Goal: Task Accomplishment & Management: Complete application form

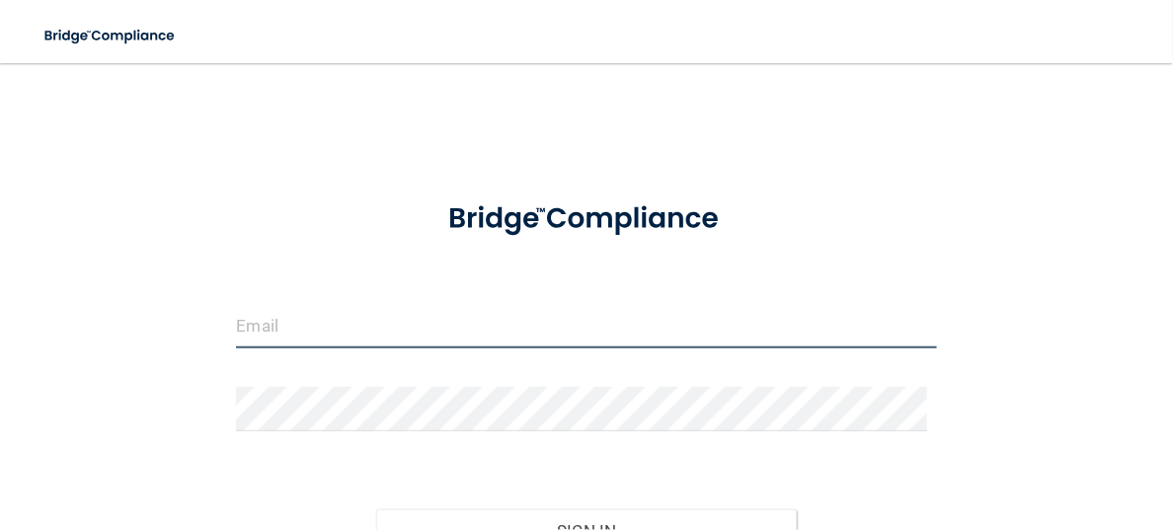
click at [325, 311] on input "email" at bounding box center [586, 326] width 700 height 44
type input "E"
type input "[EMAIL_ADDRESS][DOMAIN_NAME]"
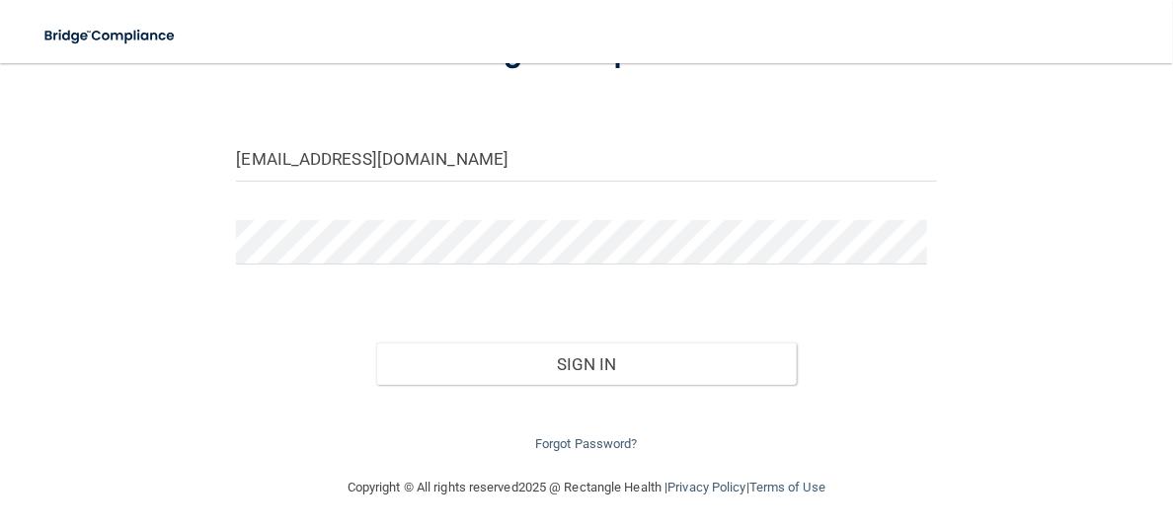
scroll to position [169, 0]
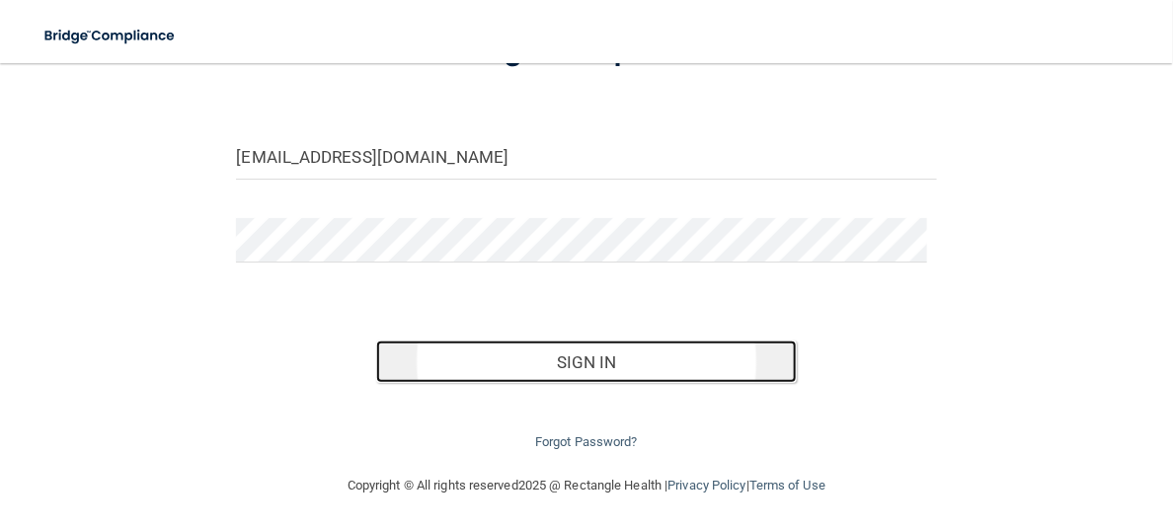
click at [584, 371] on button "Sign In" at bounding box center [586, 362] width 420 height 43
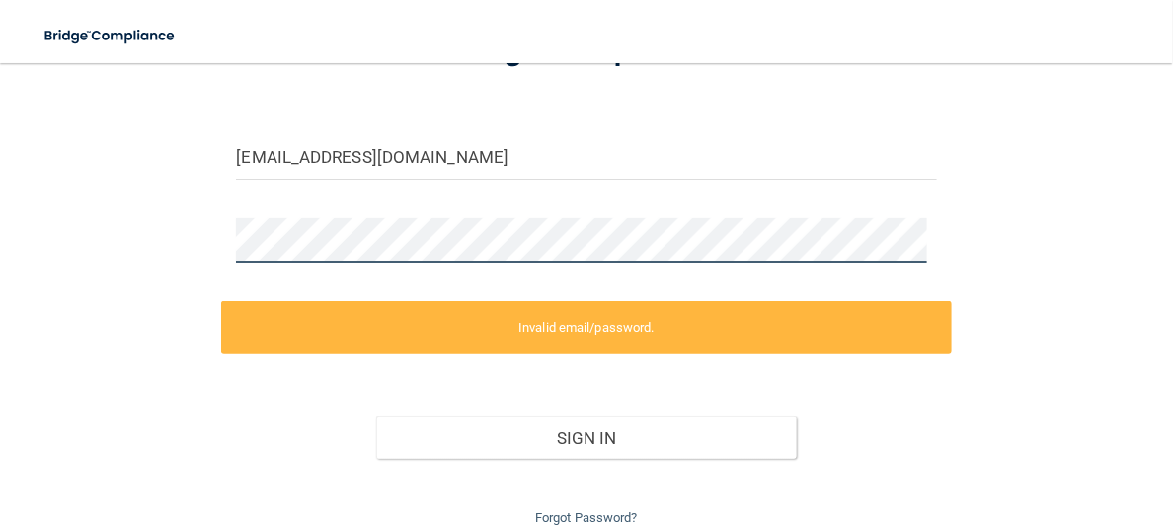
click at [147, 253] on div "[EMAIL_ADDRESS][DOMAIN_NAME] Invalid email/password. You don't have permission …" at bounding box center [587, 222] width 1094 height 616
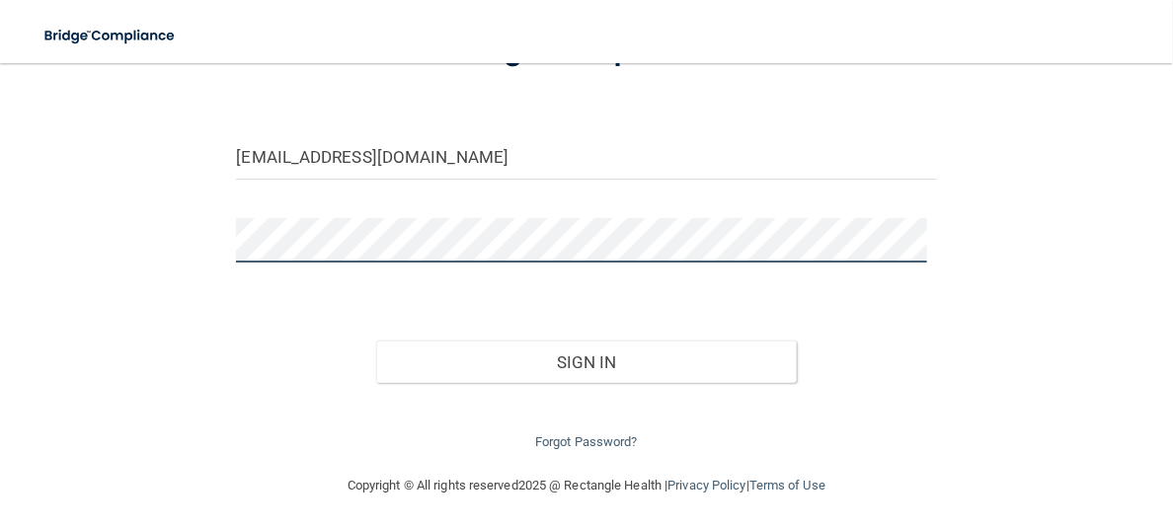
click at [376, 341] on button "Sign In" at bounding box center [586, 362] width 420 height 43
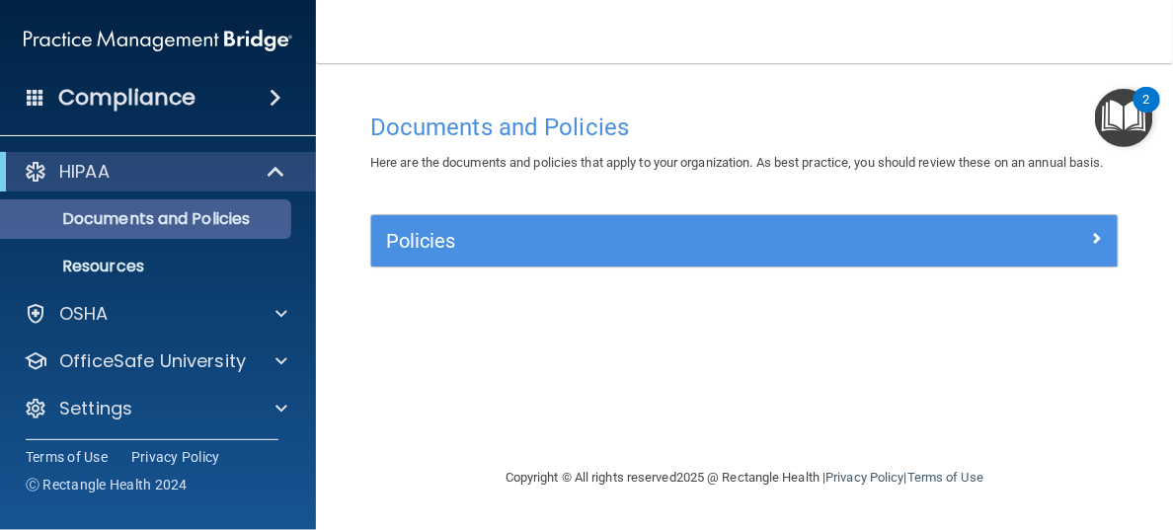
scroll to position [3, 0]
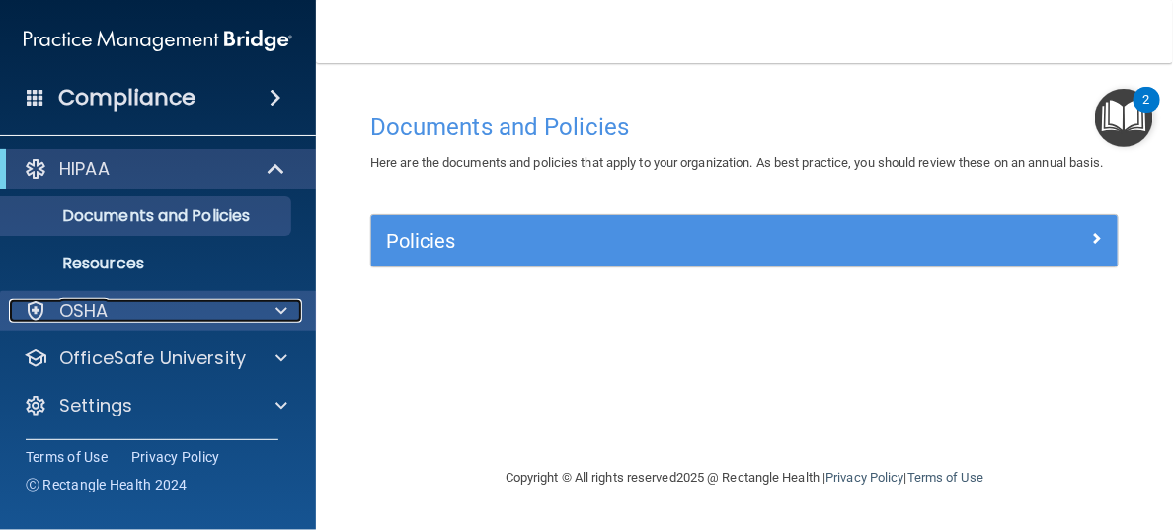
click at [288, 308] on div at bounding box center [278, 311] width 49 height 24
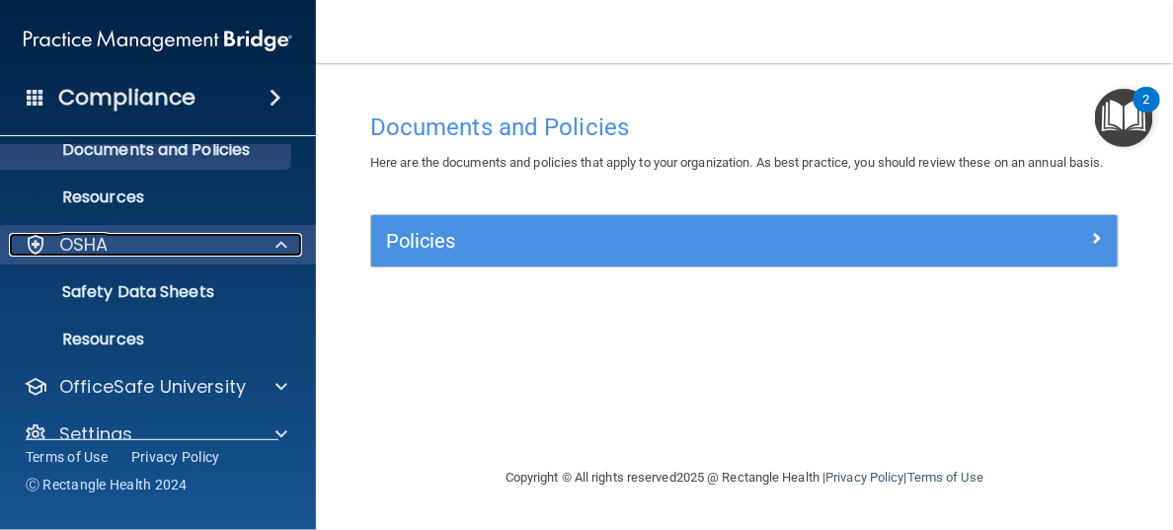
scroll to position [99, 0]
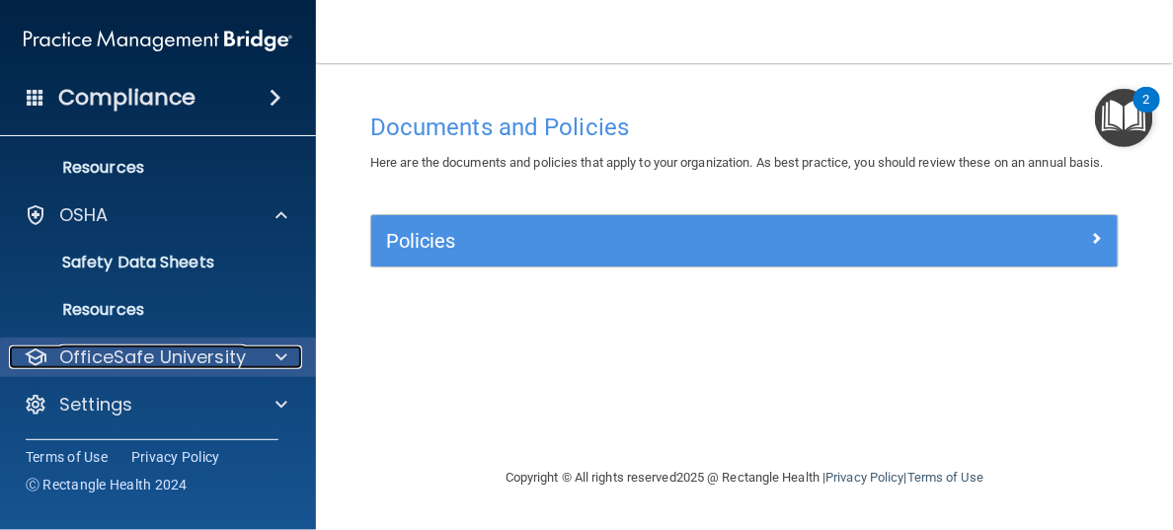
click at [278, 360] on span at bounding box center [282, 358] width 12 height 24
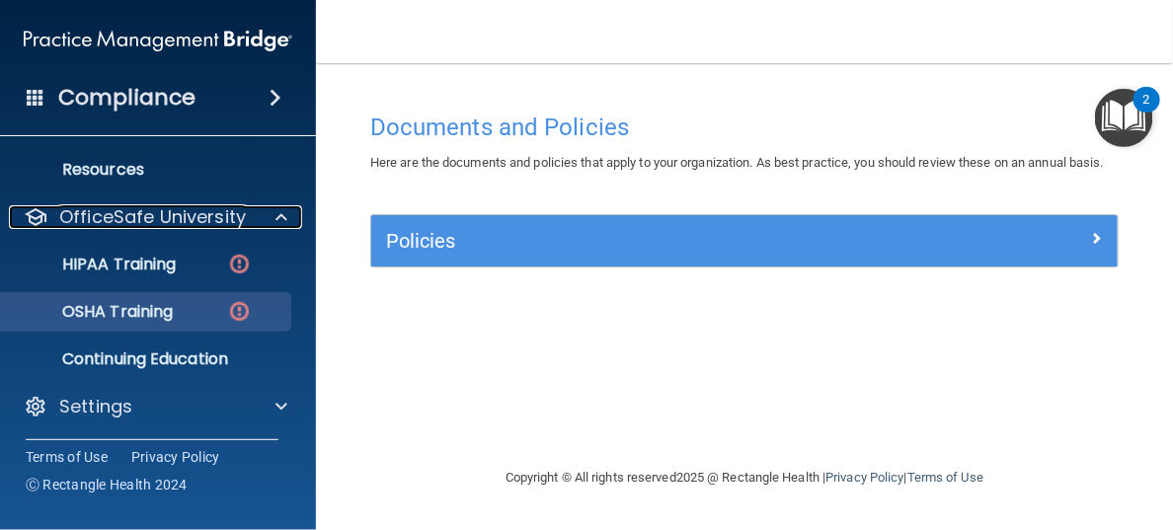
scroll to position [240, 0]
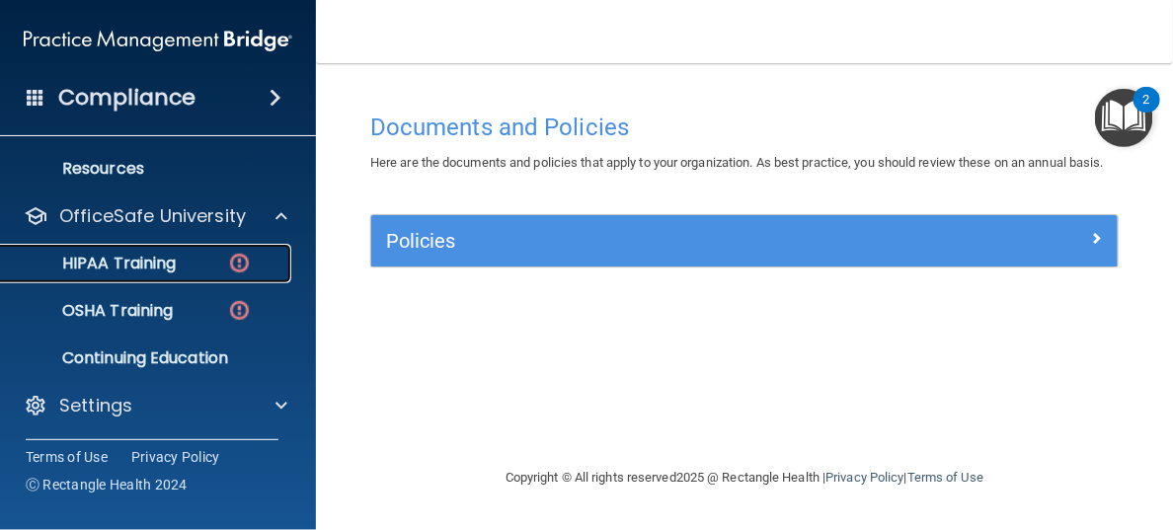
click at [241, 264] on img at bounding box center [239, 263] width 25 height 25
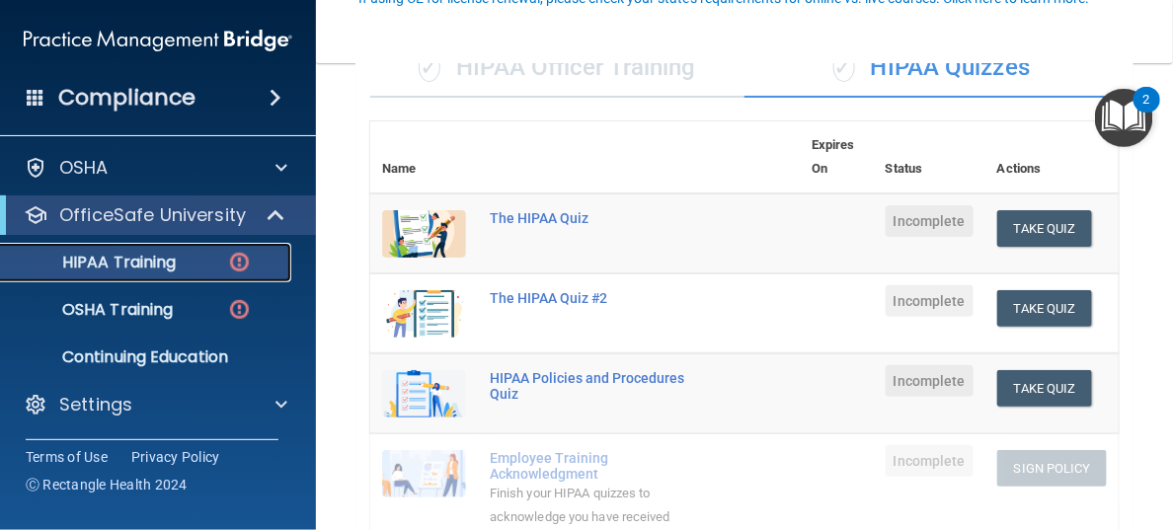
scroll to position [296, 0]
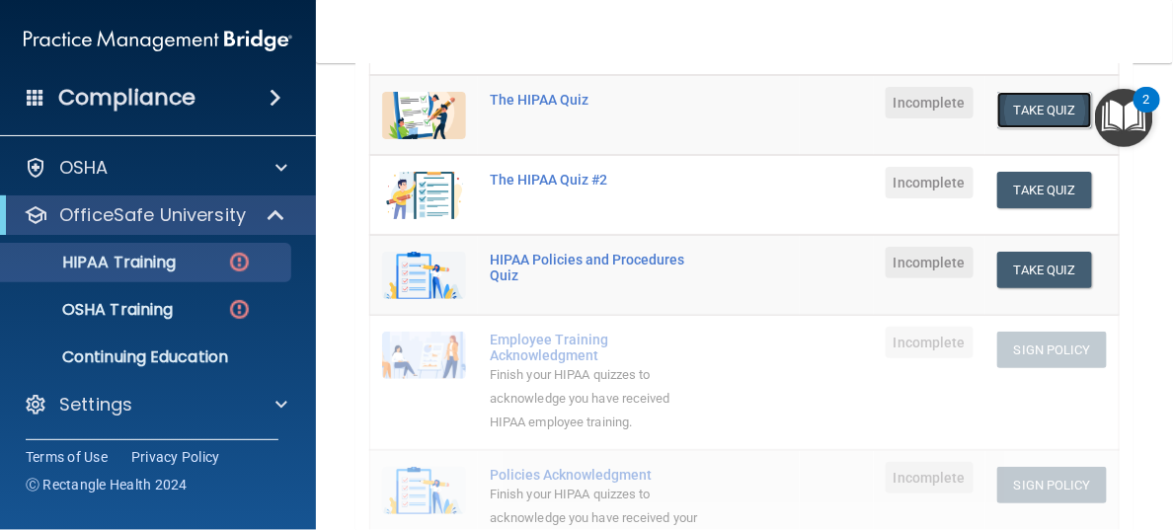
click at [1037, 111] on button "Take Quiz" at bounding box center [1044, 110] width 95 height 37
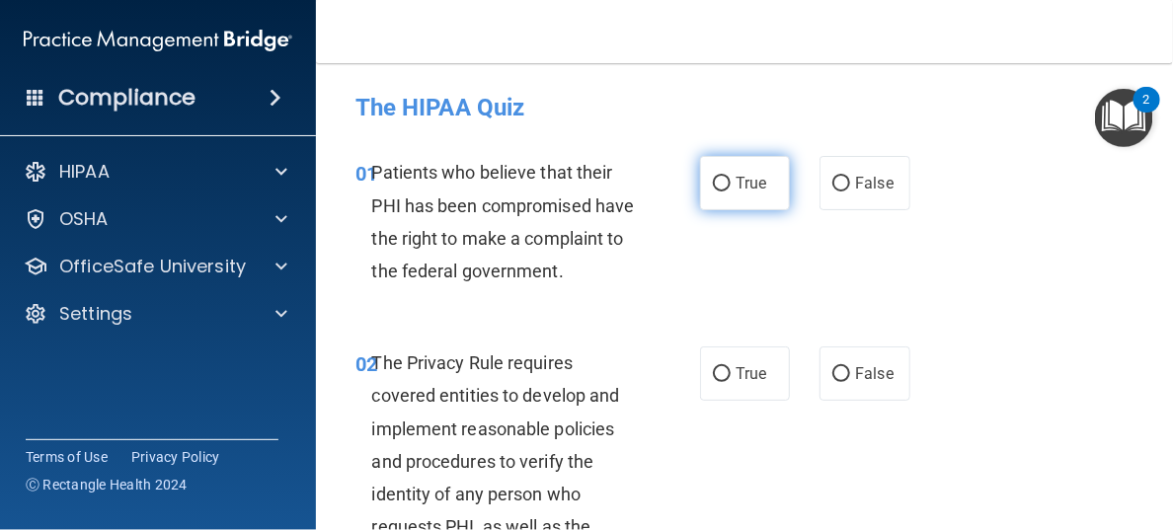
click at [713, 180] on input "True" at bounding box center [722, 184] width 18 height 15
radio input "true"
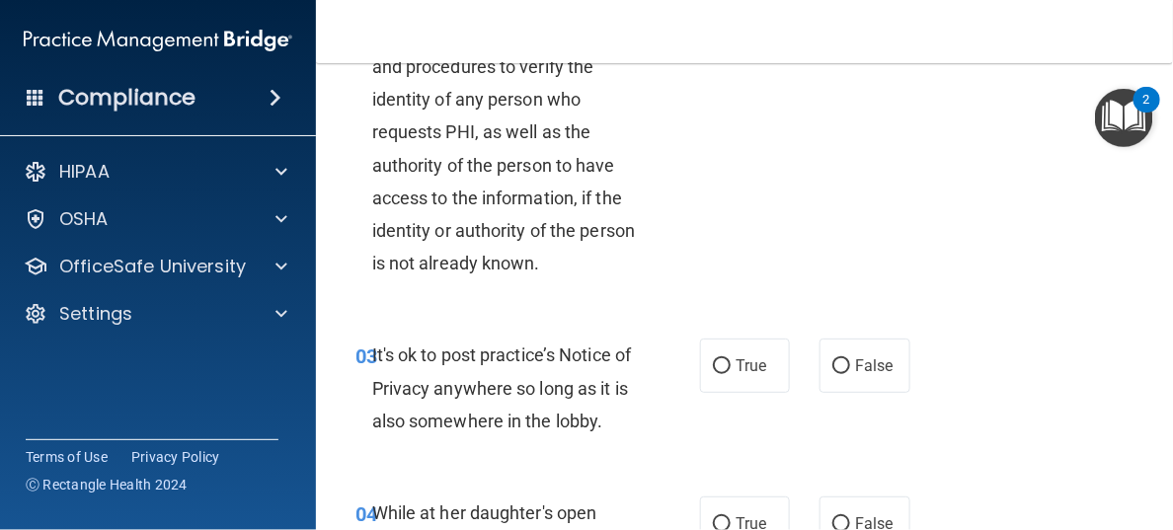
scroll to position [296, 0]
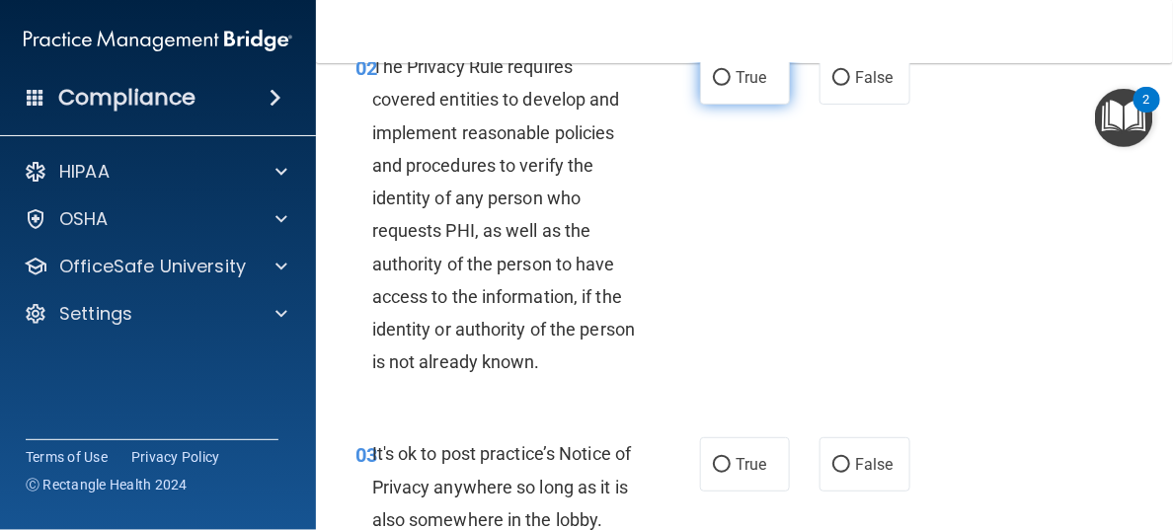
click at [713, 86] on input "True" at bounding box center [722, 78] width 18 height 15
radio input "true"
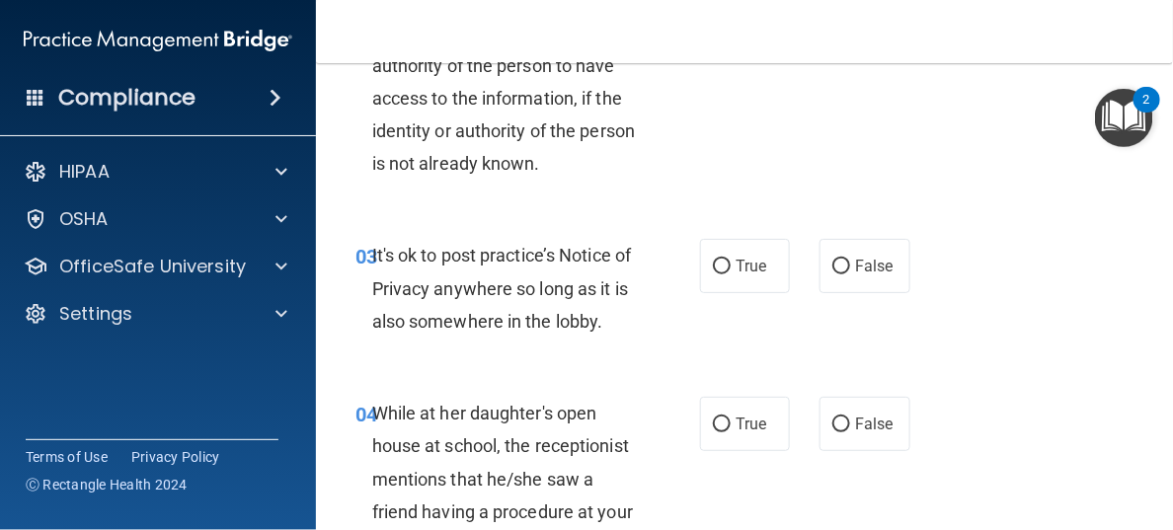
scroll to position [593, 0]
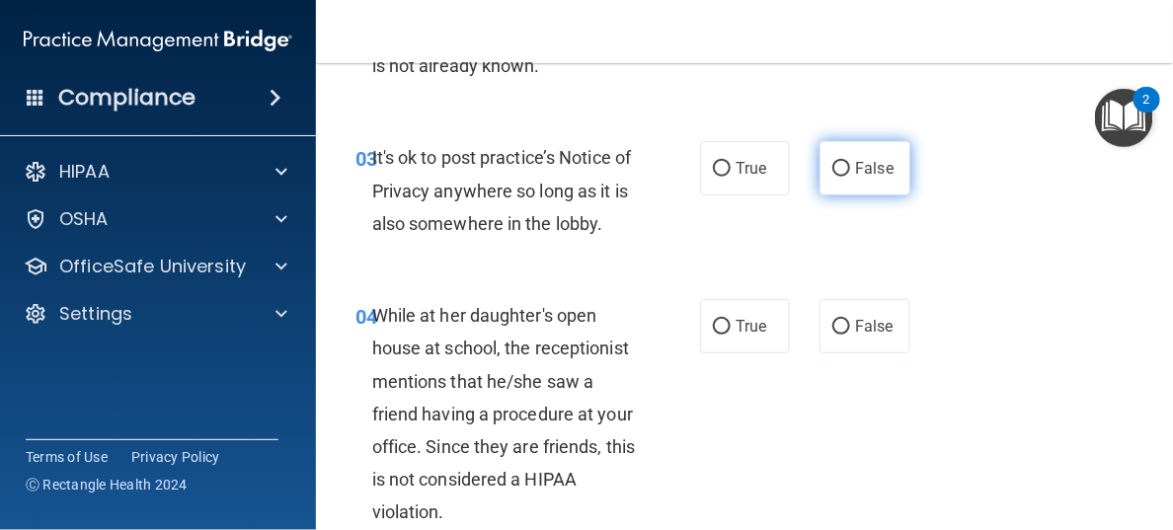
click at [833, 177] on input "False" at bounding box center [842, 169] width 18 height 15
radio input "true"
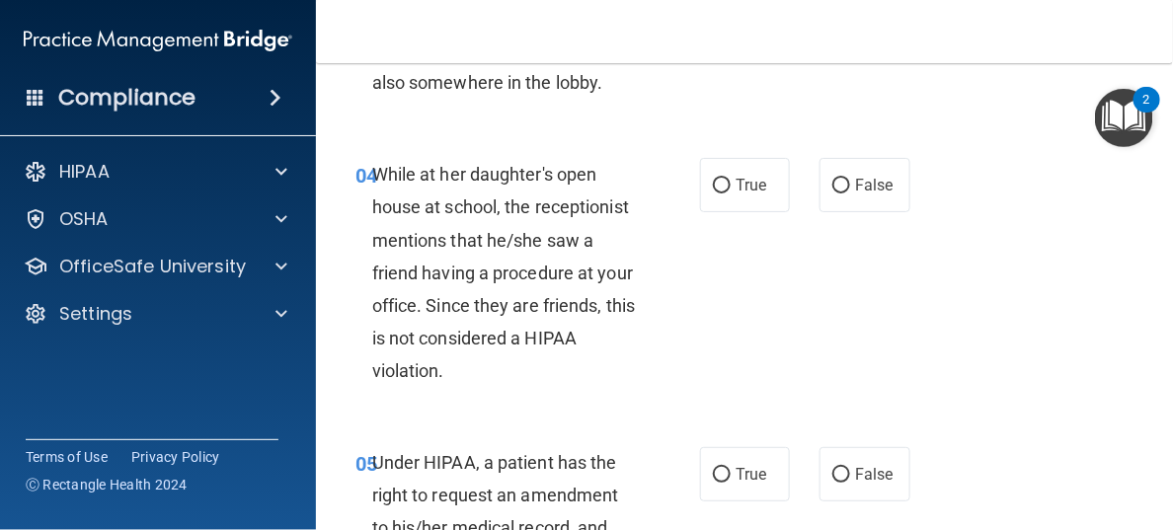
scroll to position [790, 0]
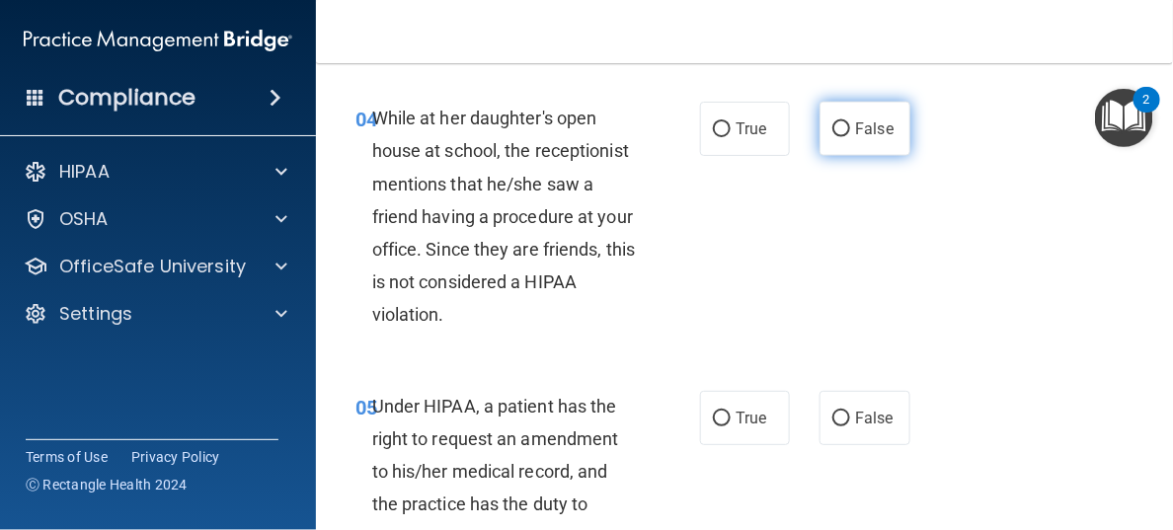
click at [833, 137] on input "False" at bounding box center [842, 129] width 18 height 15
radio input "true"
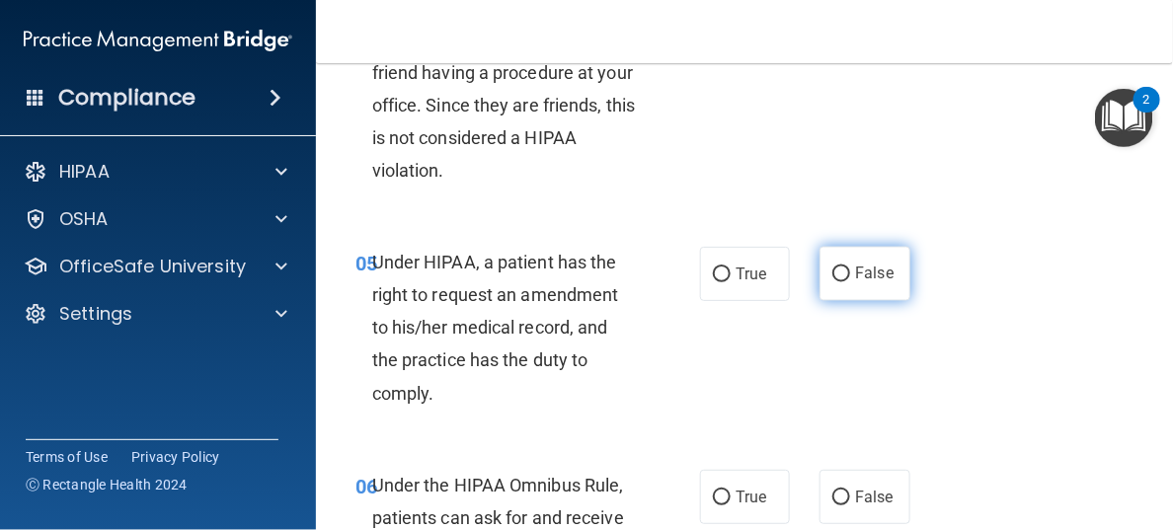
scroll to position [987, 0]
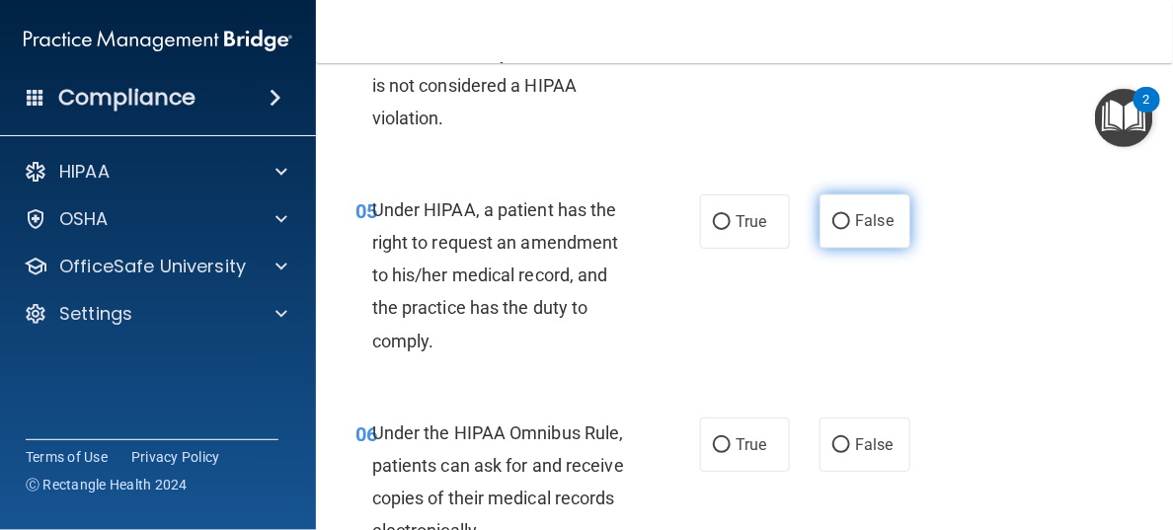
click at [833, 230] on input "False" at bounding box center [842, 222] width 18 height 15
radio input "true"
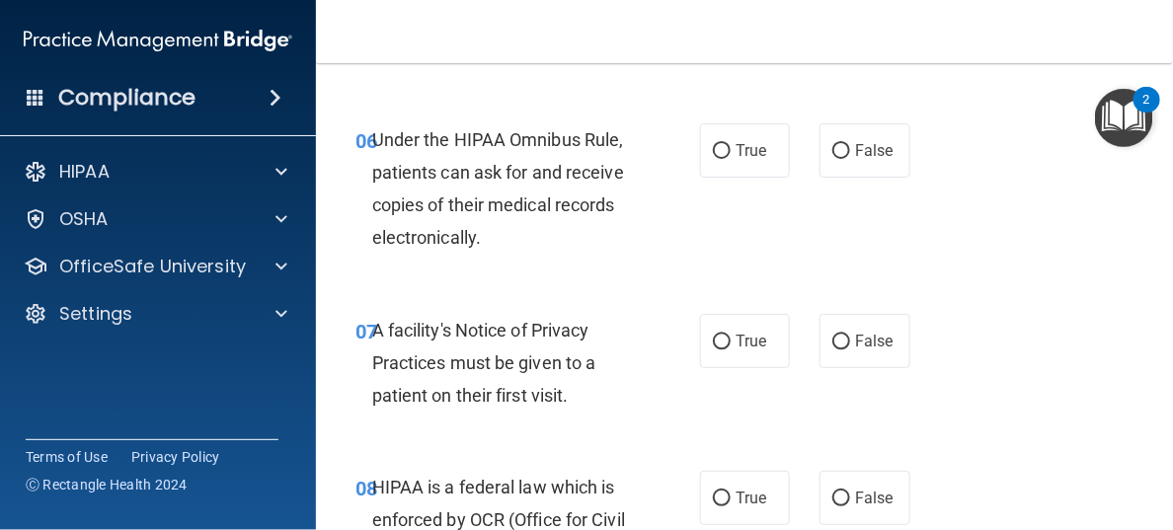
scroll to position [1284, 0]
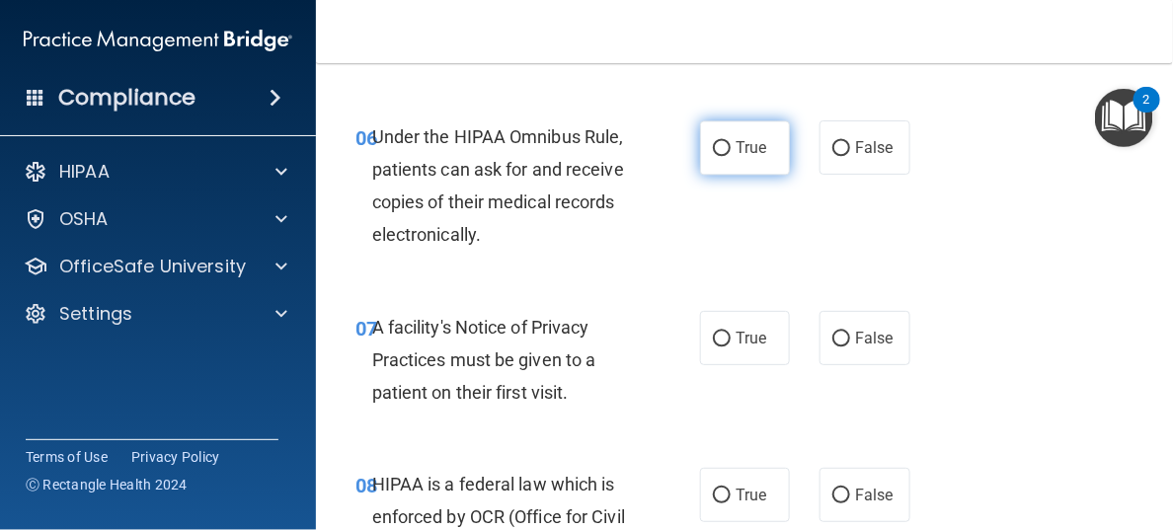
click at [713, 156] on input "True" at bounding box center [722, 148] width 18 height 15
radio input "true"
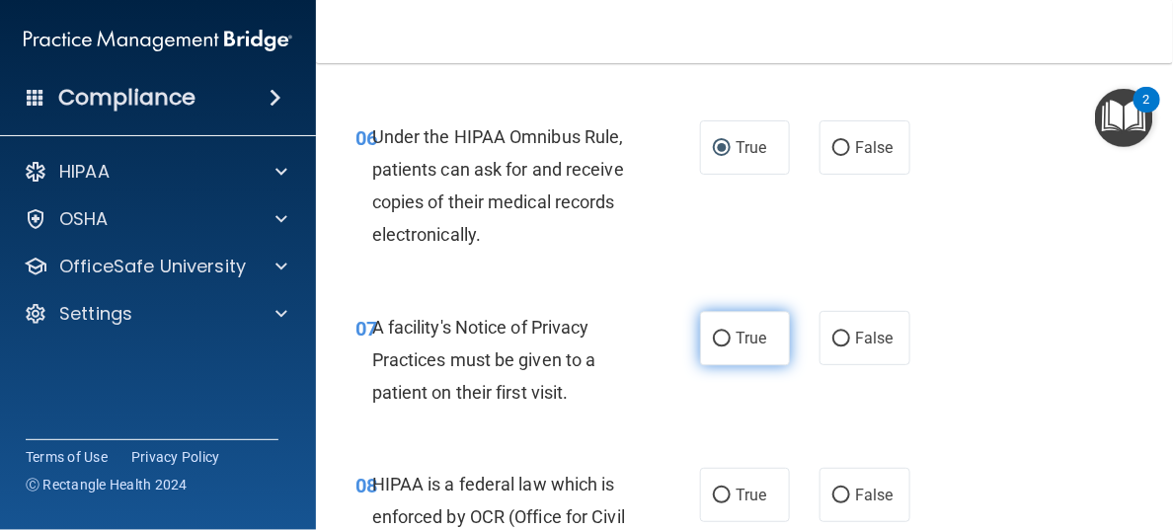
click at [715, 347] on input "True" at bounding box center [722, 339] width 18 height 15
radio input "true"
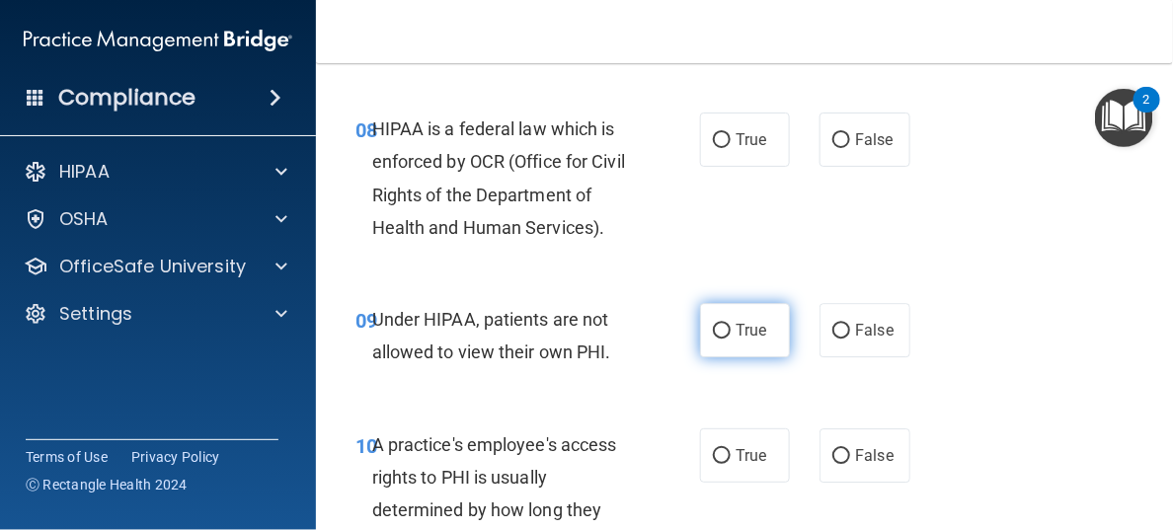
scroll to position [1679, 0]
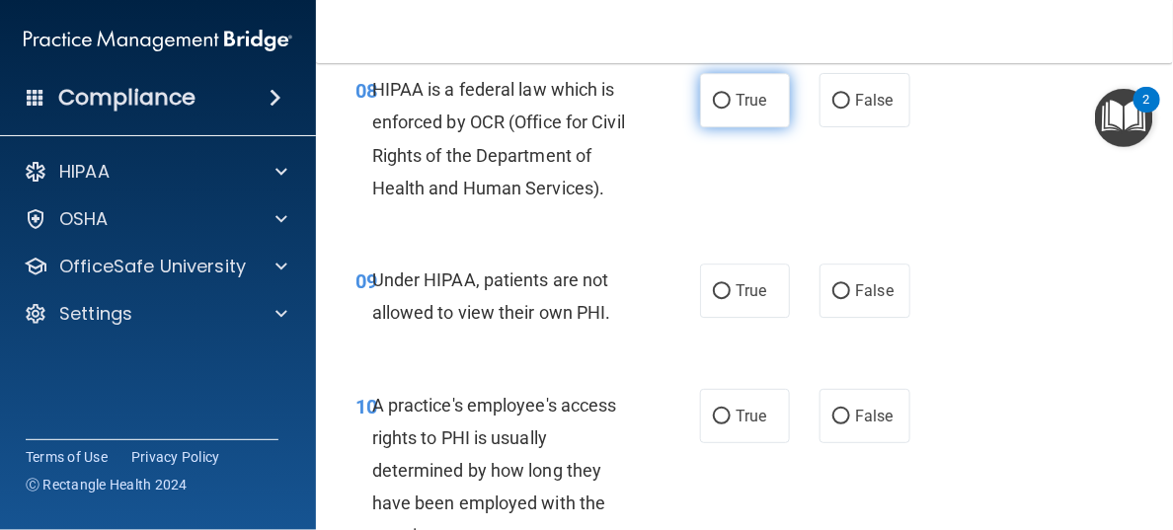
click at [713, 109] on input "True" at bounding box center [722, 101] width 18 height 15
radio input "true"
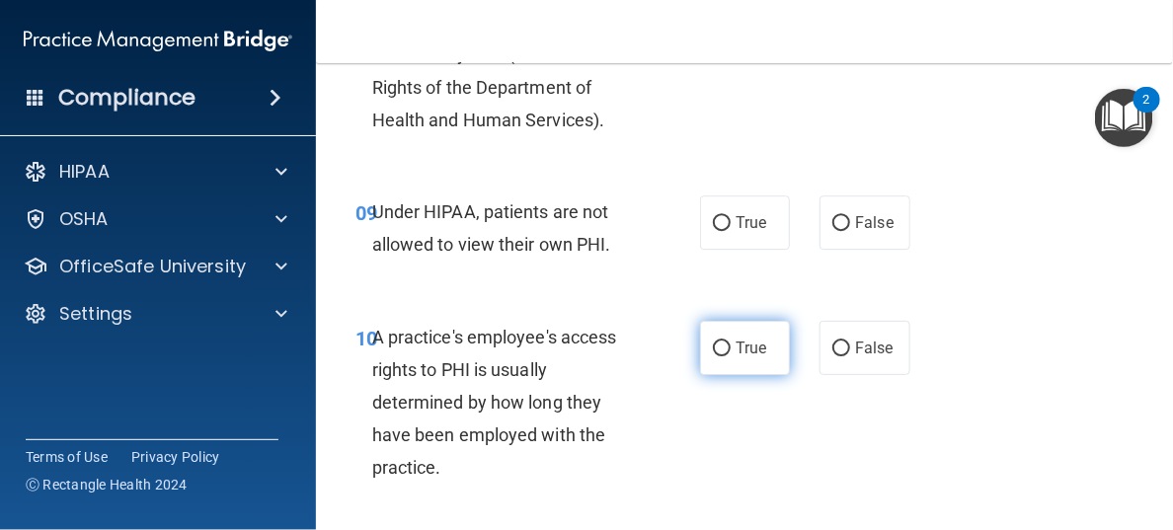
scroll to position [1875, 0]
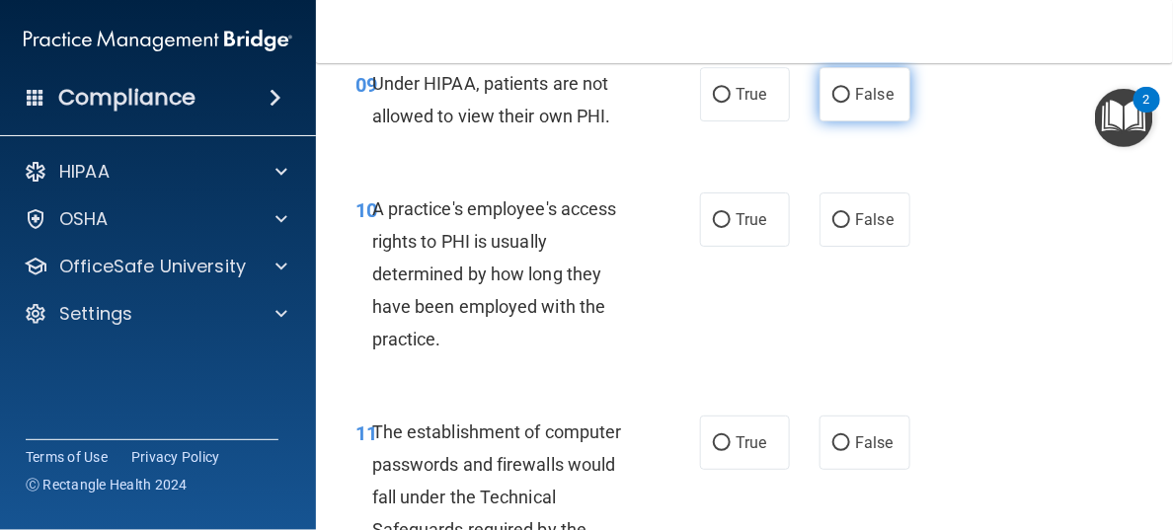
click at [835, 103] on input "False" at bounding box center [842, 95] width 18 height 15
radio input "true"
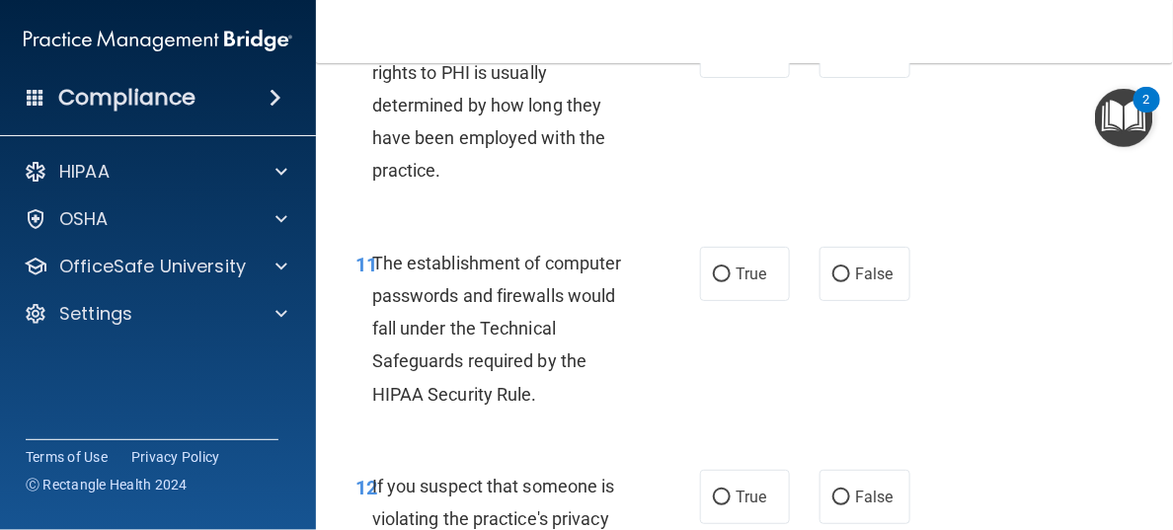
scroll to position [2074, 0]
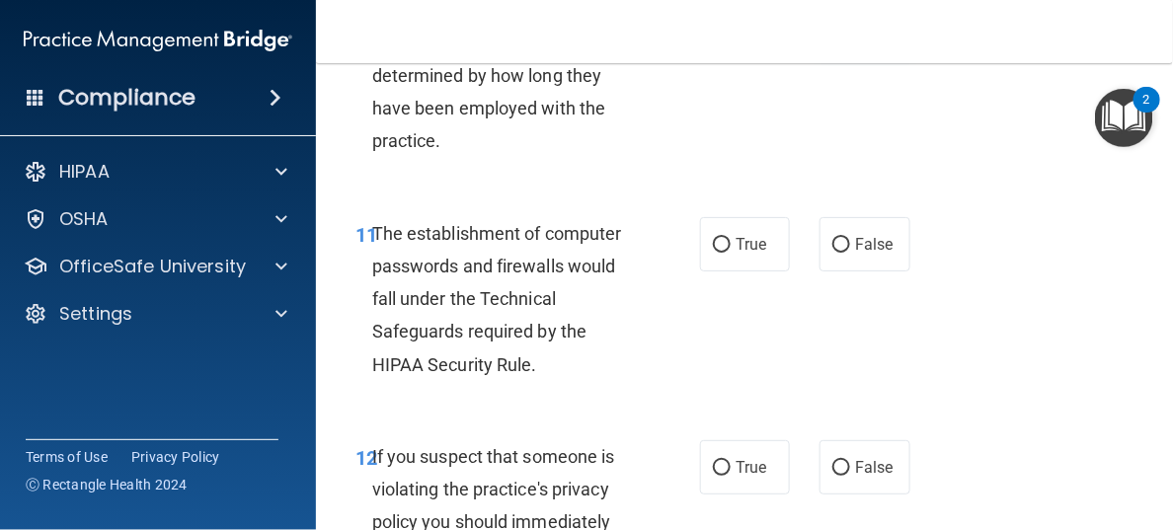
click at [833, 30] on input "False" at bounding box center [842, 22] width 18 height 15
radio input "true"
click at [719, 253] on input "True" at bounding box center [722, 245] width 18 height 15
radio input "true"
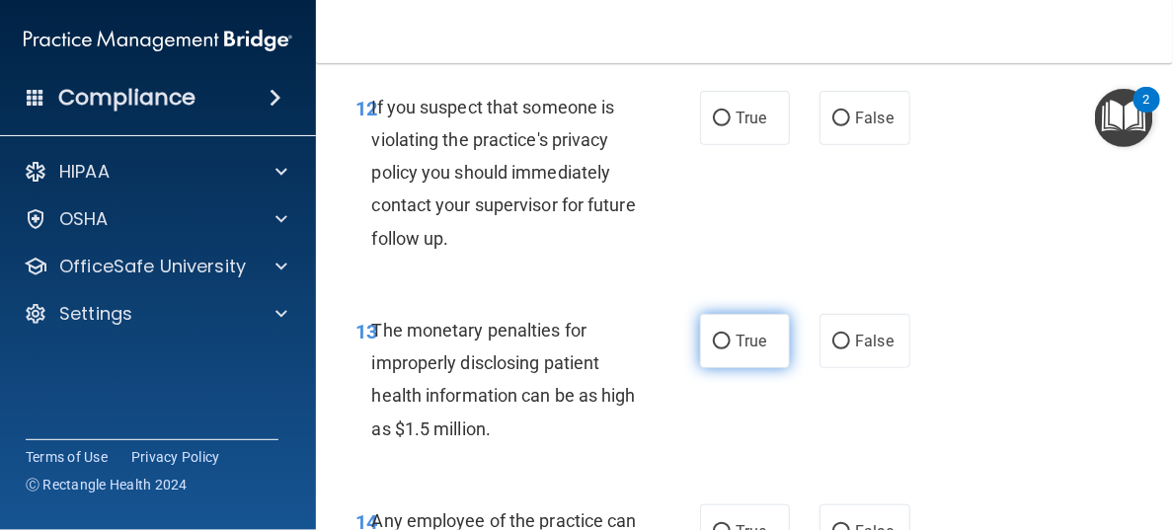
scroll to position [2469, 0]
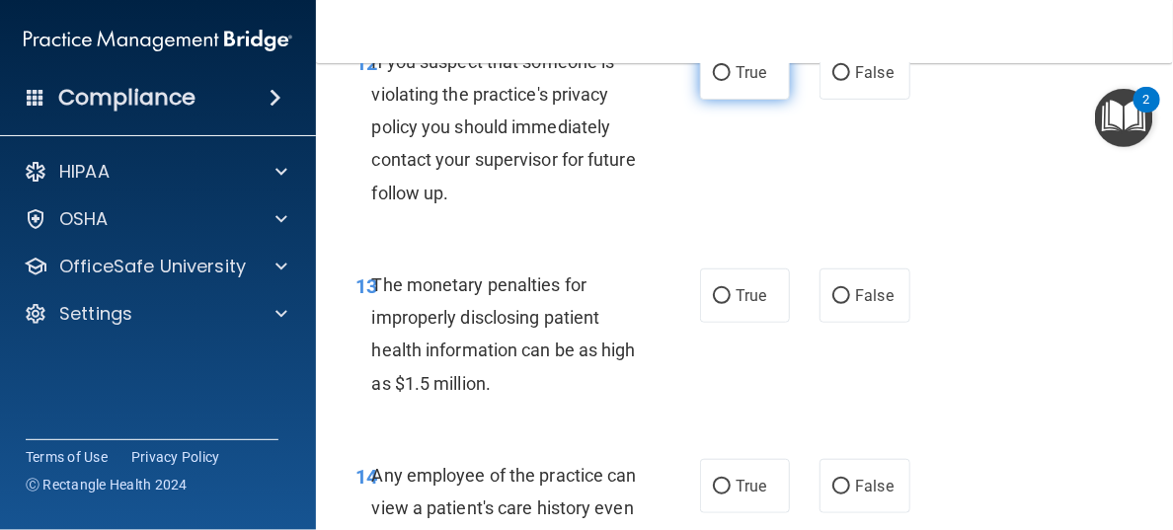
click at [713, 81] on input "True" at bounding box center [722, 73] width 18 height 15
radio input "true"
click at [715, 304] on input "True" at bounding box center [722, 296] width 18 height 15
radio input "true"
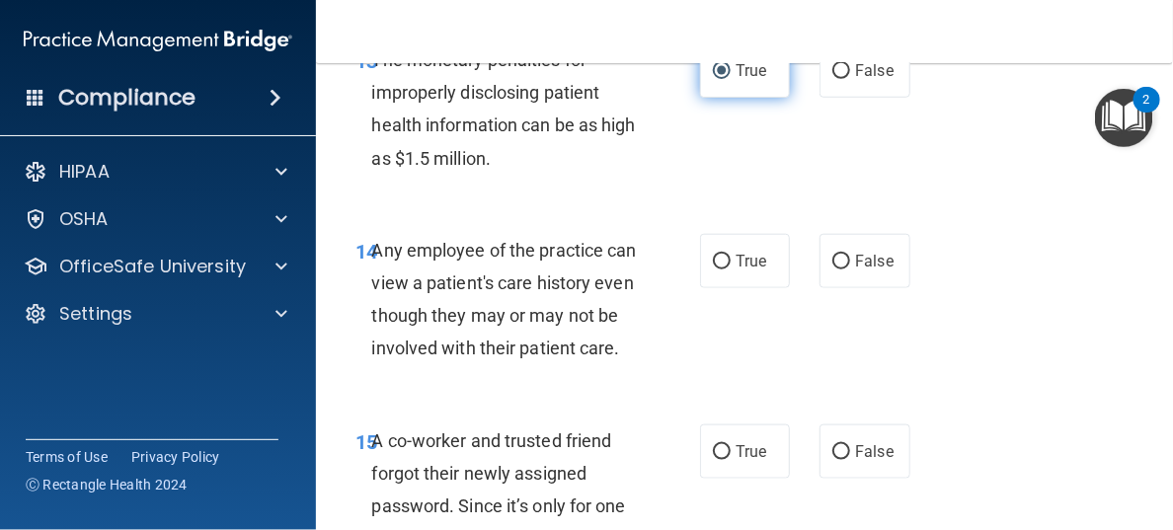
scroll to position [2864, 0]
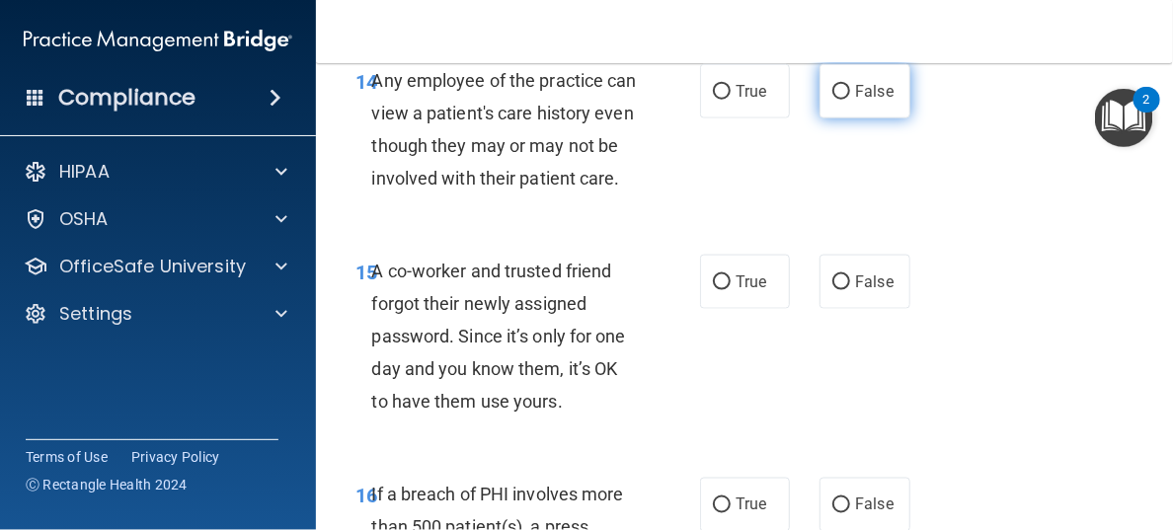
click at [833, 100] on input "False" at bounding box center [842, 92] width 18 height 15
radio input "true"
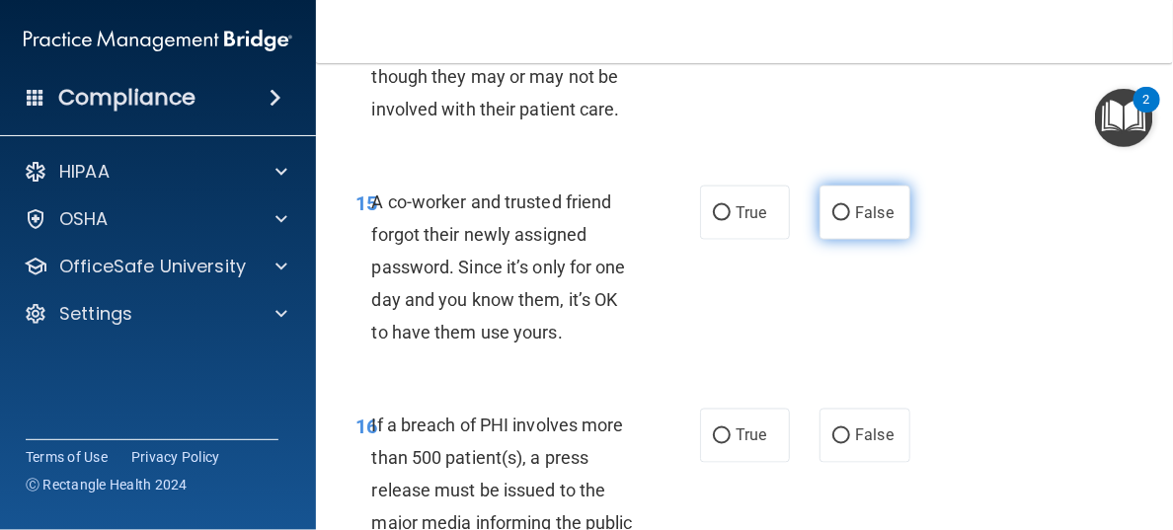
scroll to position [2963, 0]
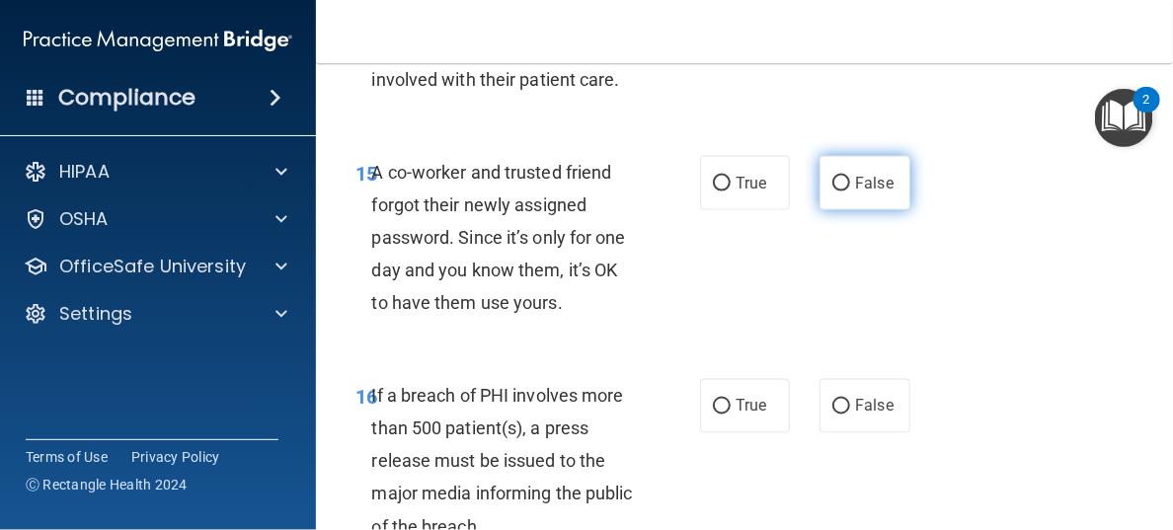
click at [834, 192] on input "False" at bounding box center [842, 184] width 18 height 15
radio input "true"
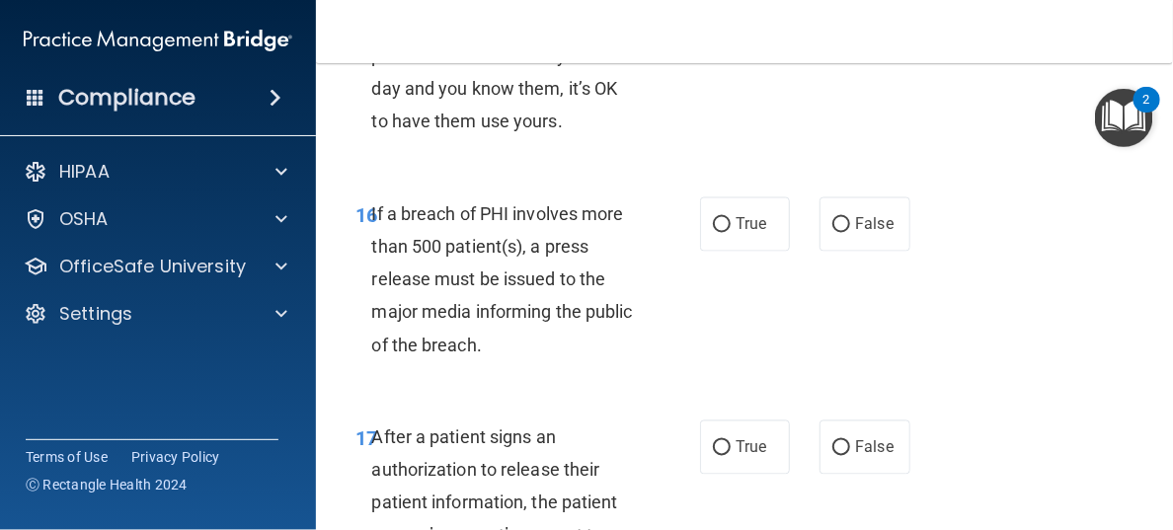
scroll to position [3259, 0]
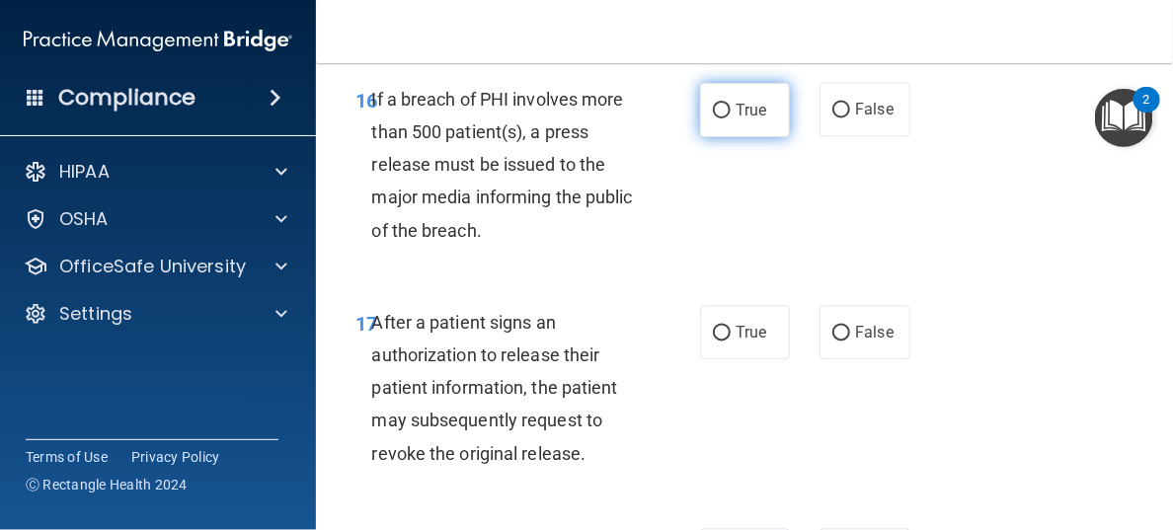
click at [713, 119] on input "True" at bounding box center [722, 111] width 18 height 15
radio input "true"
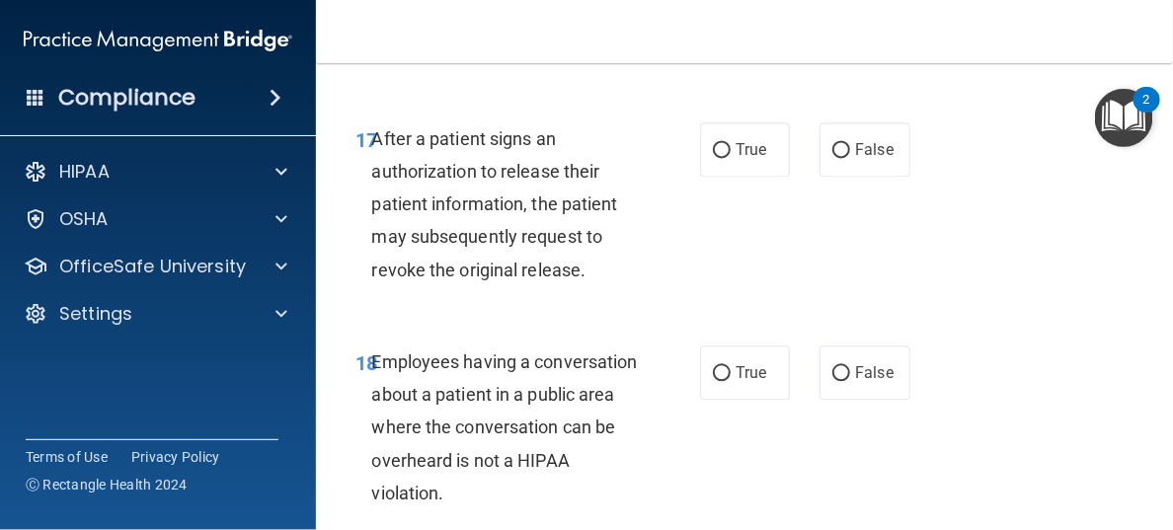
scroll to position [3456, 0]
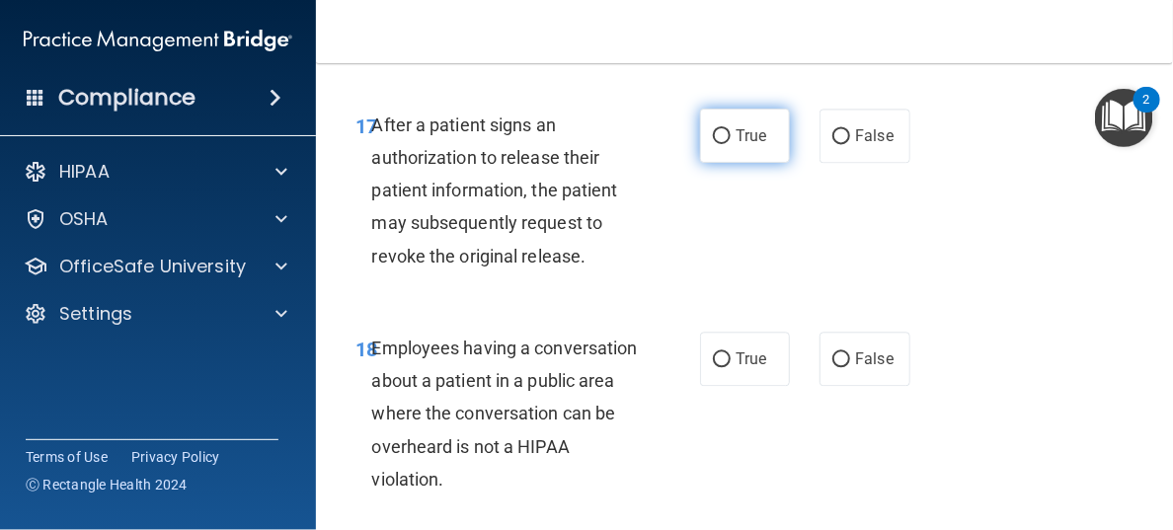
click at [713, 144] on input "True" at bounding box center [722, 136] width 18 height 15
radio input "true"
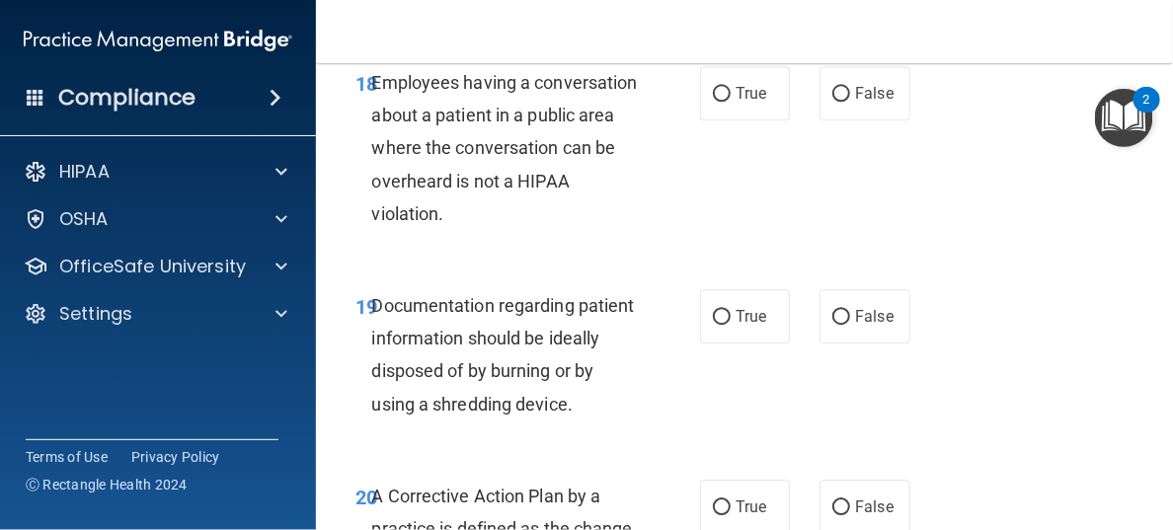
scroll to position [3752, 0]
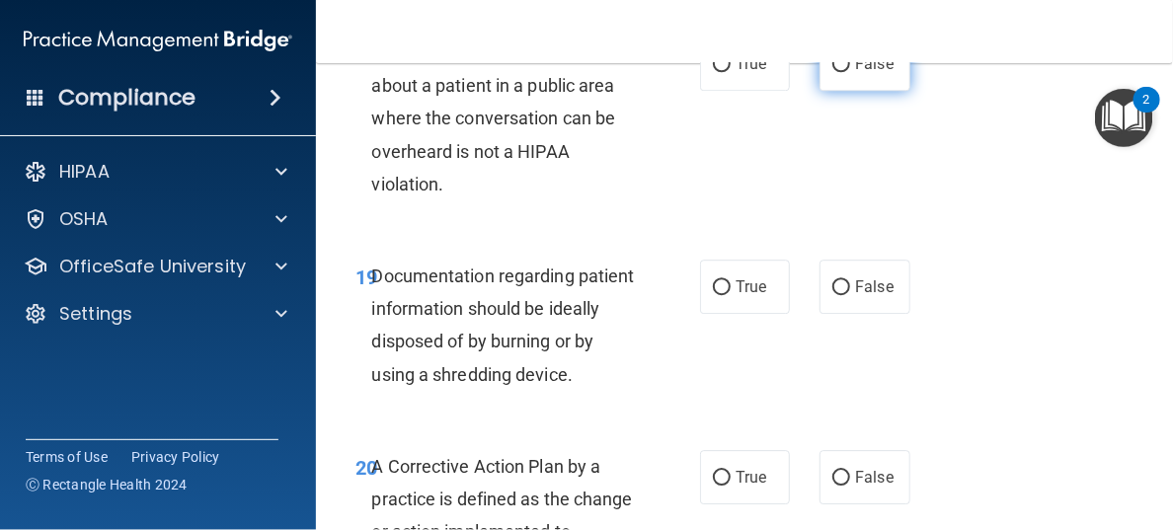
click at [840, 72] on input "False" at bounding box center [842, 64] width 18 height 15
radio input "true"
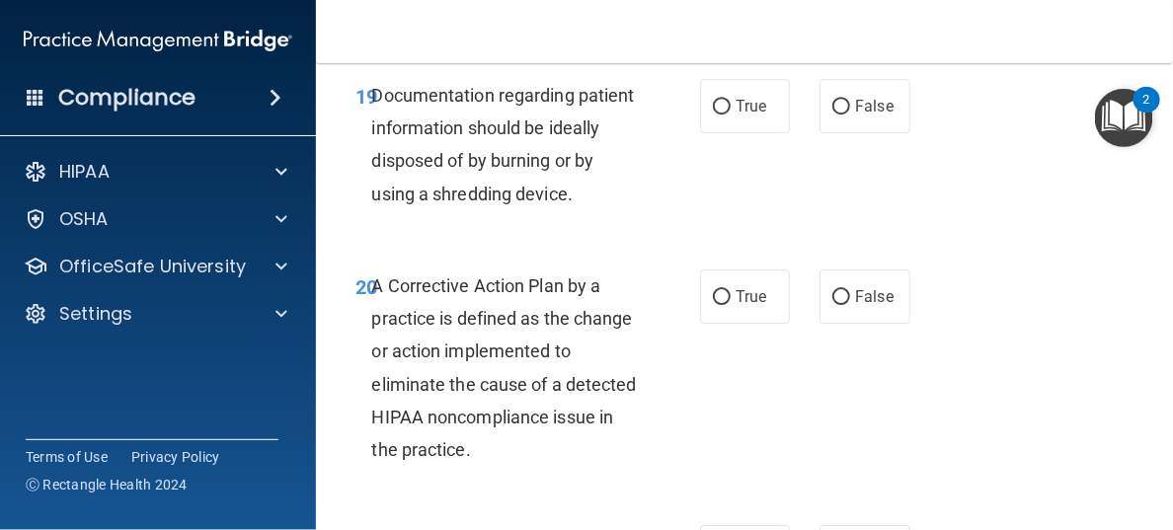
scroll to position [3949, 0]
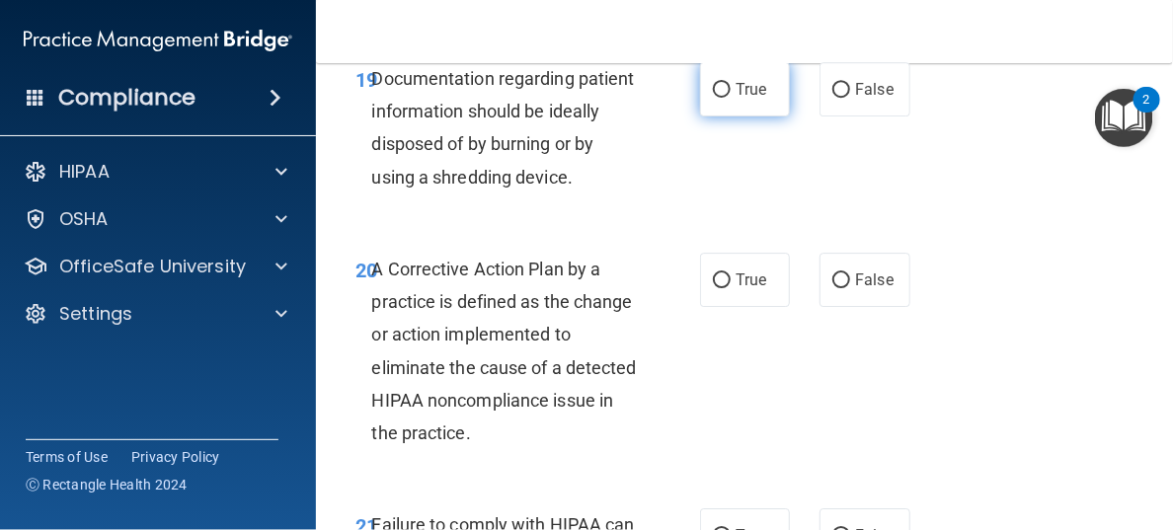
click at [719, 98] on input "True" at bounding box center [722, 90] width 18 height 15
radio input "true"
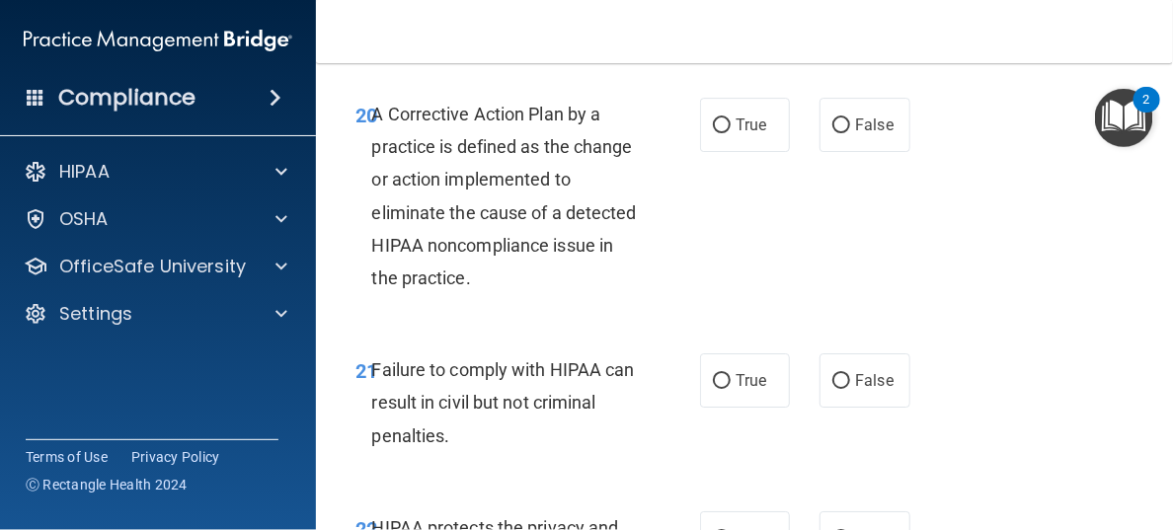
scroll to position [4148, 0]
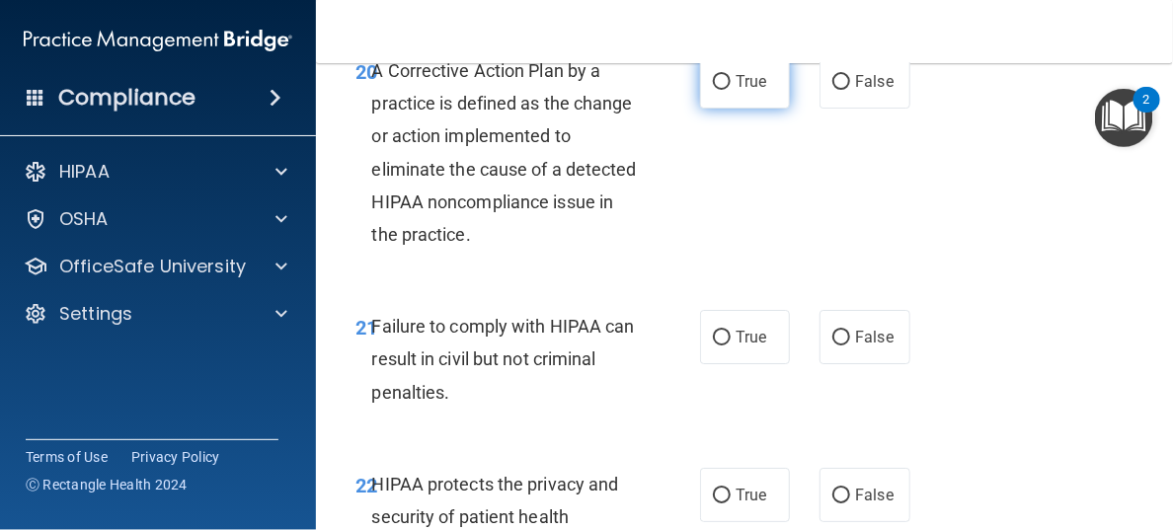
click at [713, 90] on input "True" at bounding box center [722, 82] width 18 height 15
radio input "true"
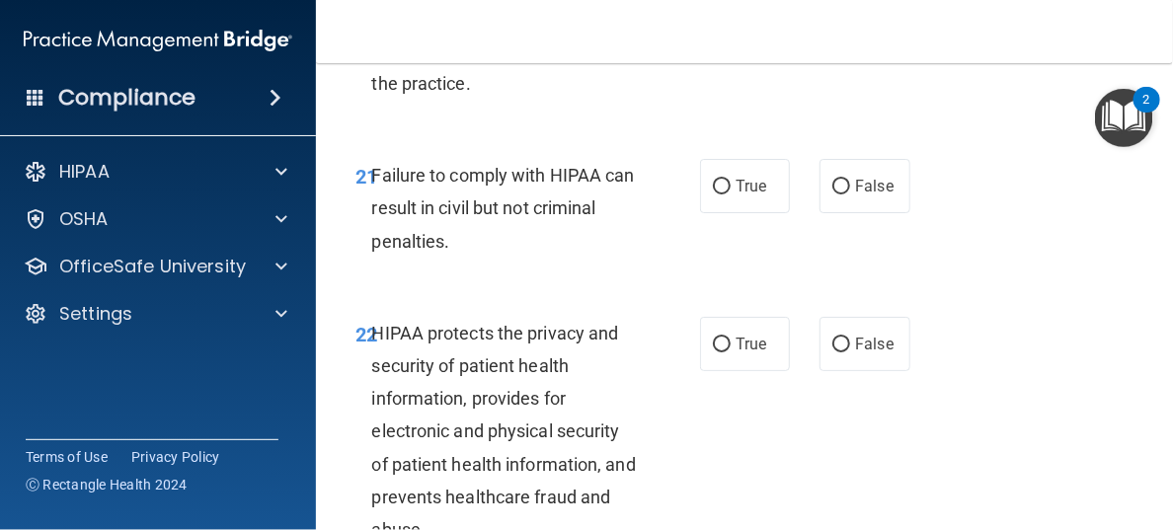
scroll to position [4345, 0]
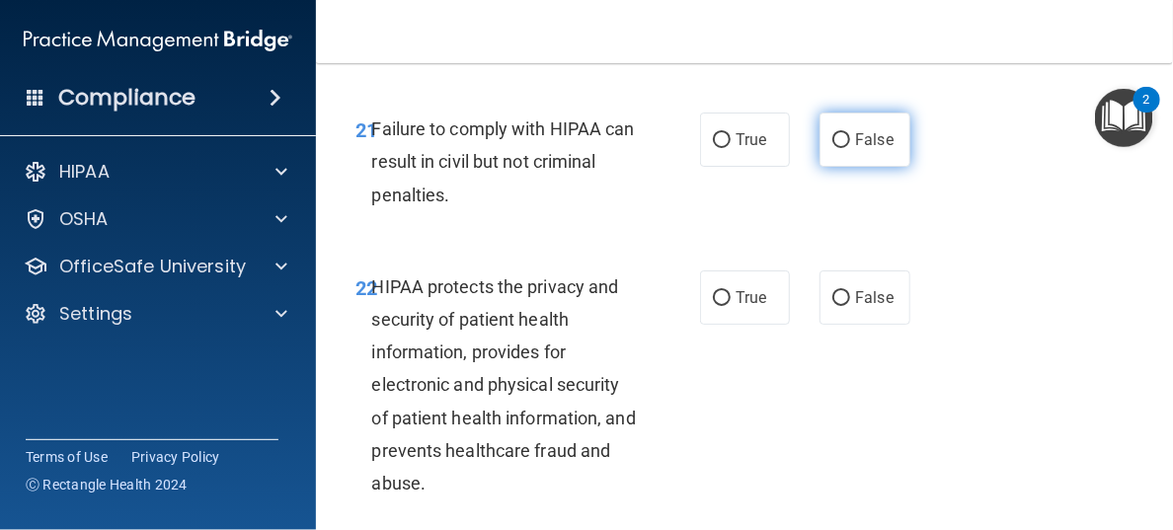
click at [833, 148] on input "False" at bounding box center [842, 140] width 18 height 15
radio input "true"
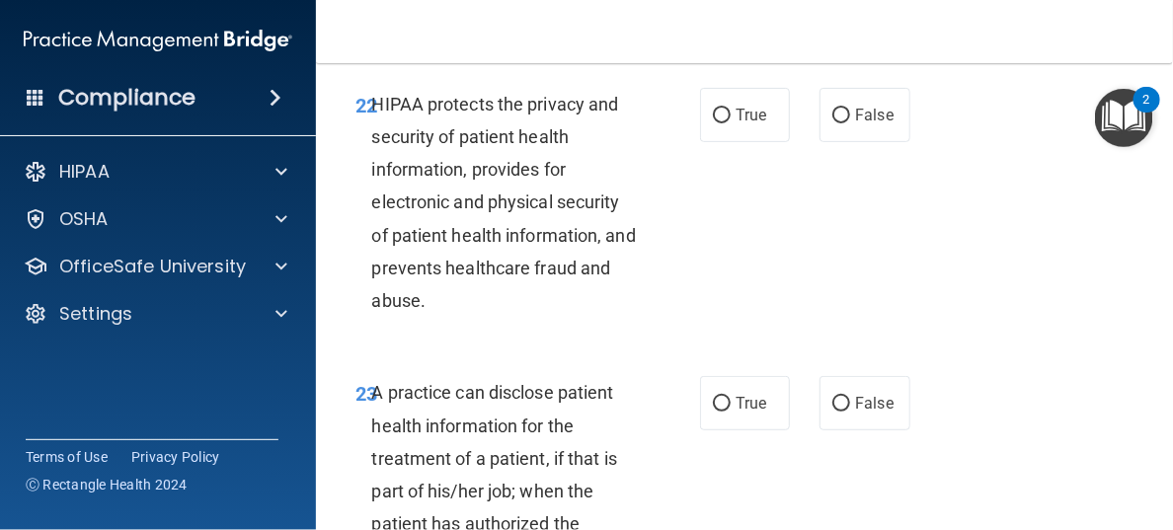
scroll to position [4642, 0]
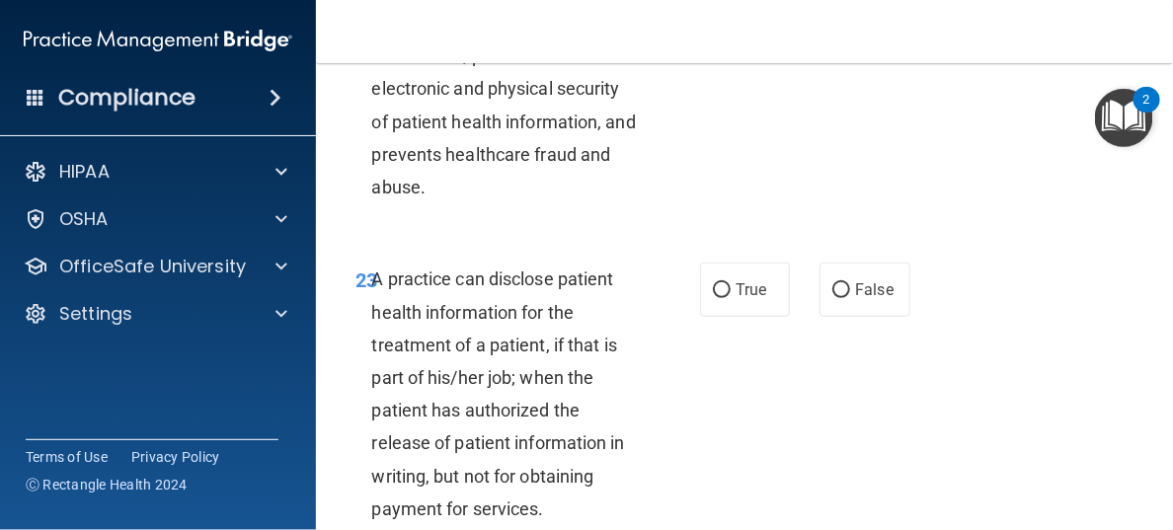
click at [715, 10] on input "True" at bounding box center [722, 2] width 18 height 15
radio input "true"
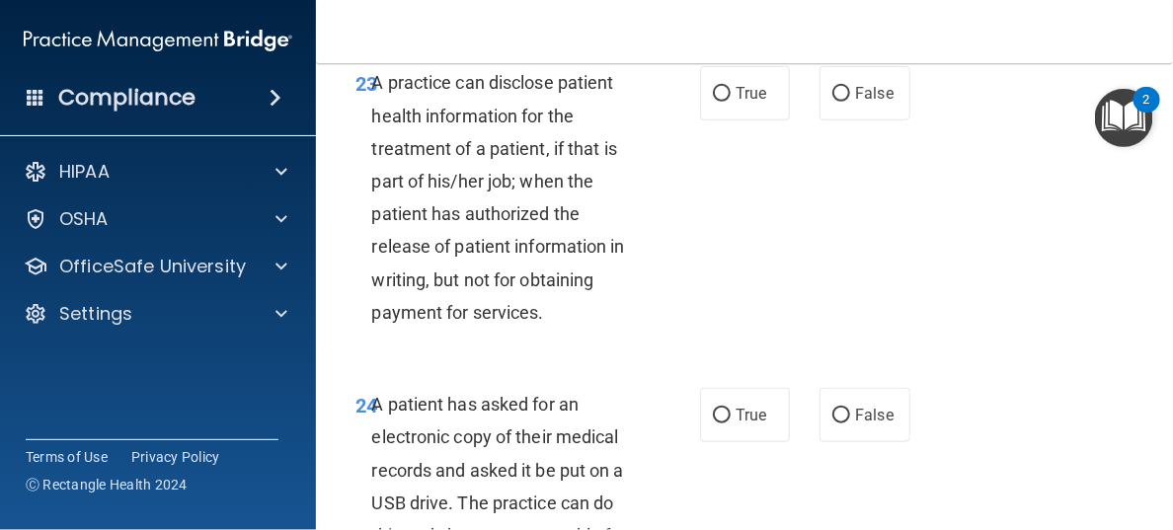
scroll to position [4839, 0]
click at [833, 101] on input "False" at bounding box center [842, 93] width 18 height 15
radio input "true"
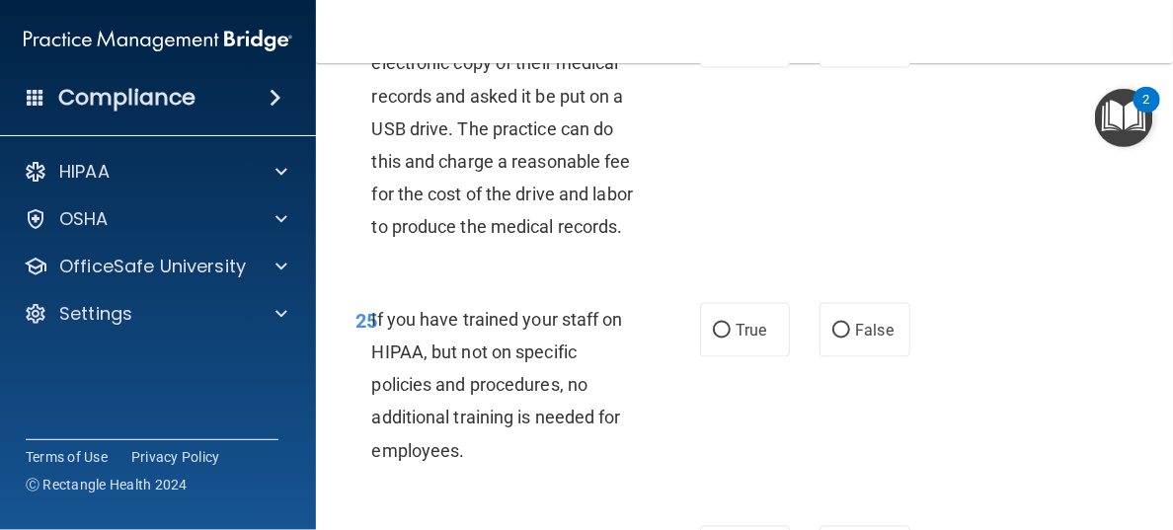
scroll to position [5234, 0]
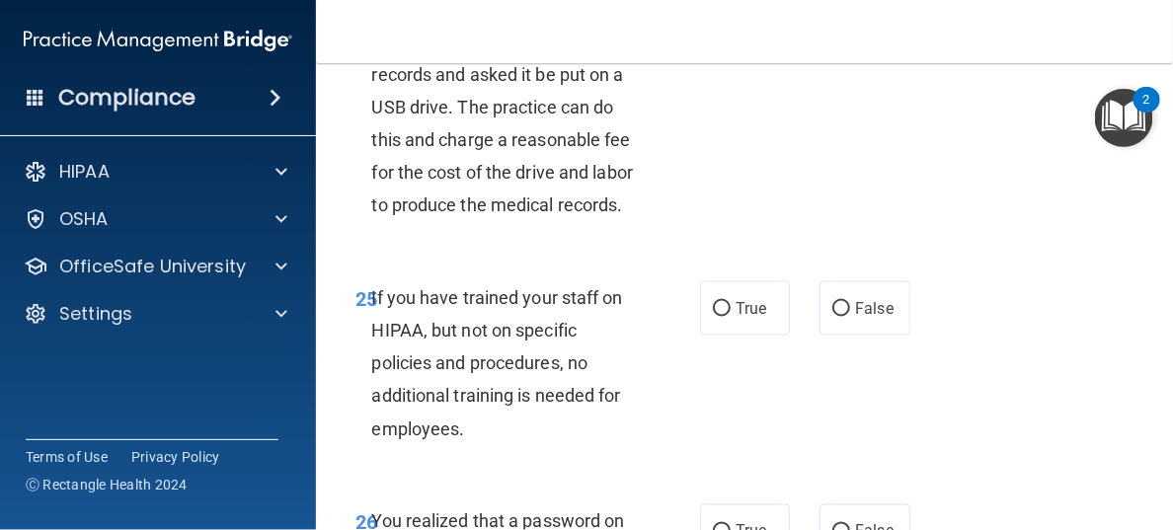
click at [713, 28] on input "True" at bounding box center [722, 20] width 18 height 15
radio input "true"
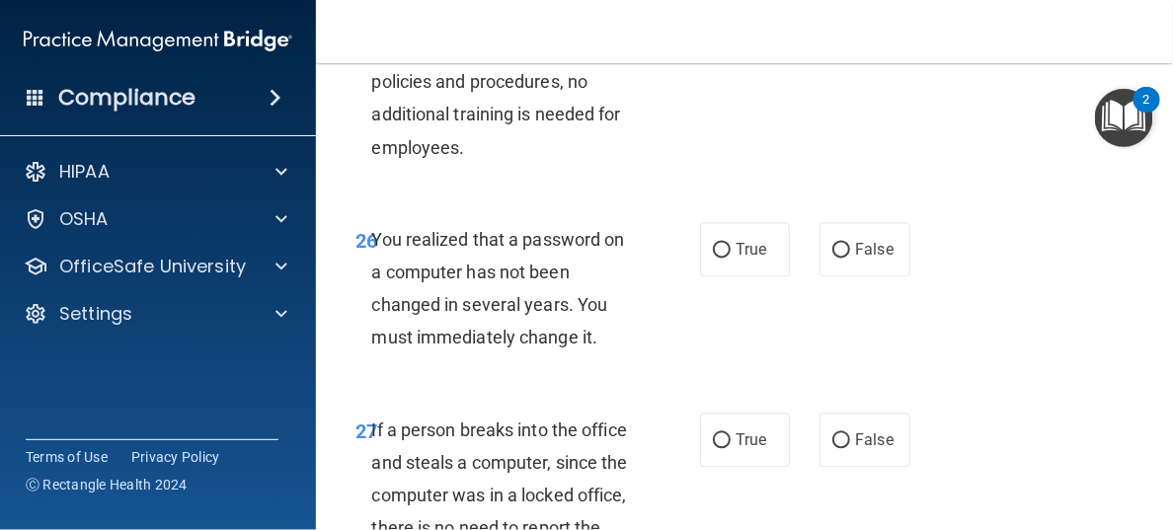
scroll to position [5530, 0]
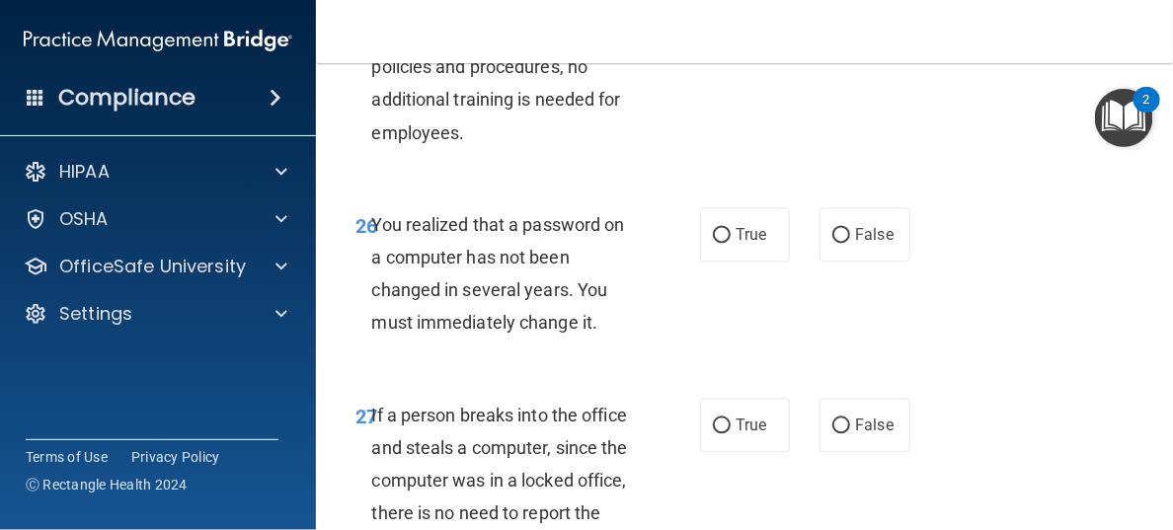
click at [833, 21] on input "False" at bounding box center [842, 13] width 18 height 15
radio input "true"
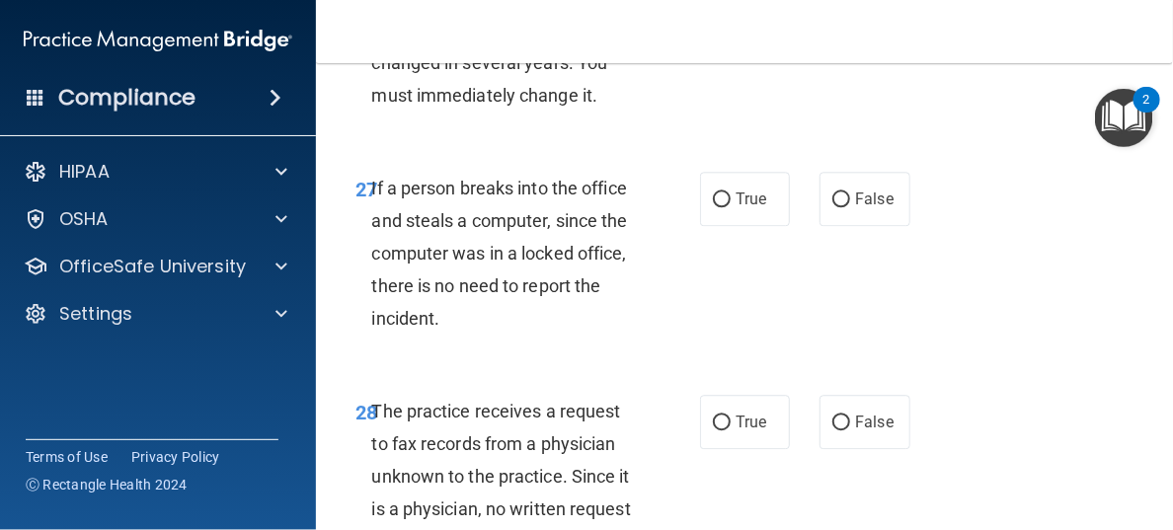
scroll to position [5728, 0]
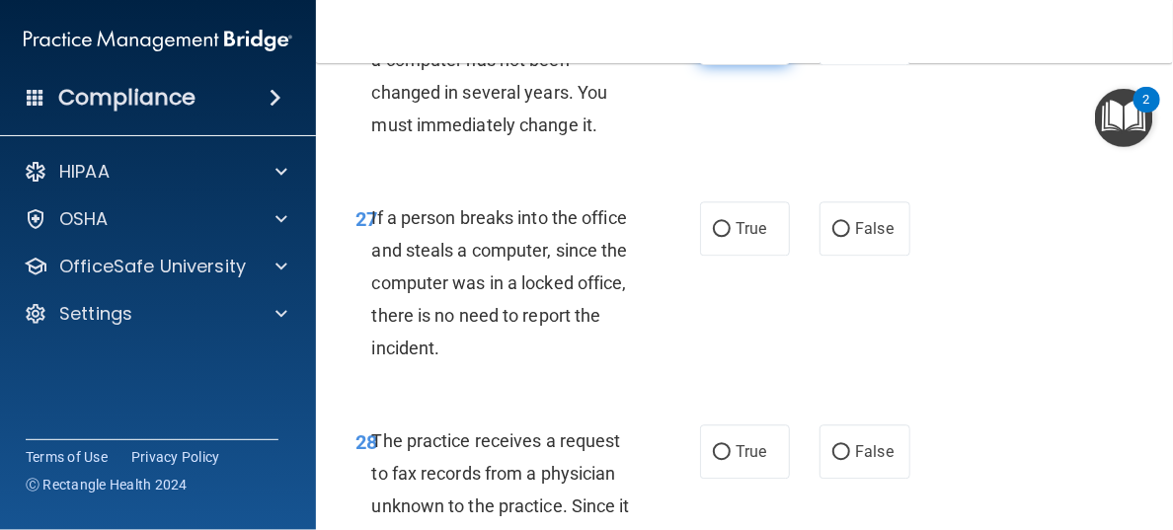
click at [713, 46] on input "True" at bounding box center [722, 39] width 18 height 15
radio input "true"
click at [835, 237] on input "False" at bounding box center [842, 229] width 18 height 15
radio input "true"
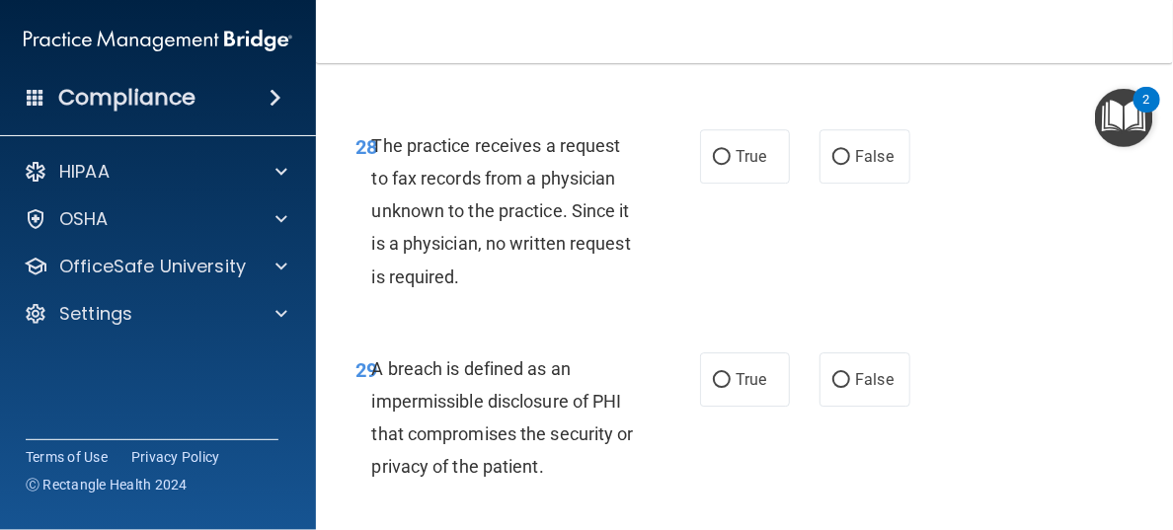
scroll to position [6024, 0]
click at [834, 164] on input "False" at bounding box center [842, 156] width 18 height 15
radio input "true"
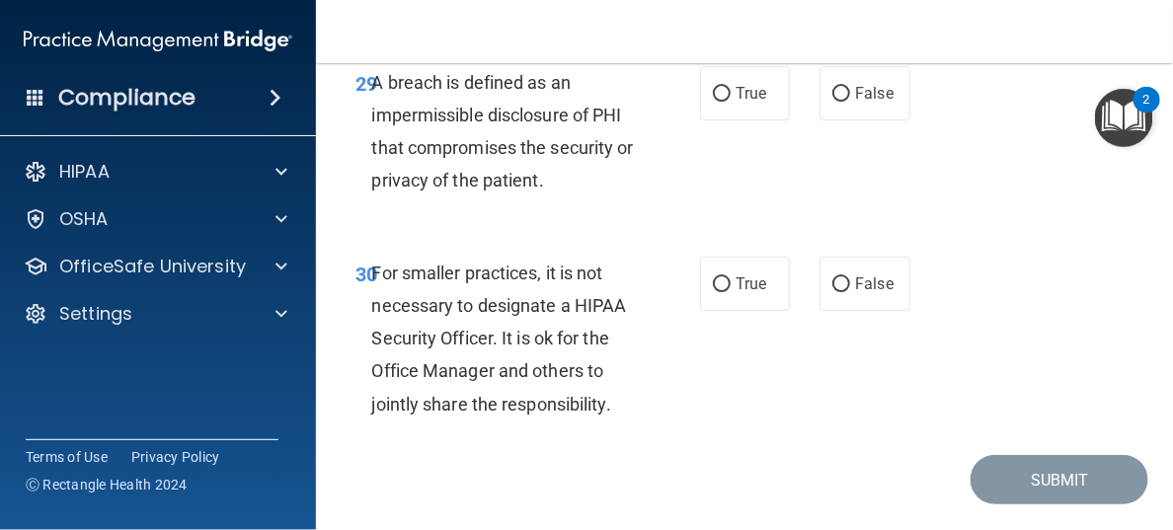
scroll to position [6320, 0]
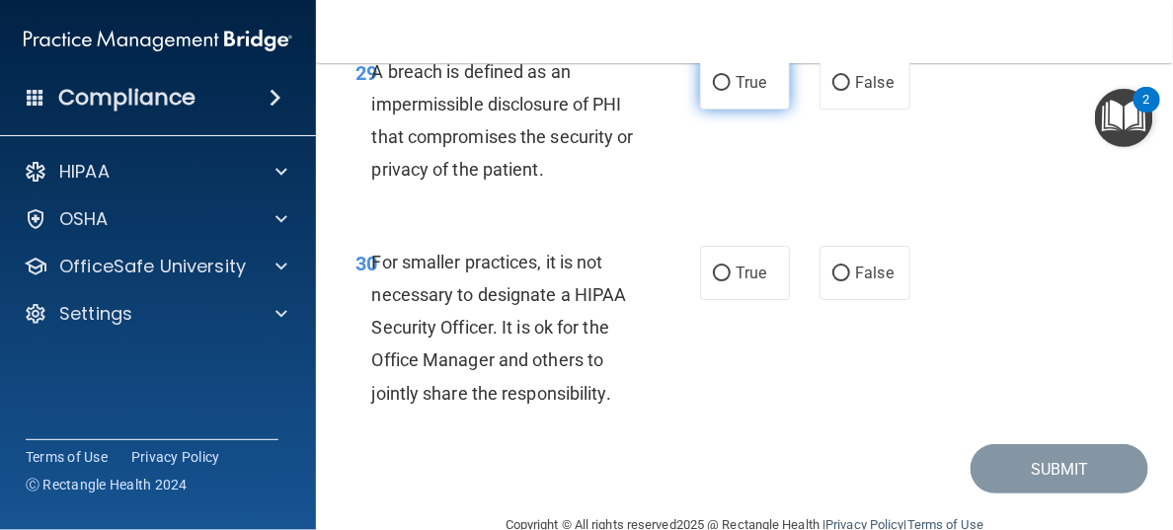
click at [713, 91] on input "True" at bounding box center [722, 83] width 18 height 15
radio input "true"
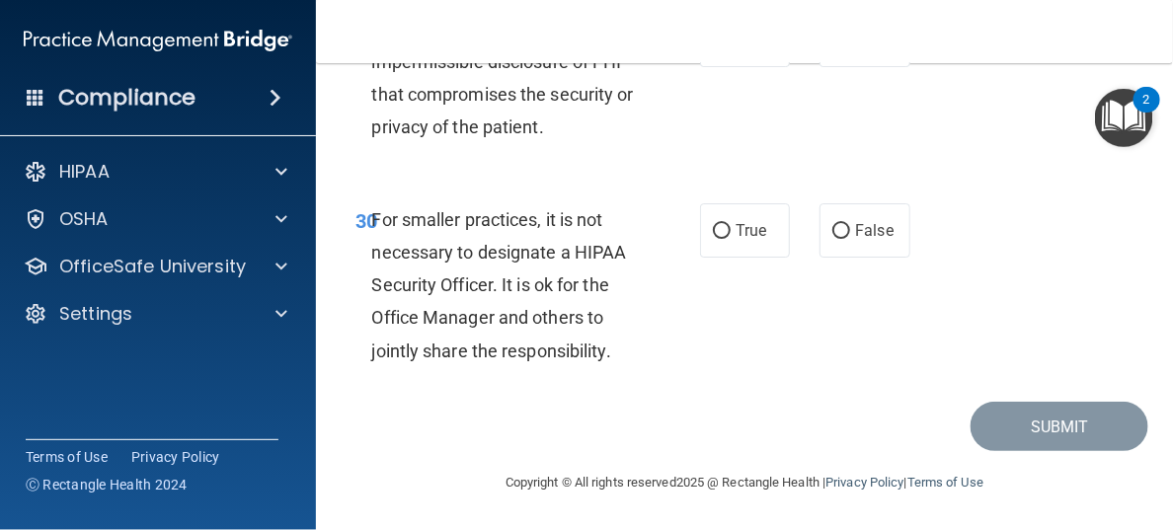
scroll to position [6494, 0]
click at [833, 228] on input "False" at bounding box center [842, 231] width 18 height 15
radio input "true"
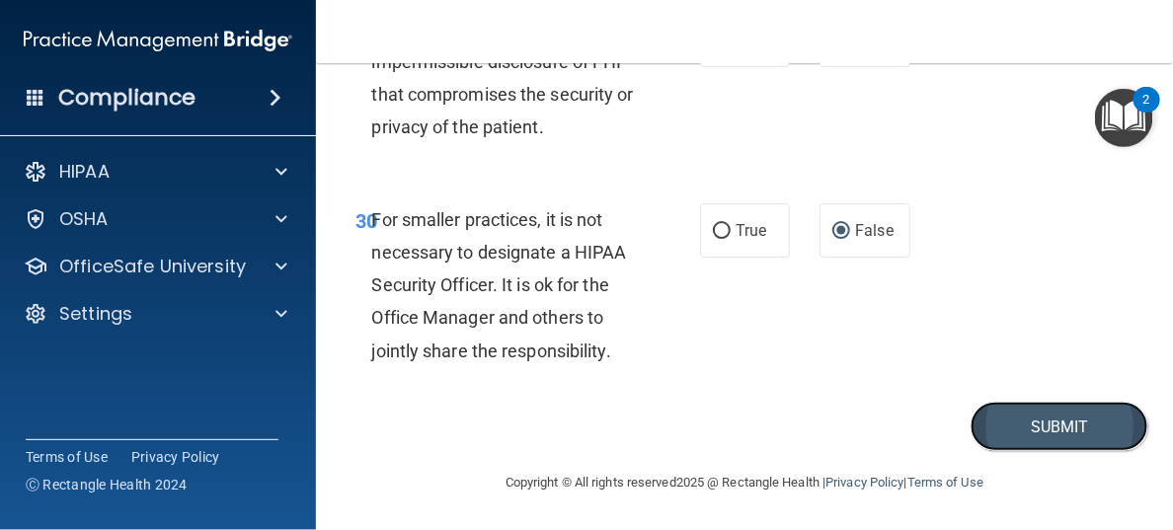
click at [1017, 423] on button "Submit" at bounding box center [1060, 427] width 178 height 50
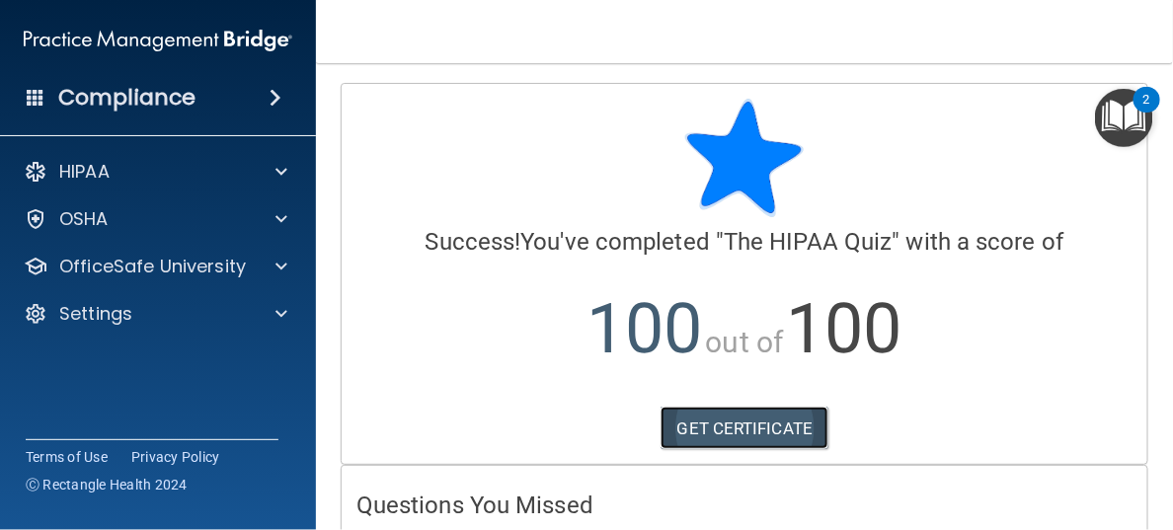
click at [727, 423] on link "GET CERTIFICATE" at bounding box center [745, 428] width 169 height 43
click at [1129, 115] on img "Open Resource Center, 2 new notifications" at bounding box center [1124, 118] width 58 height 58
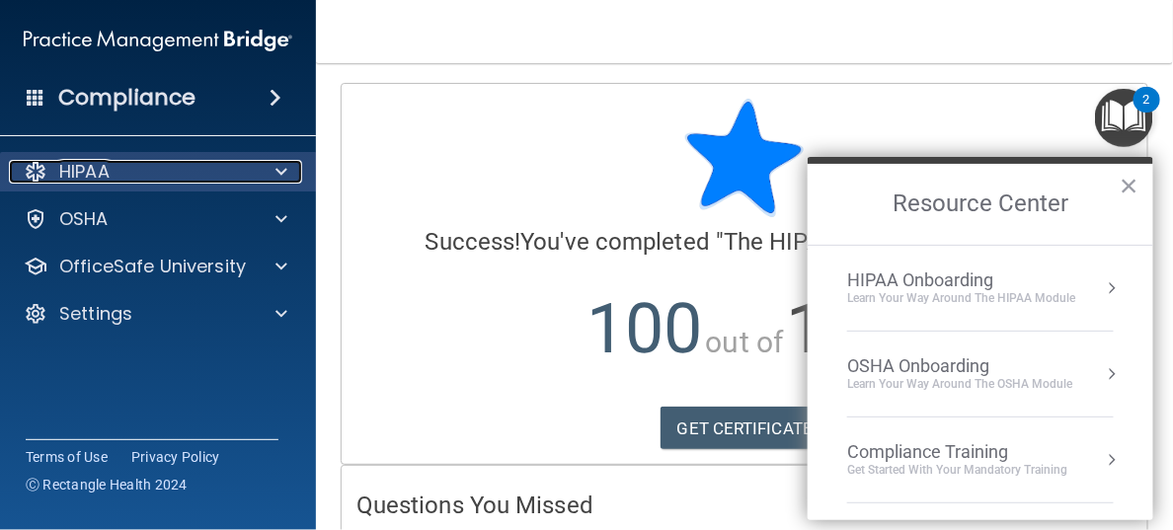
click at [76, 170] on p "HIPAA" at bounding box center [84, 172] width 50 height 24
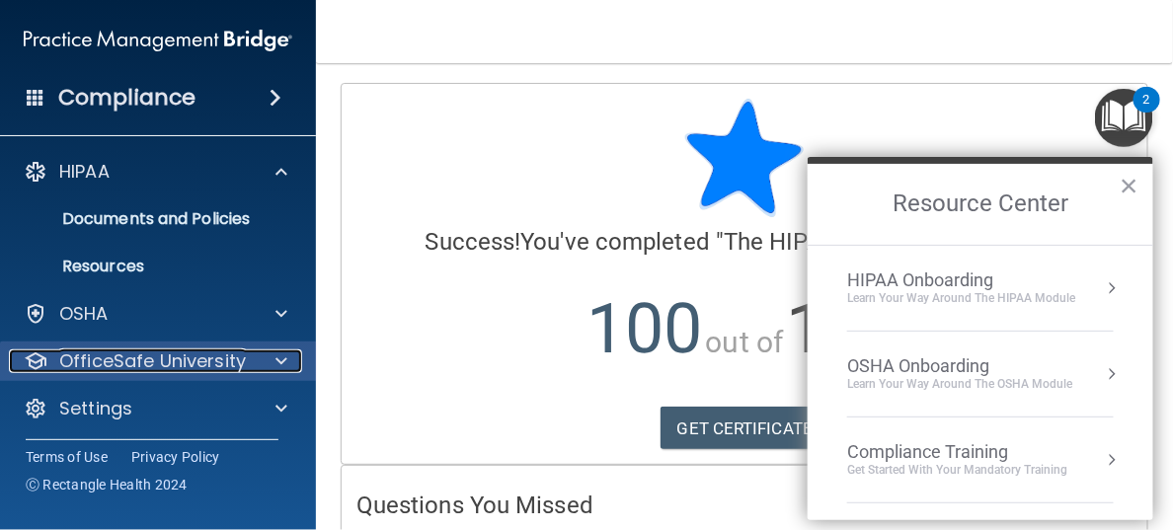
click at [135, 358] on p "OfficeSafe University" at bounding box center [152, 362] width 187 height 24
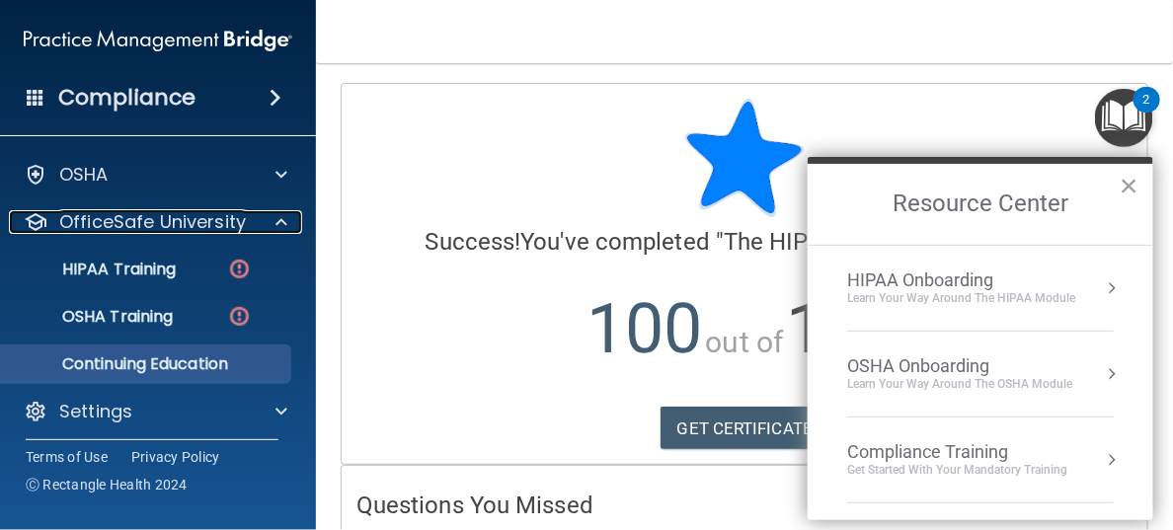
scroll to position [145, 0]
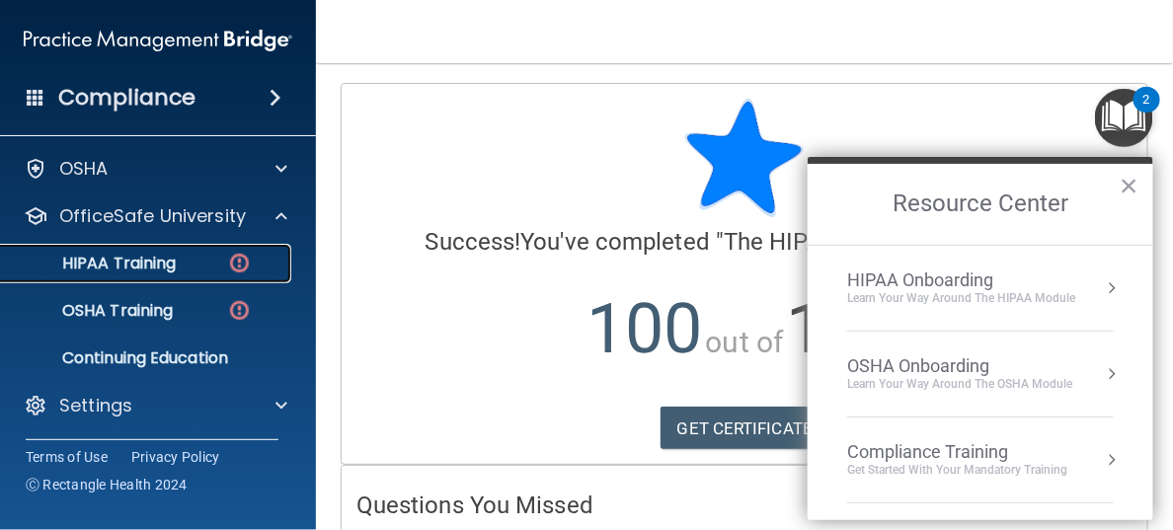
click at [131, 264] on p "HIPAA Training" at bounding box center [94, 264] width 163 height 20
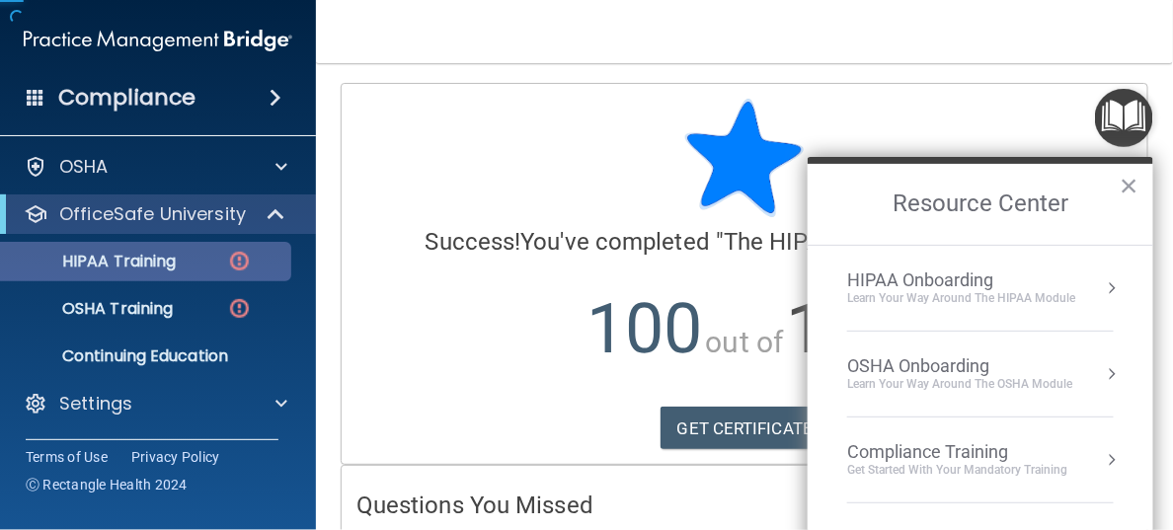
scroll to position [50, 0]
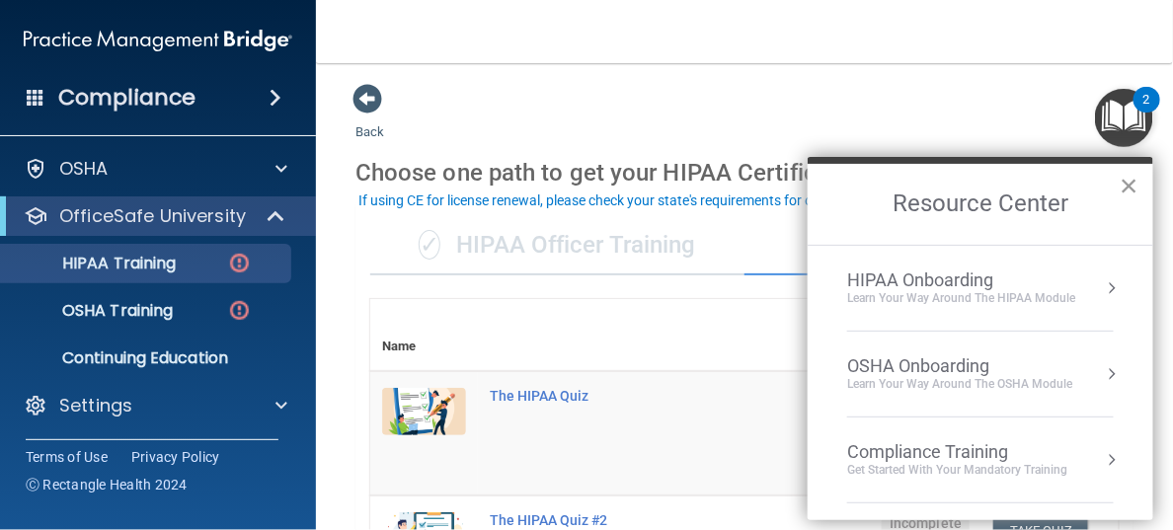
click at [1125, 182] on button "×" at bounding box center [1129, 186] width 19 height 32
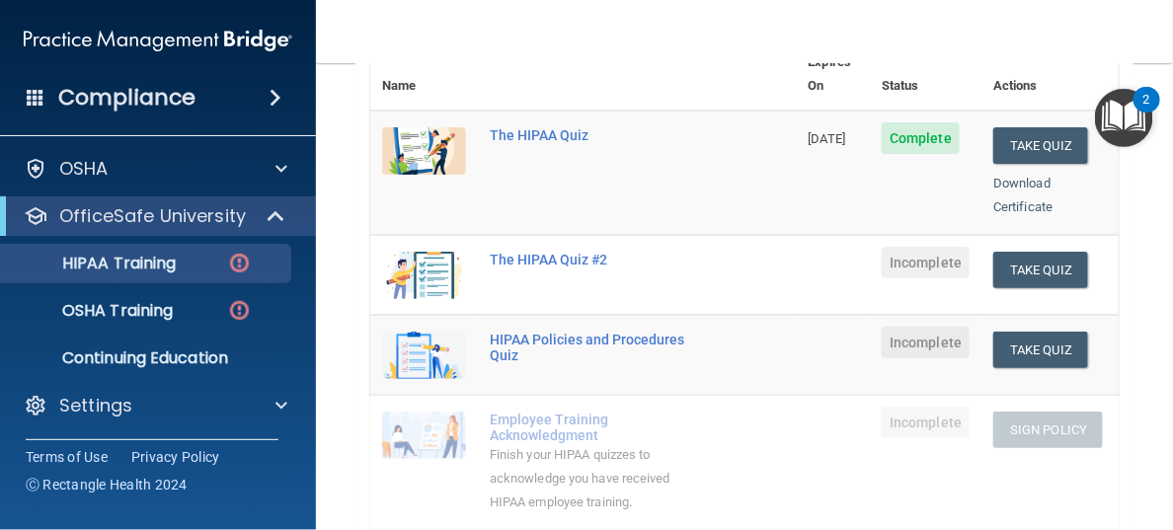
scroll to position [296, 0]
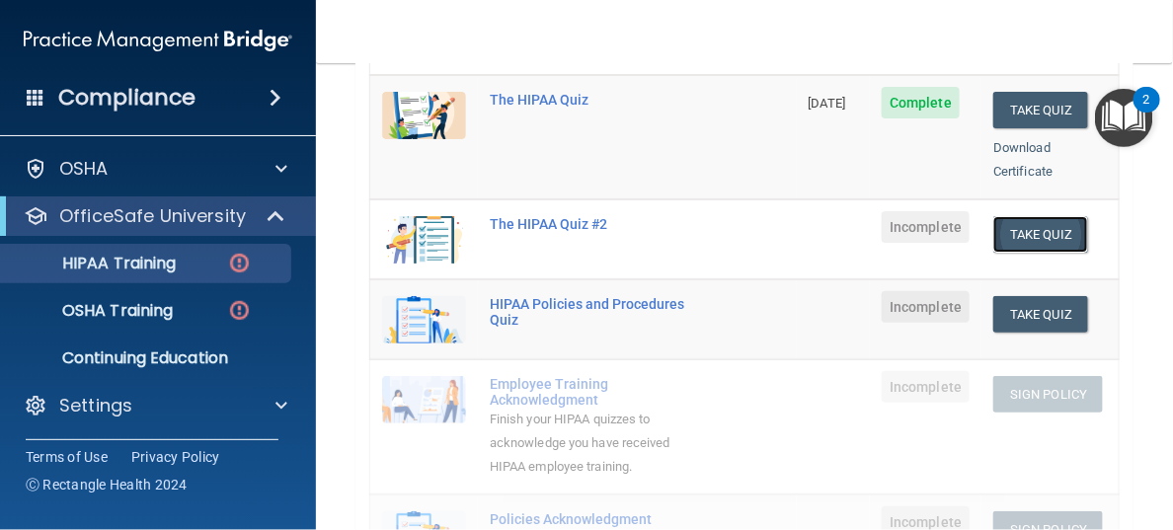
click at [1036, 216] on button "Take Quiz" at bounding box center [1040, 234] width 95 height 37
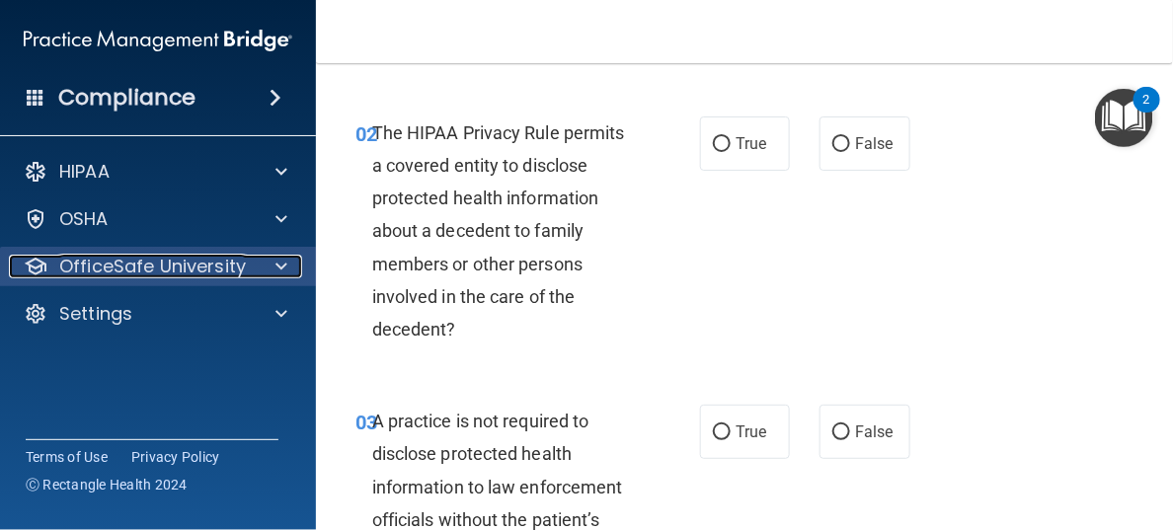
click at [104, 267] on p "OfficeSafe University" at bounding box center [152, 267] width 187 height 24
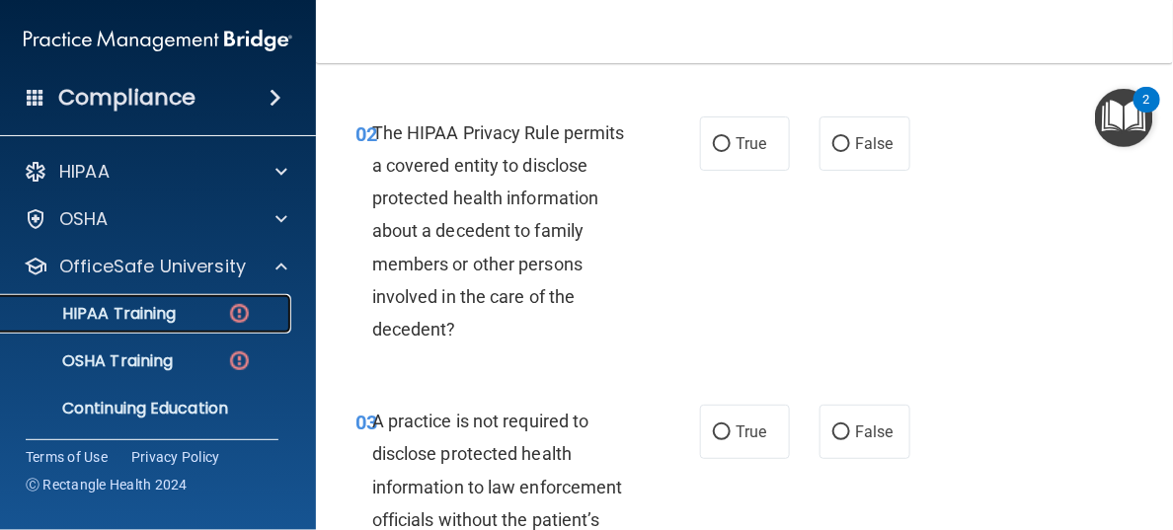
click at [115, 311] on p "HIPAA Training" at bounding box center [94, 314] width 163 height 20
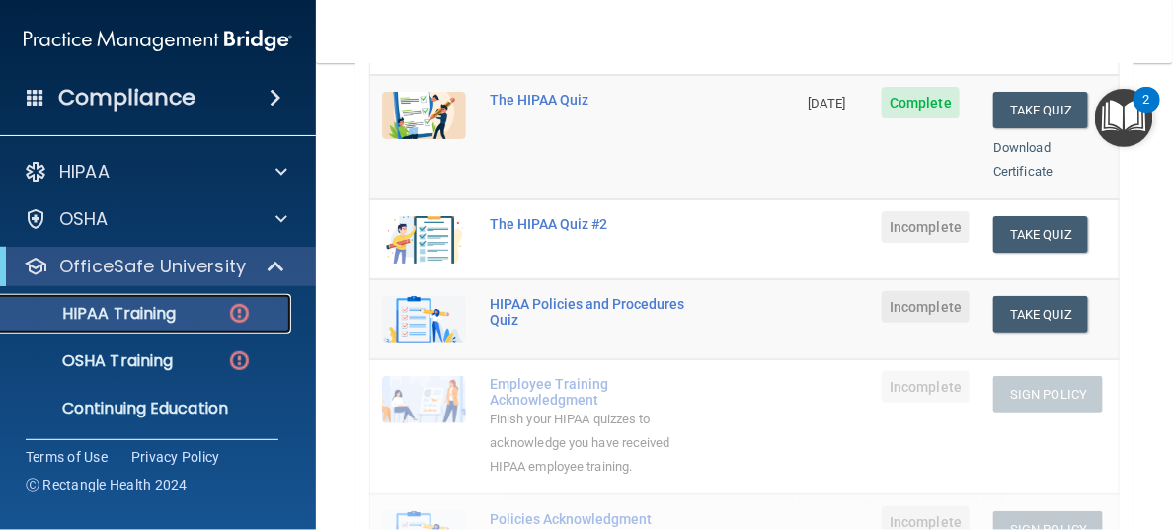
scroll to position [395, 0]
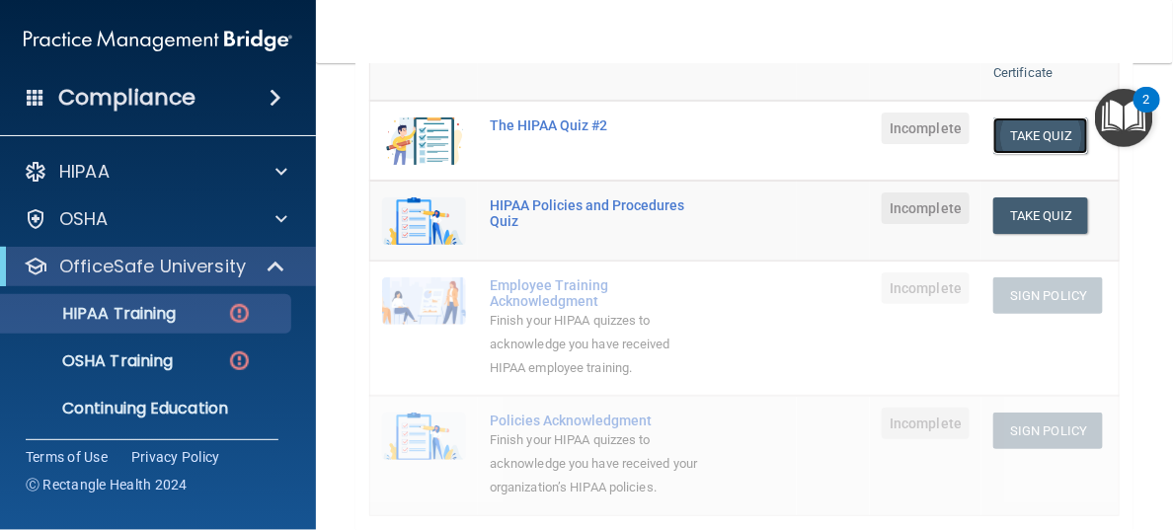
click at [1022, 118] on button "Take Quiz" at bounding box center [1040, 136] width 95 height 37
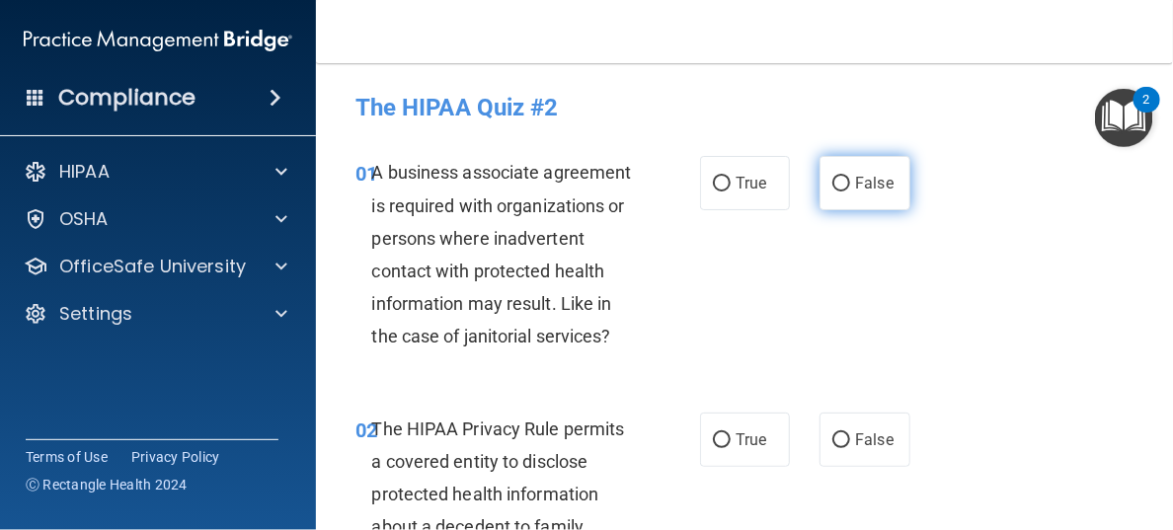
click at [833, 180] on input "False" at bounding box center [842, 184] width 18 height 15
radio input "true"
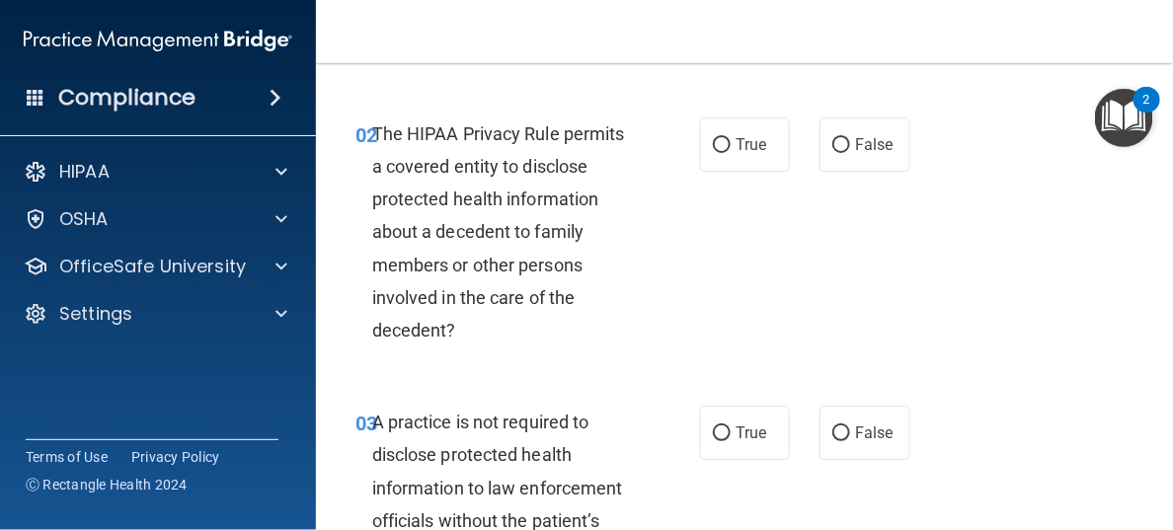
scroll to position [296, 0]
click at [713, 143] on input "True" at bounding box center [722, 144] width 18 height 15
radio input "true"
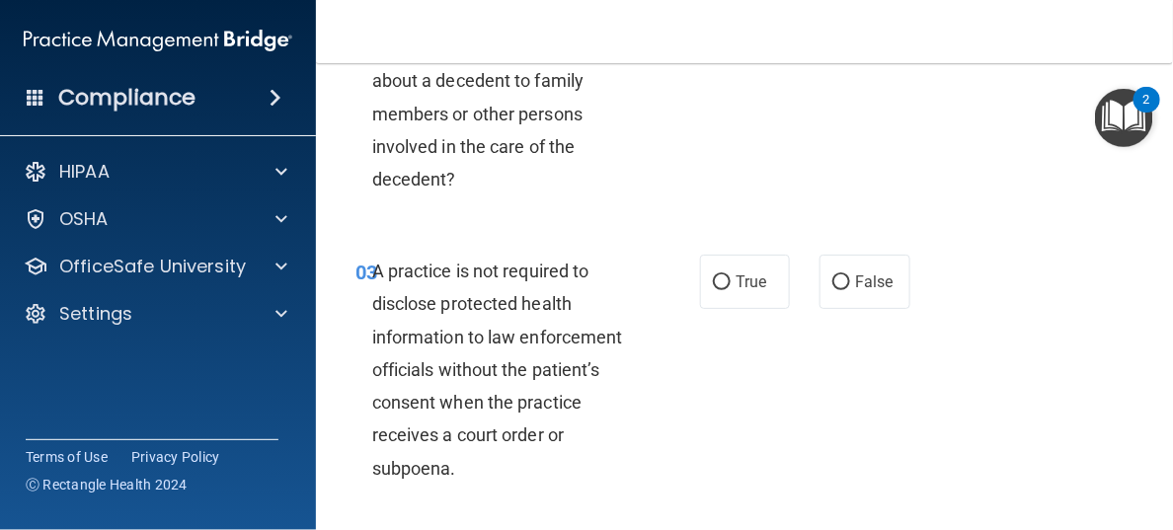
scroll to position [493, 0]
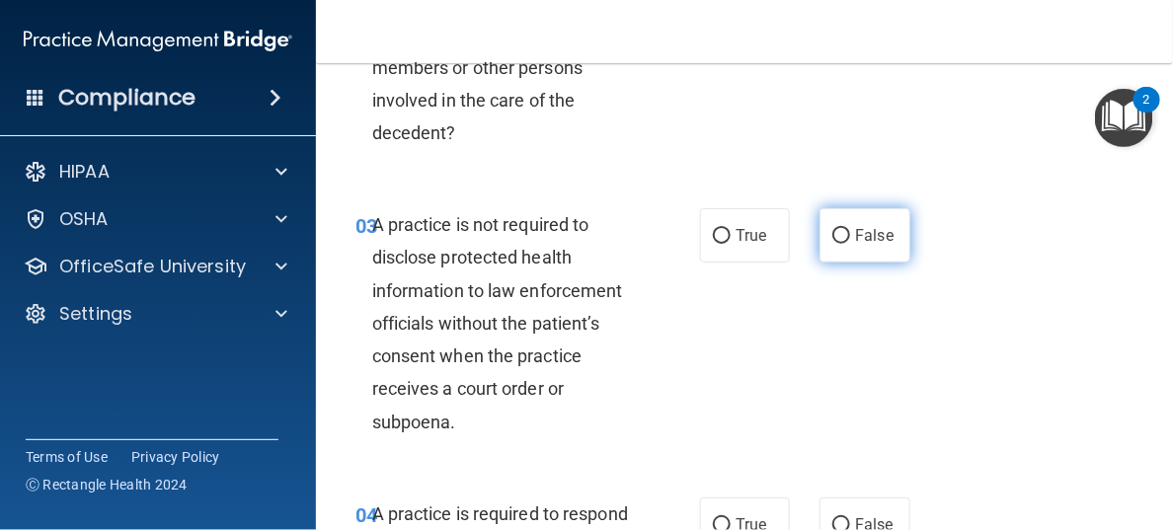
click at [833, 232] on input "False" at bounding box center [842, 236] width 18 height 15
radio input "true"
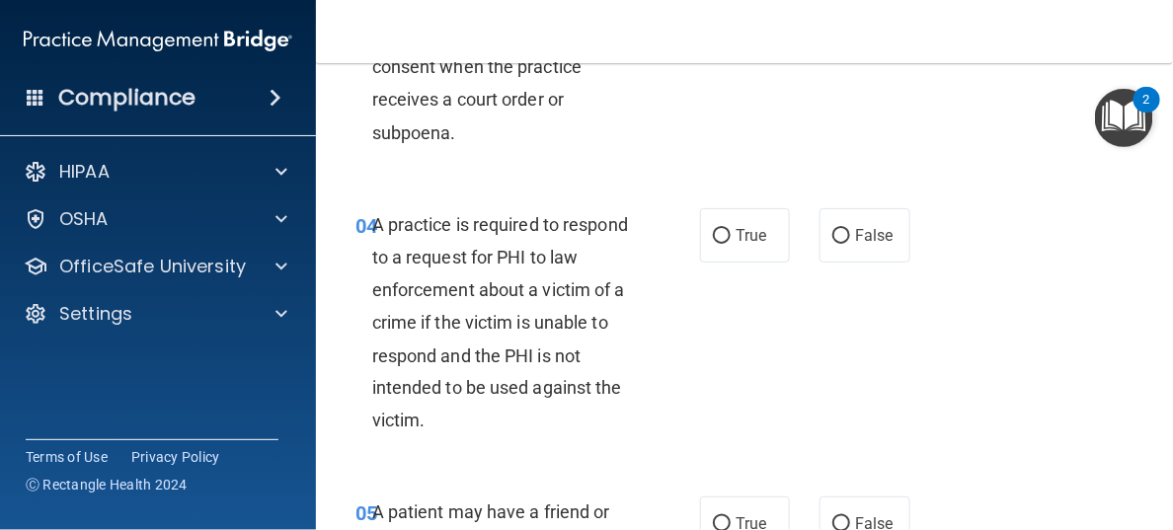
scroll to position [790, 0]
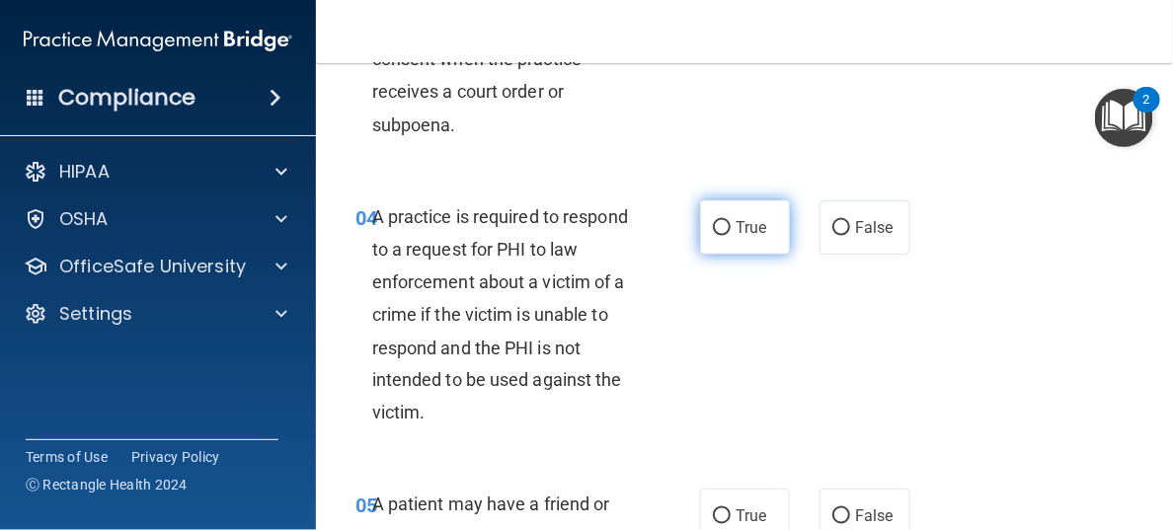
click at [713, 222] on input "True" at bounding box center [722, 228] width 18 height 15
radio input "true"
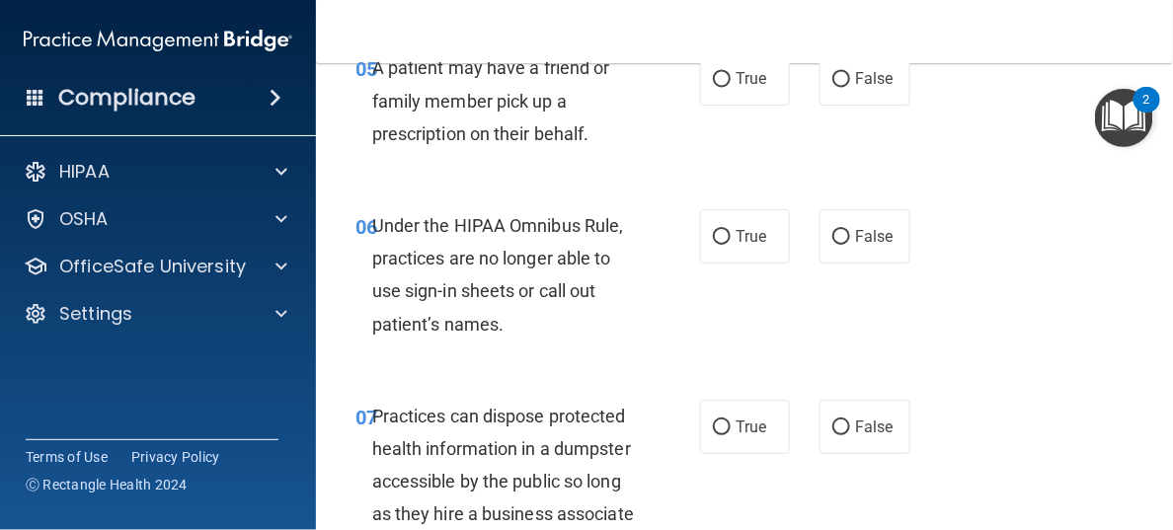
scroll to position [1185, 0]
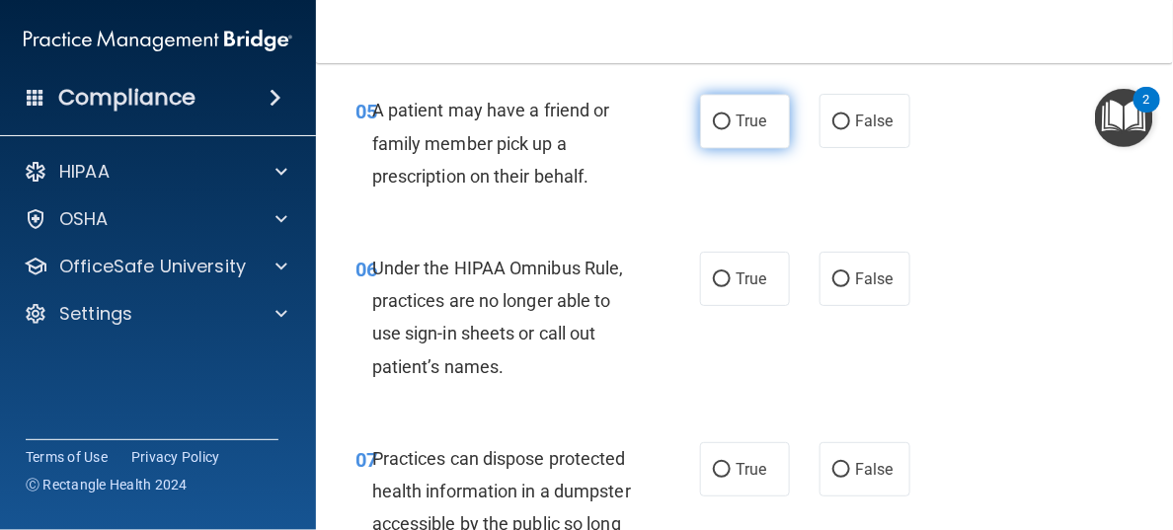
click at [713, 122] on input "True" at bounding box center [722, 122] width 18 height 15
radio input "true"
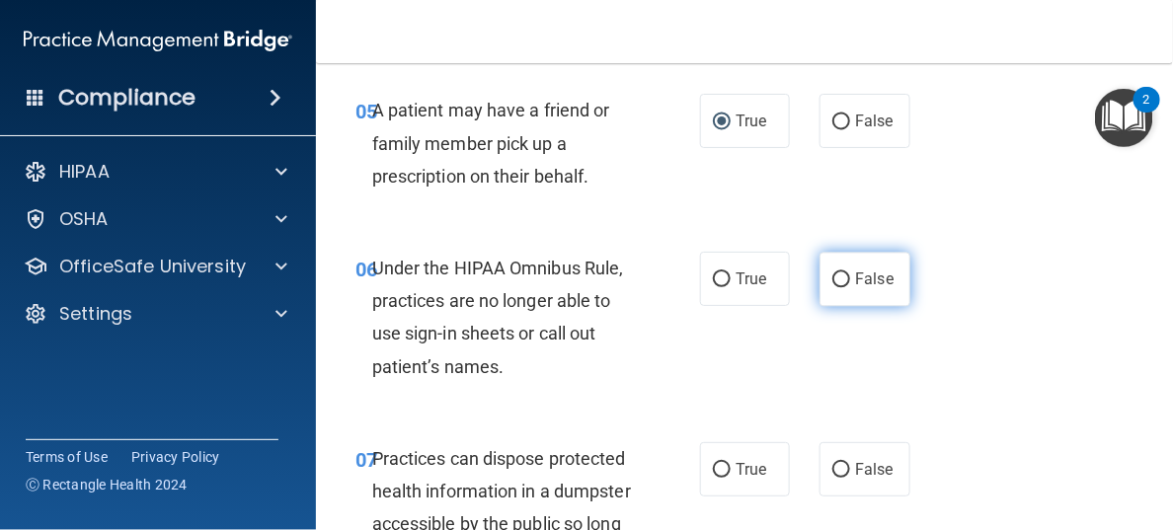
click at [836, 282] on input "False" at bounding box center [842, 280] width 18 height 15
radio input "true"
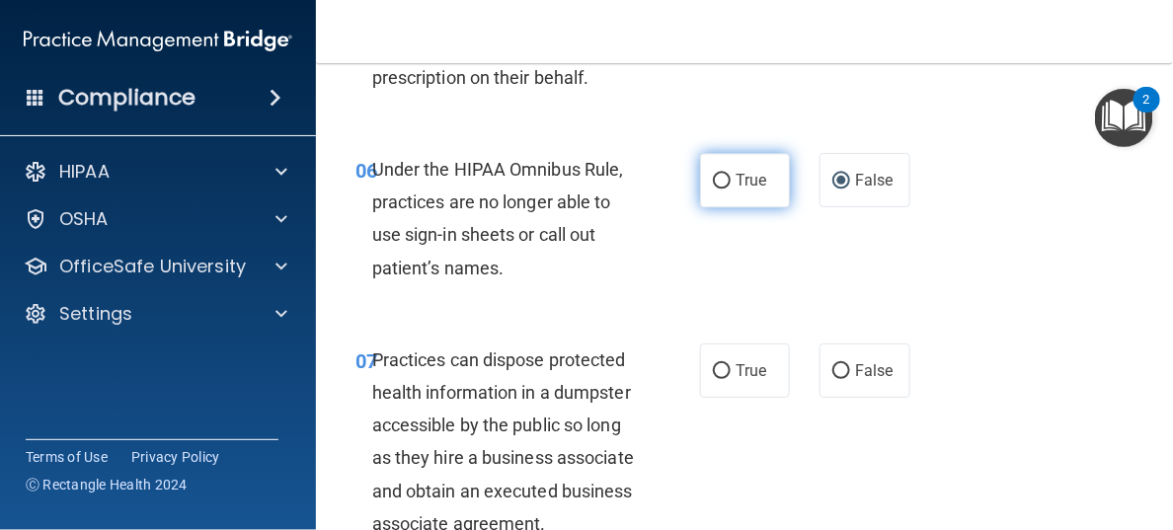
click at [717, 176] on input "True" at bounding box center [722, 181] width 18 height 15
radio input "true"
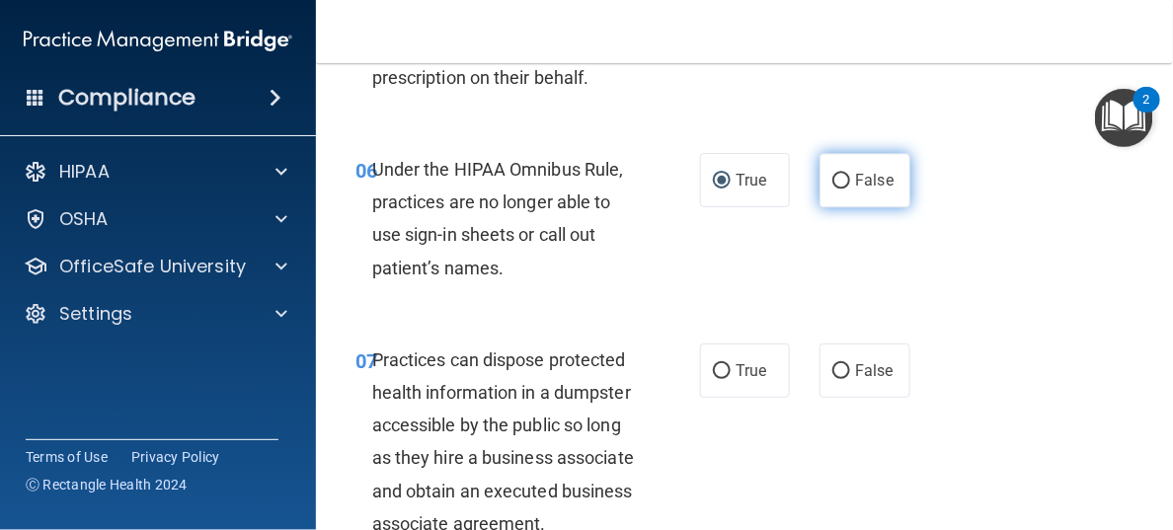
click at [838, 175] on input "False" at bounding box center [842, 181] width 18 height 15
radio input "true"
radio input "false"
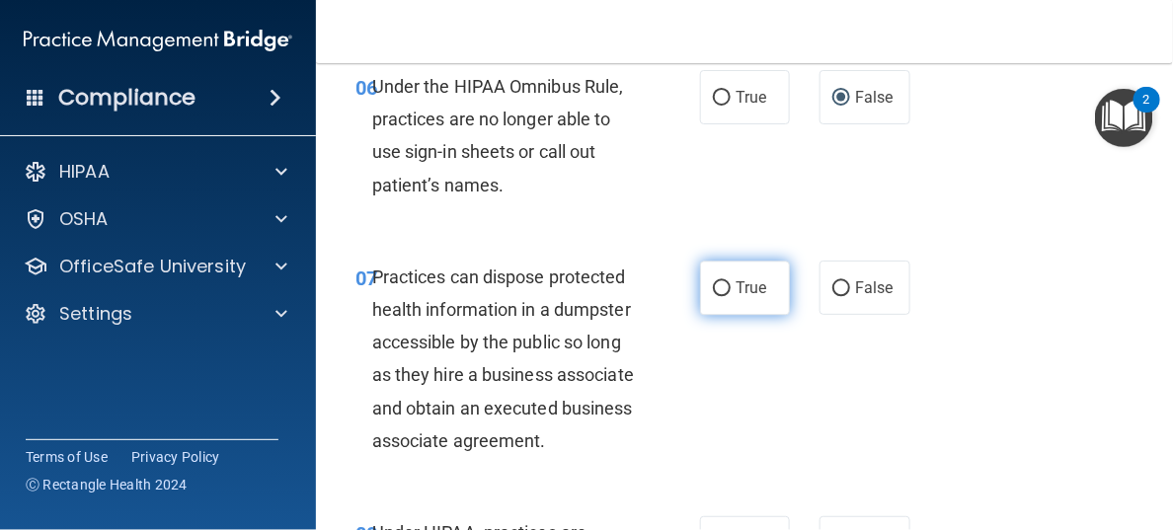
scroll to position [1383, 0]
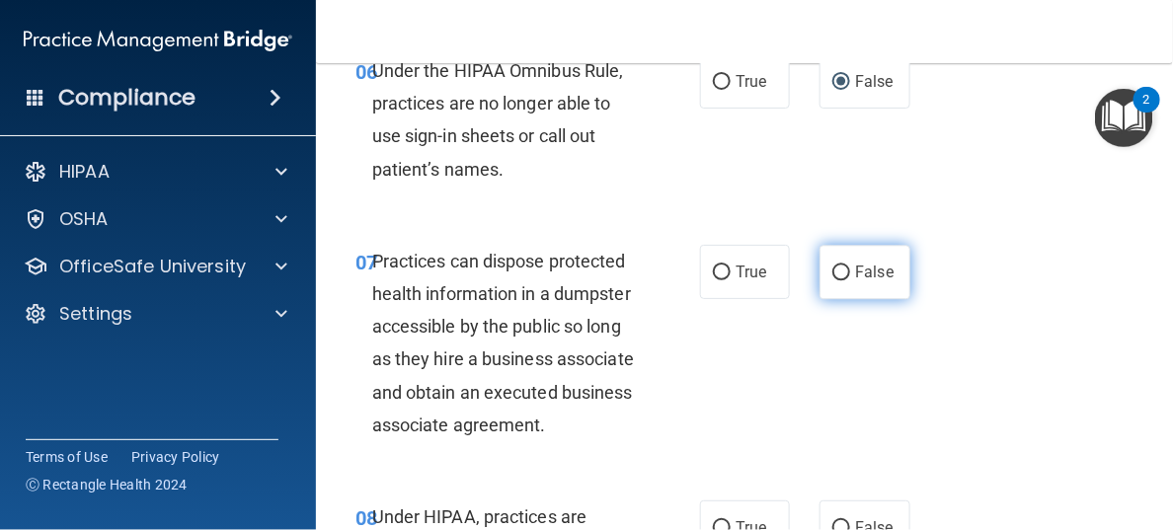
click at [833, 272] on input "False" at bounding box center [842, 273] width 18 height 15
radio input "true"
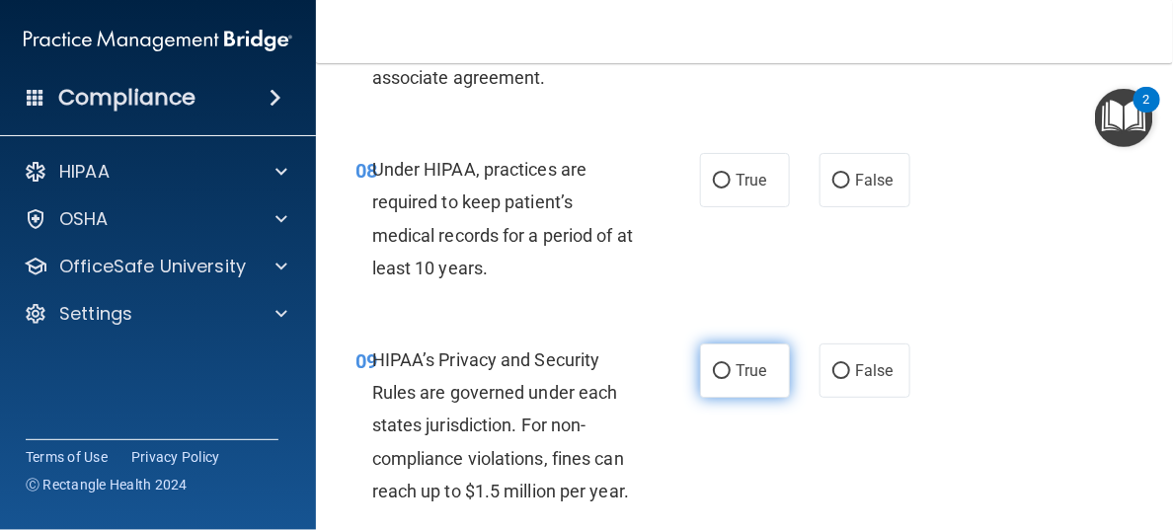
scroll to position [1778, 0]
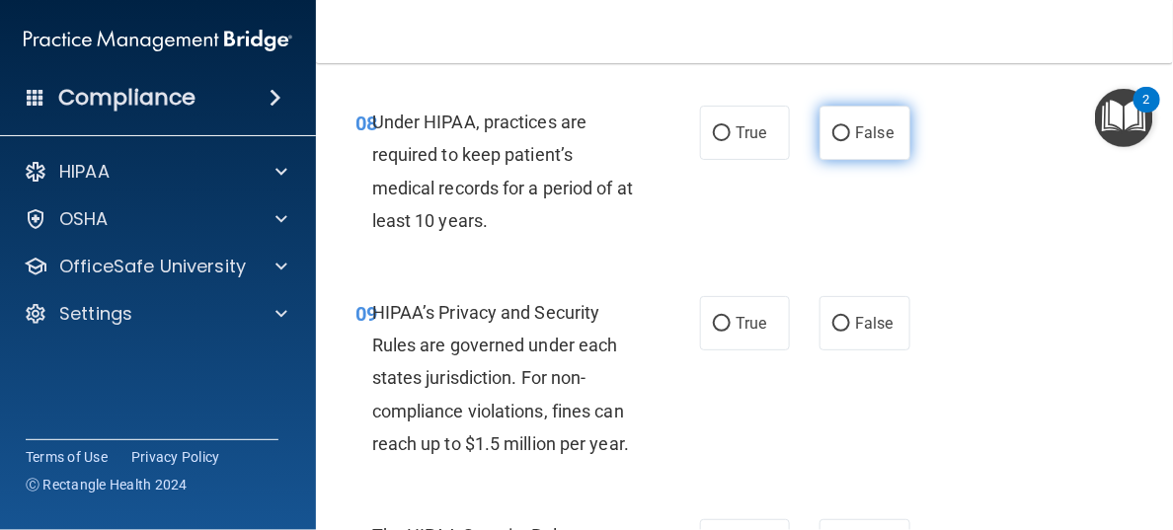
click at [834, 141] on input "False" at bounding box center [842, 133] width 18 height 15
radio input "true"
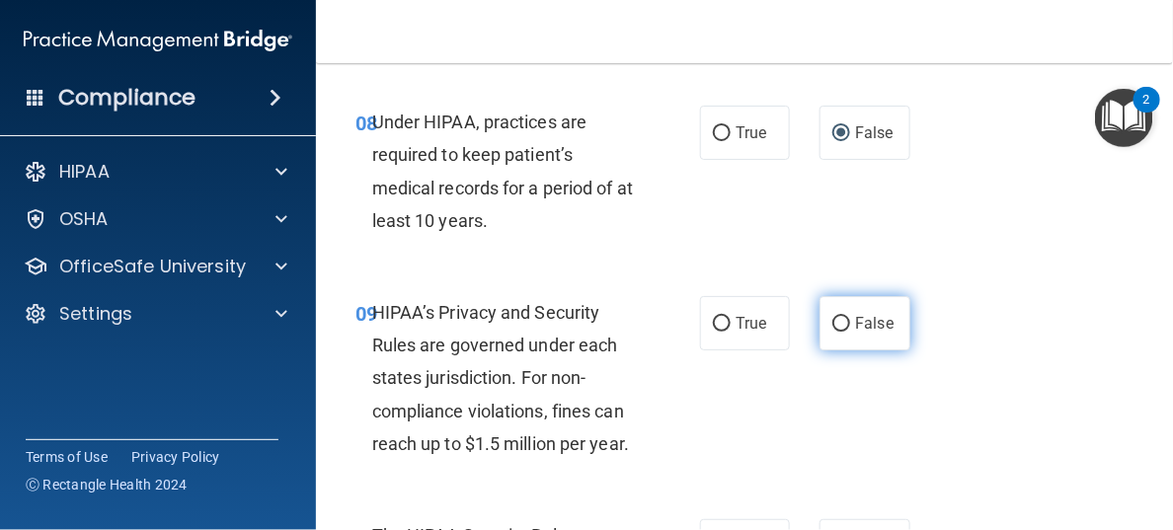
click at [836, 332] on input "False" at bounding box center [842, 324] width 18 height 15
radio input "true"
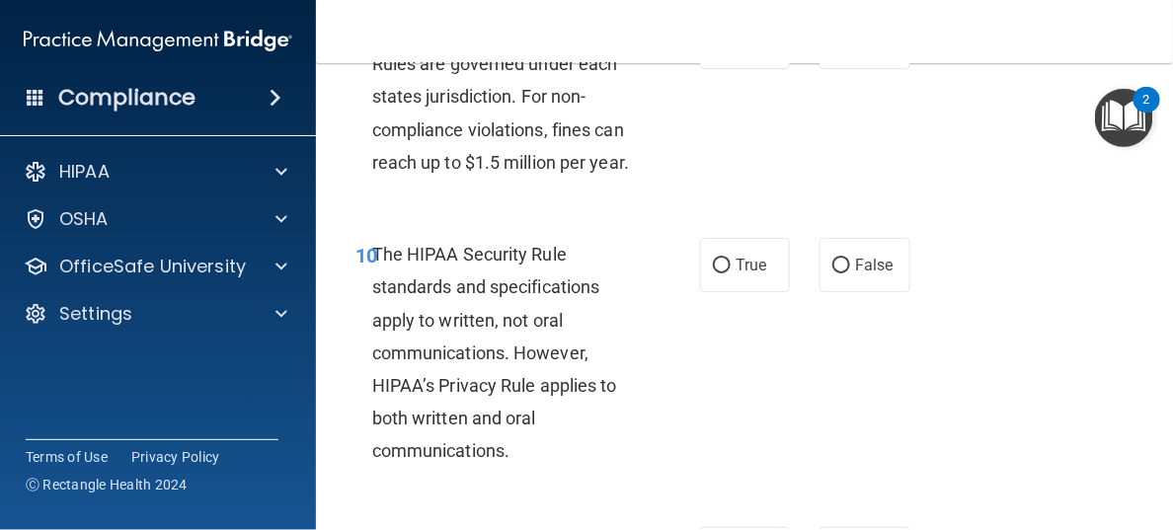
scroll to position [2074, 0]
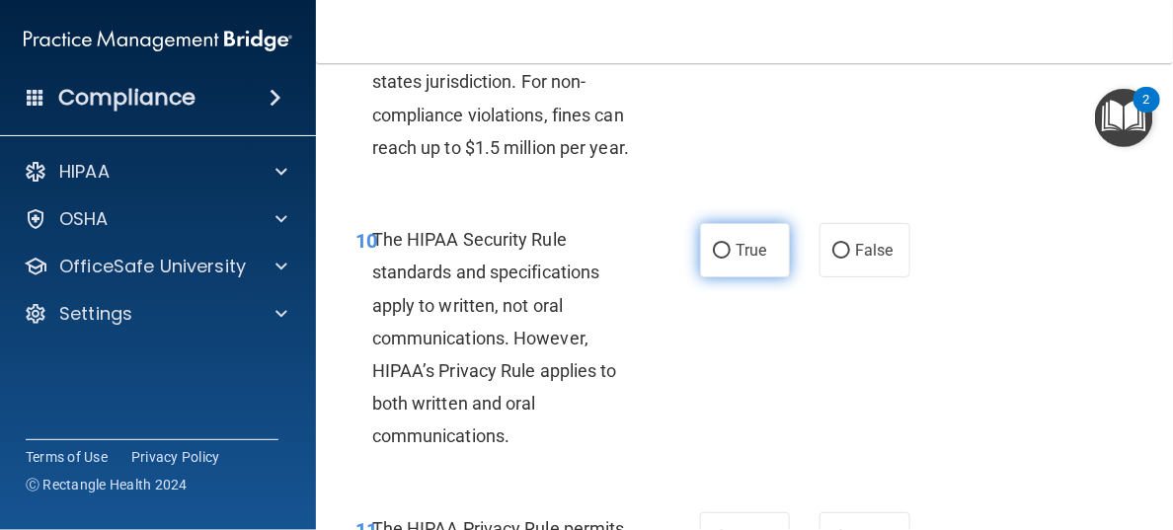
click at [714, 259] on input "True" at bounding box center [722, 251] width 18 height 15
radio input "true"
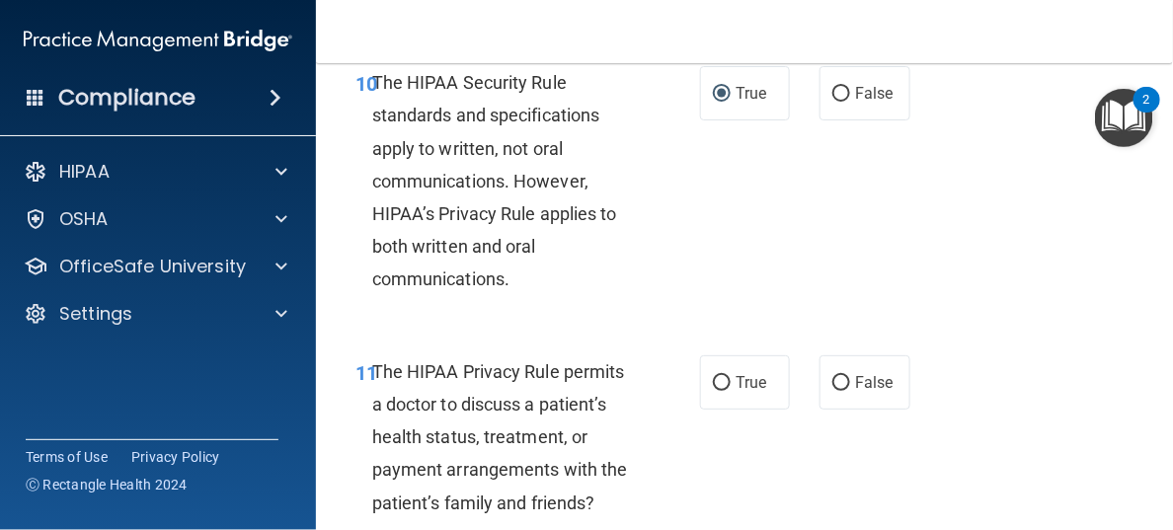
scroll to position [2370, 0]
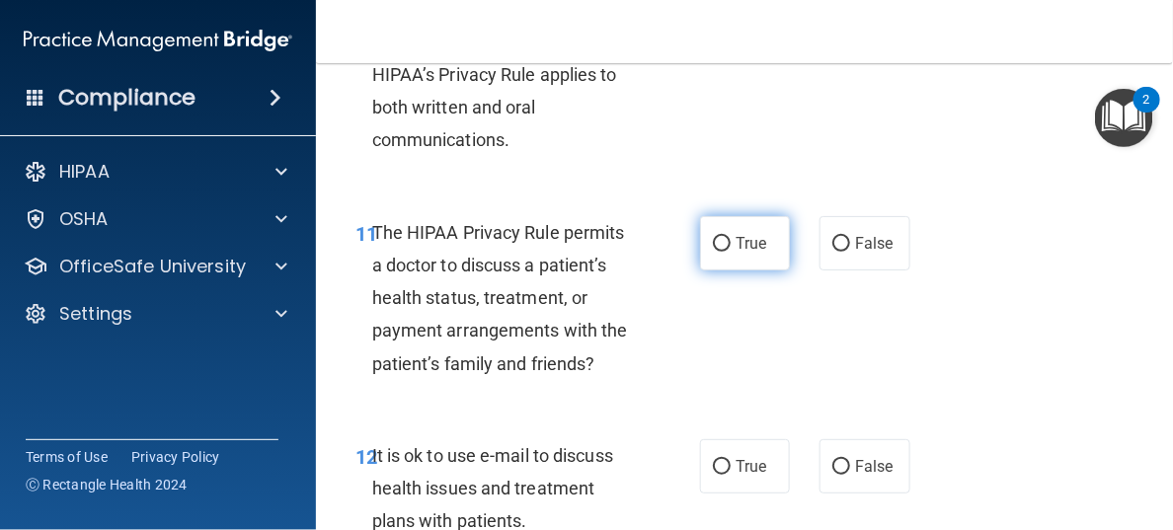
click at [717, 252] on input "True" at bounding box center [722, 244] width 18 height 15
radio input "true"
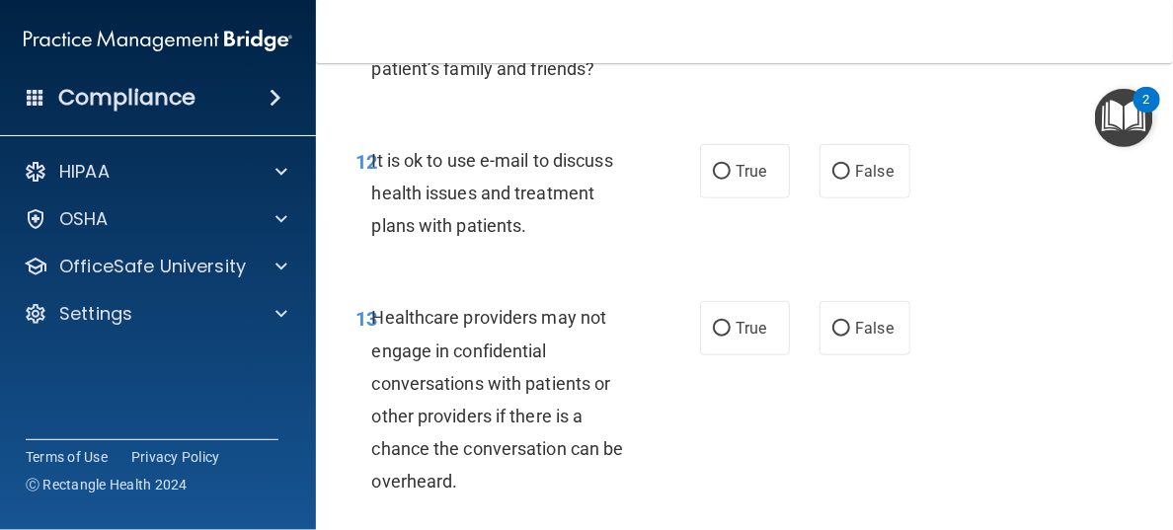
scroll to position [2666, 0]
click at [719, 179] on input "True" at bounding box center [722, 171] width 18 height 15
radio input "true"
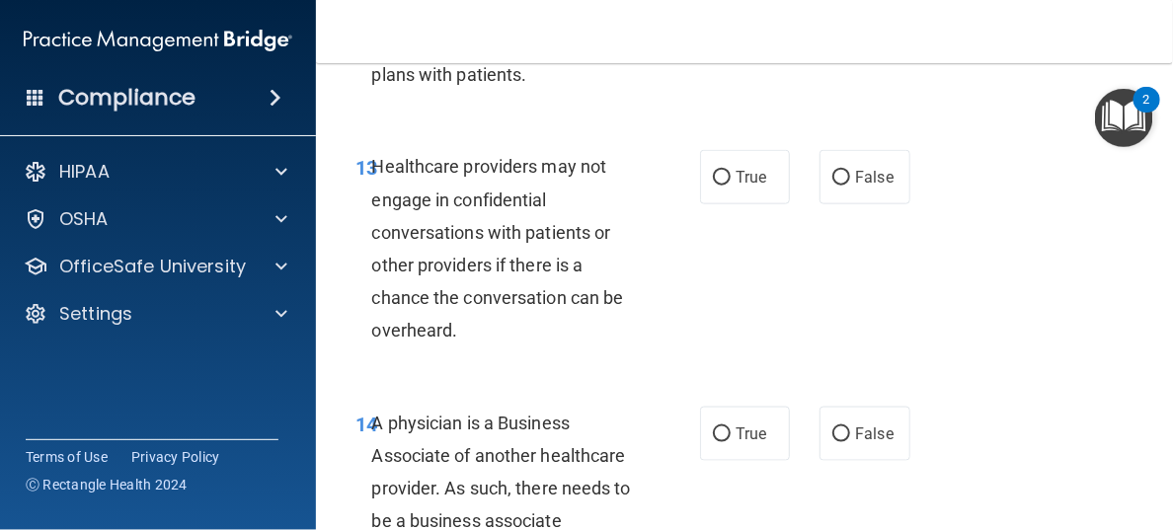
scroll to position [2864, 0]
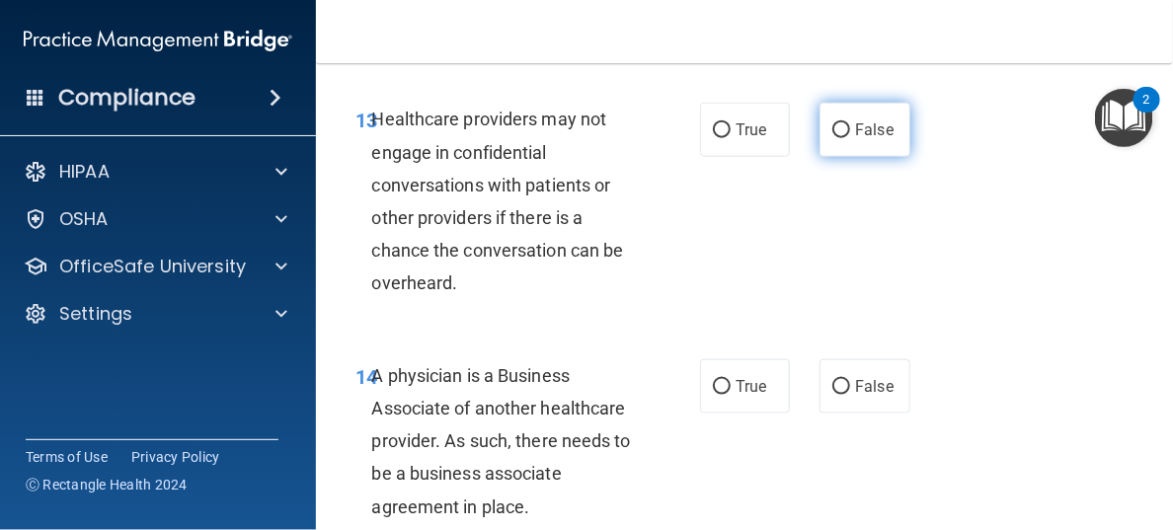
click at [833, 138] on input "False" at bounding box center [842, 130] width 18 height 15
radio input "true"
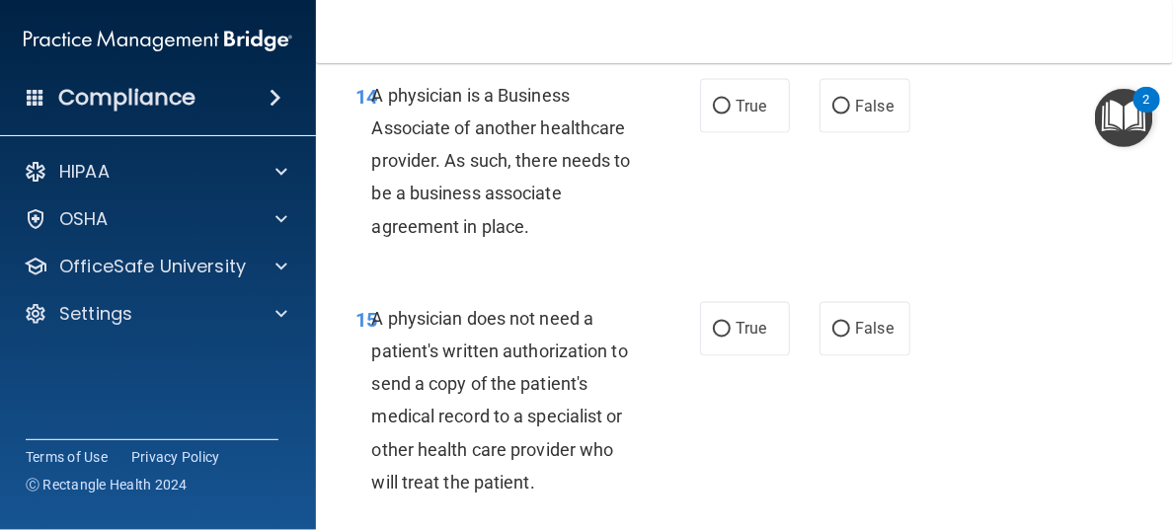
scroll to position [3160, 0]
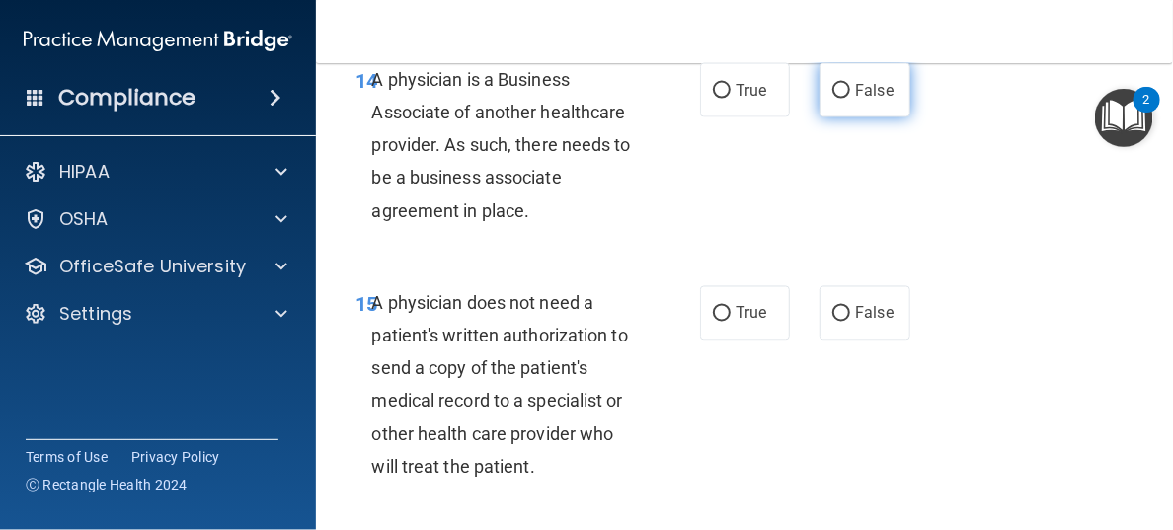
click at [836, 99] on input "False" at bounding box center [842, 91] width 18 height 15
radio input "true"
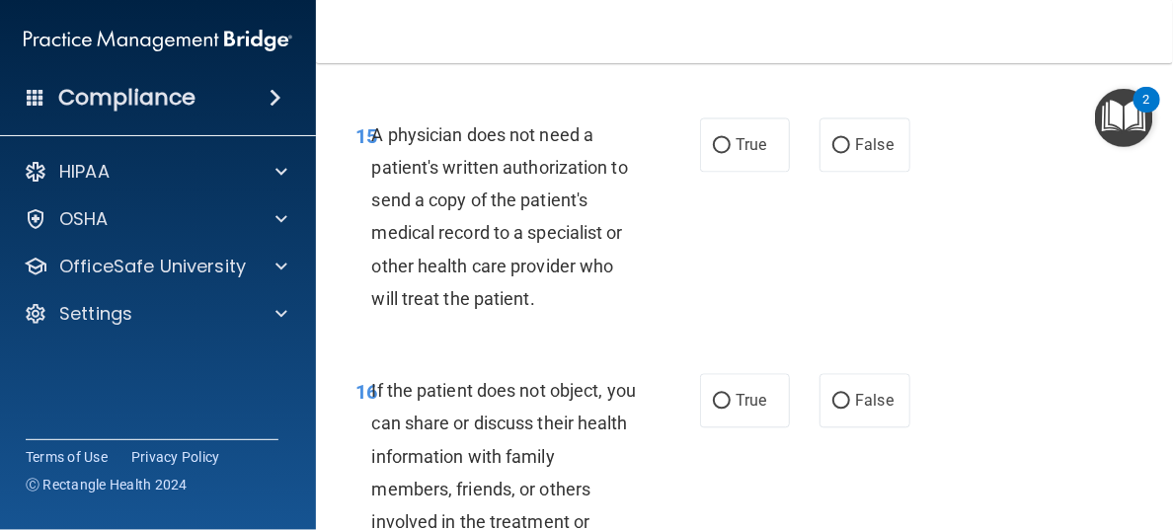
scroll to position [3358, 0]
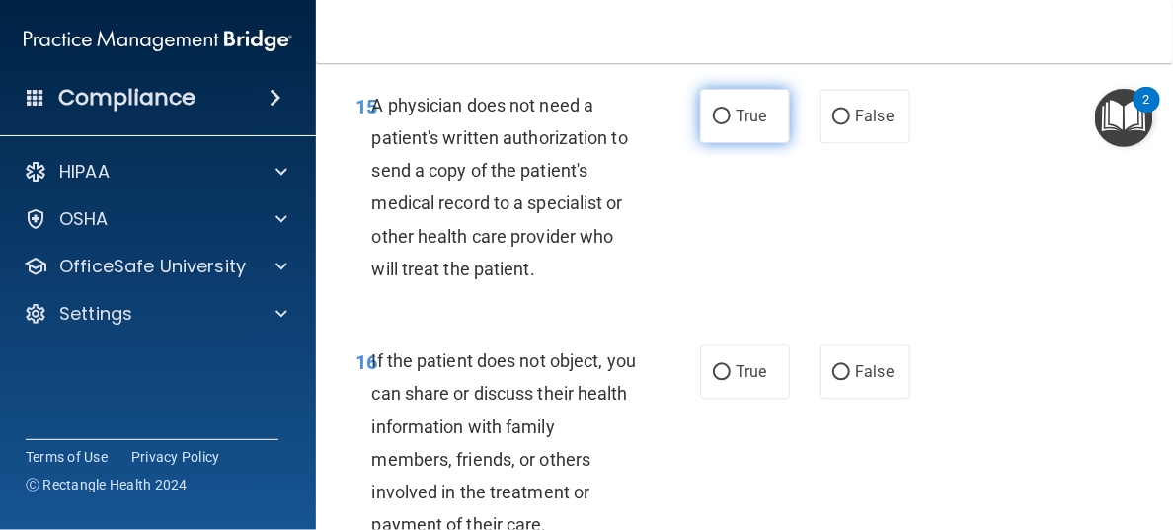
click at [713, 124] on input "True" at bounding box center [722, 117] width 18 height 15
radio input "true"
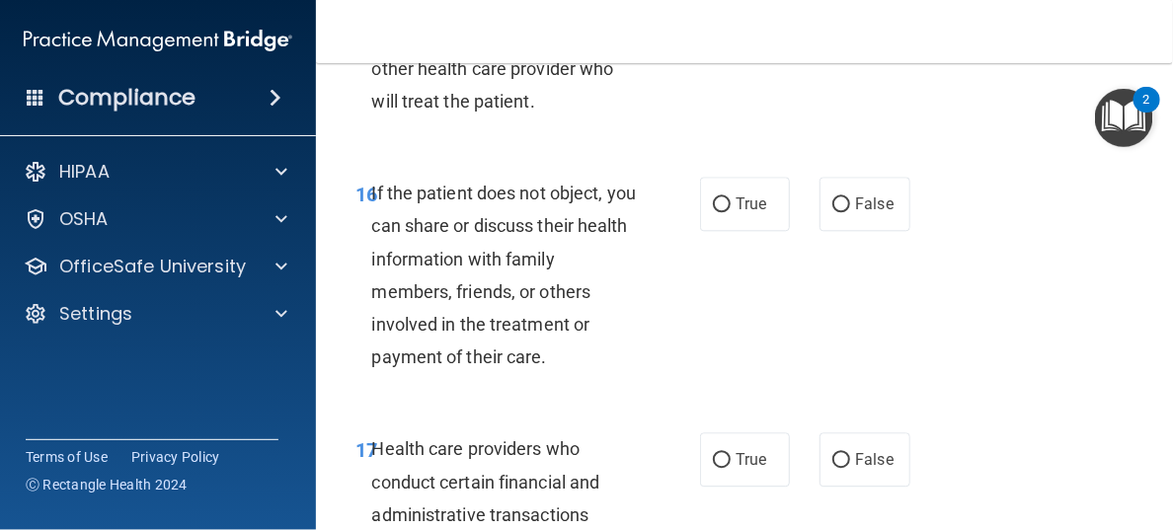
scroll to position [3555, 0]
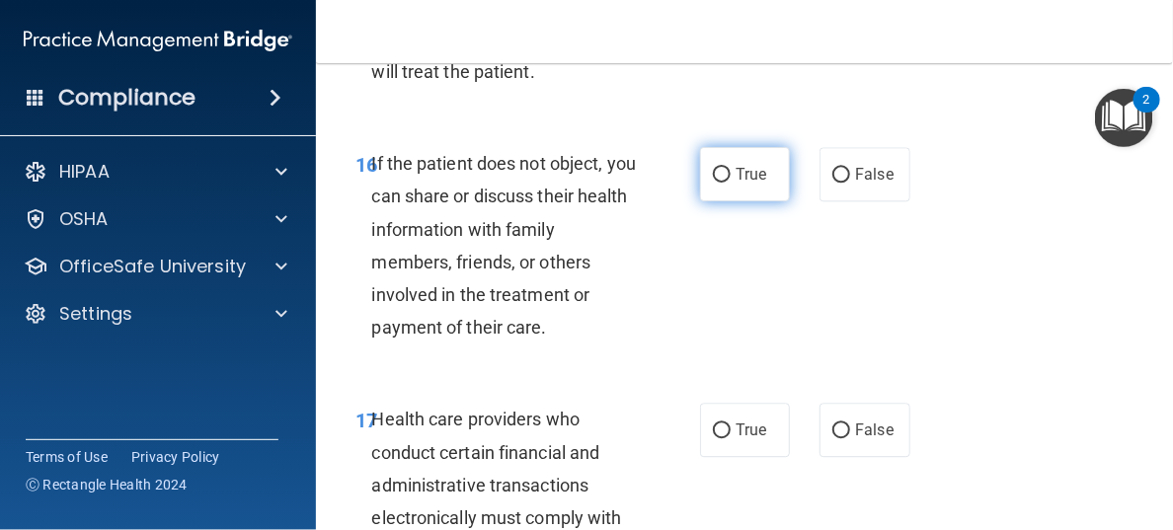
click at [717, 183] on input "True" at bounding box center [722, 175] width 18 height 15
radio input "true"
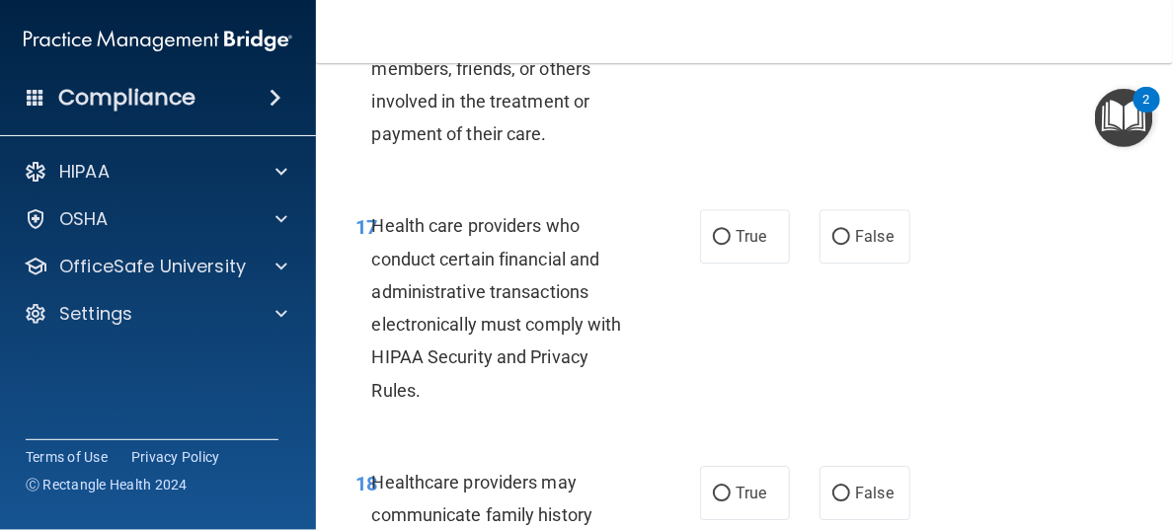
scroll to position [3752, 0]
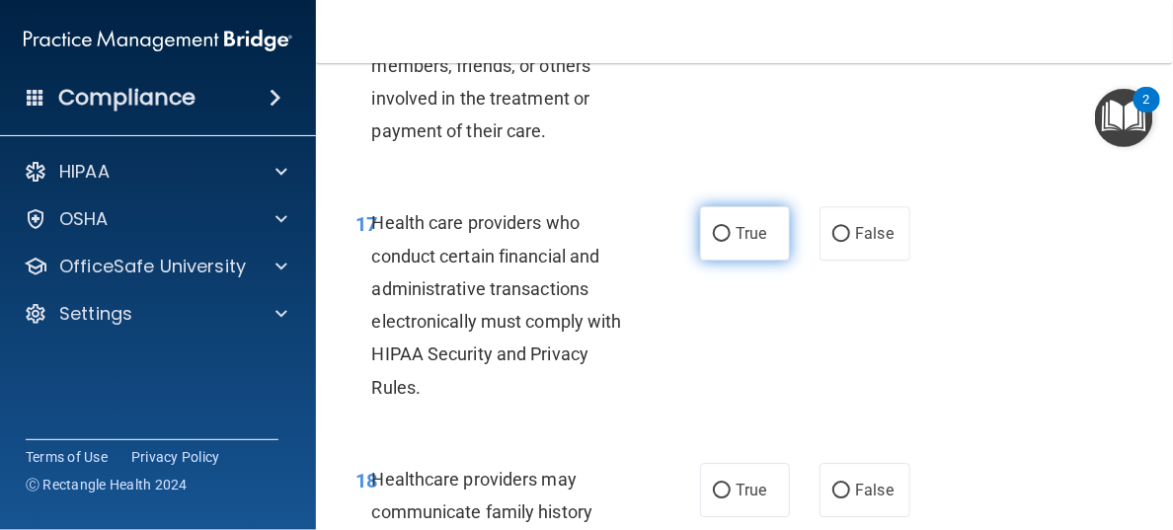
click at [717, 242] on input "True" at bounding box center [722, 234] width 18 height 15
radio input "true"
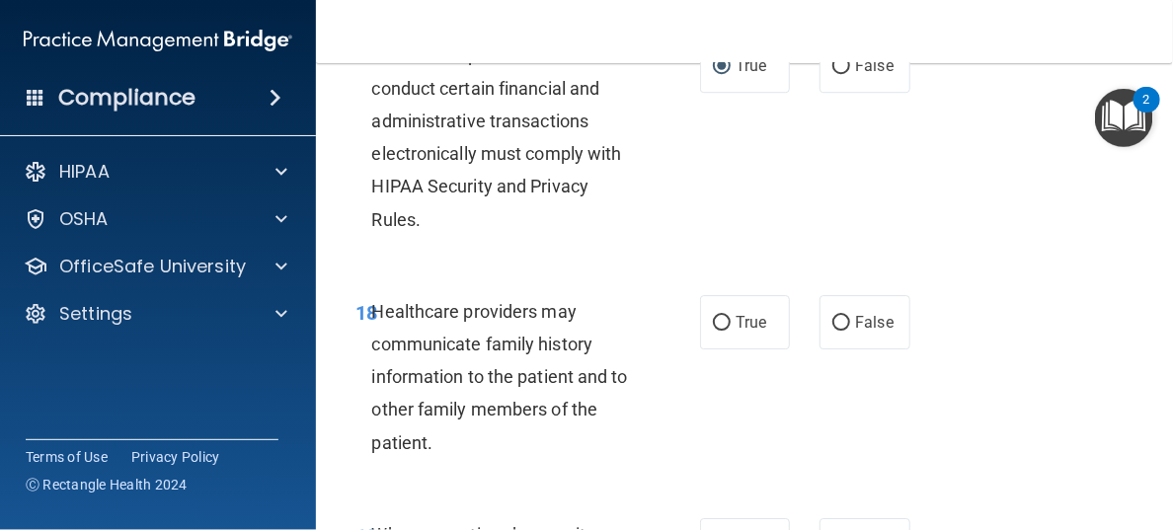
scroll to position [3949, 0]
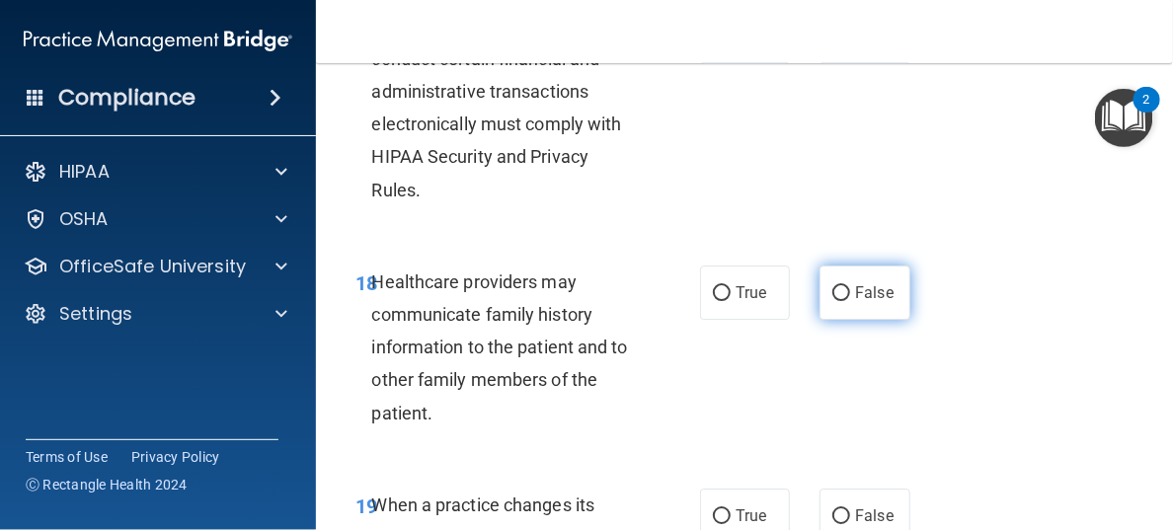
click at [833, 301] on input "False" at bounding box center [842, 293] width 18 height 15
radio input "true"
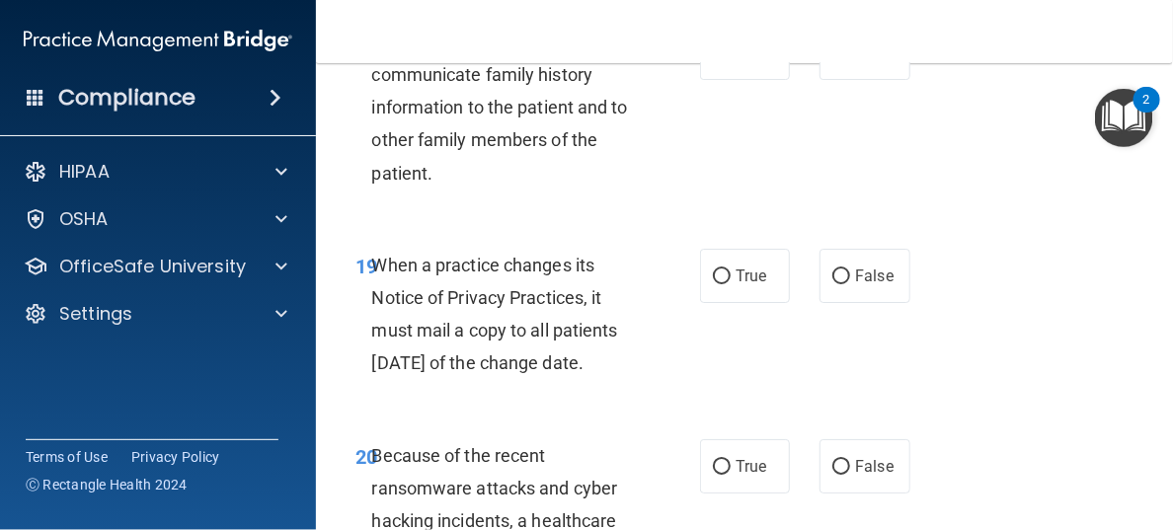
scroll to position [4246, 0]
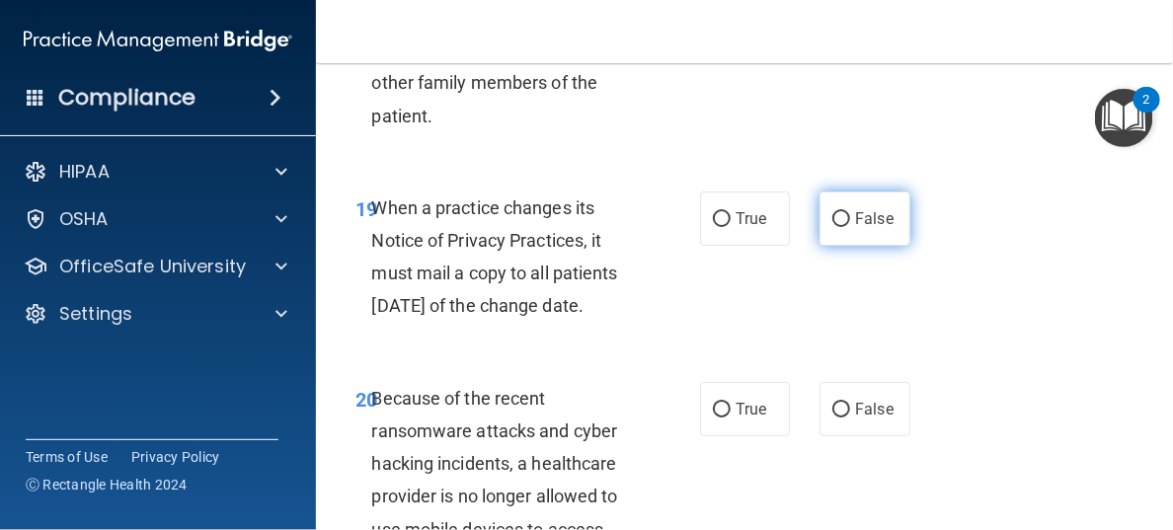
click at [833, 227] on input "False" at bounding box center [842, 219] width 18 height 15
radio input "true"
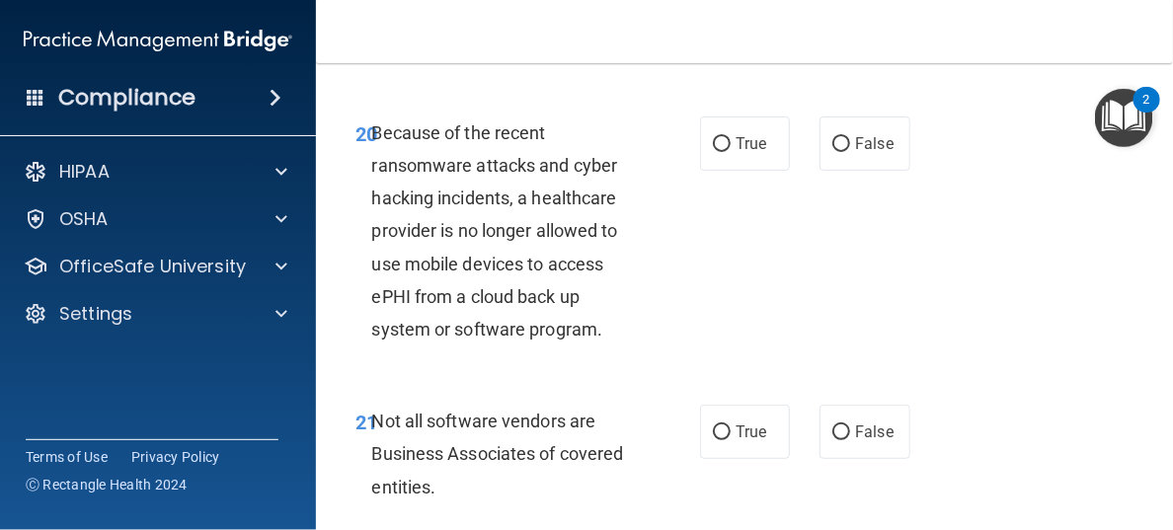
scroll to position [4543, 0]
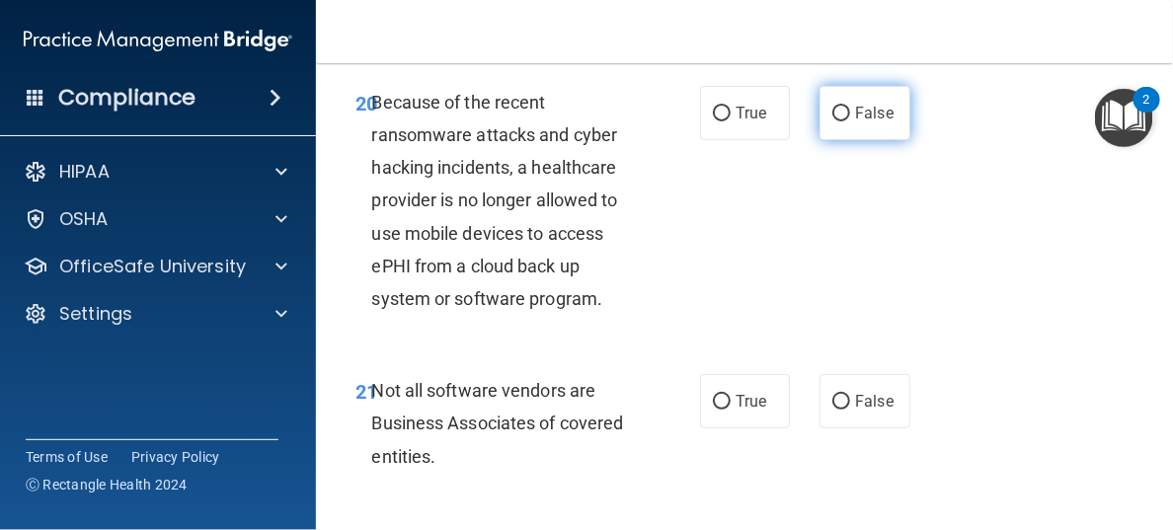
click at [833, 121] on input "False" at bounding box center [842, 114] width 18 height 15
radio input "true"
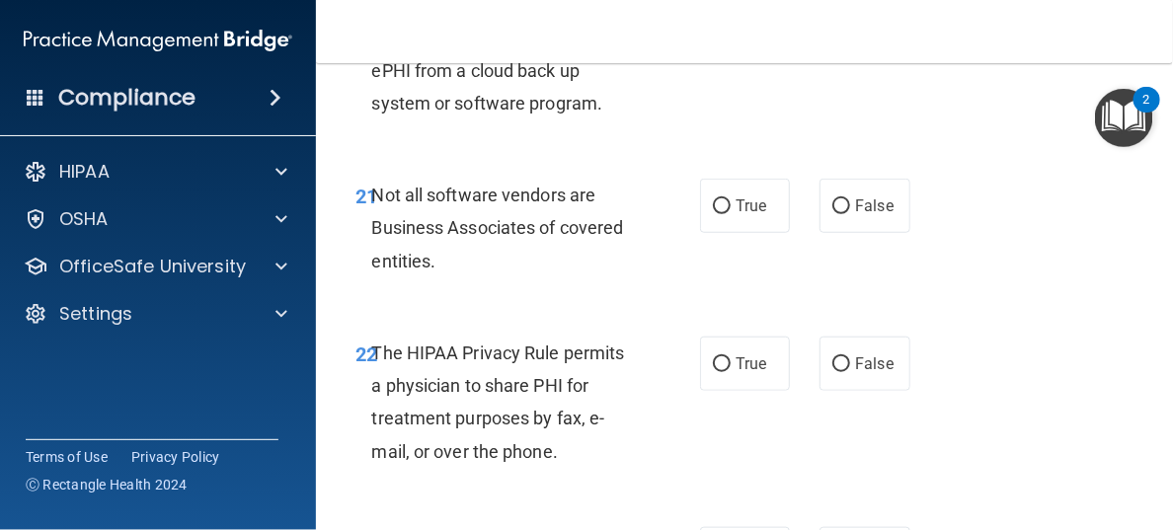
scroll to position [4740, 0]
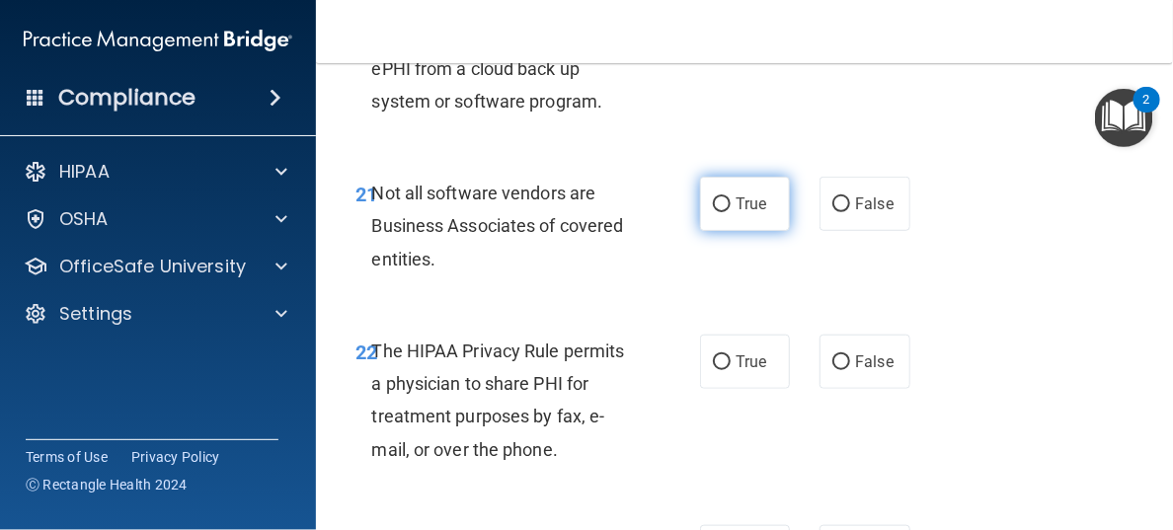
click at [713, 212] on input "True" at bounding box center [722, 205] width 18 height 15
radio input "true"
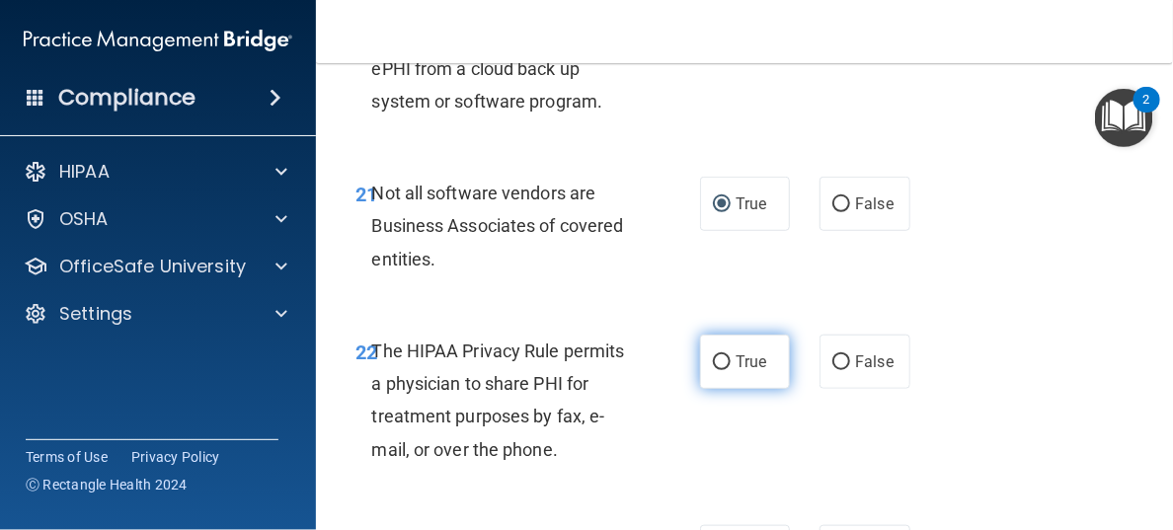
click at [713, 370] on input "True" at bounding box center [722, 363] width 18 height 15
radio input "true"
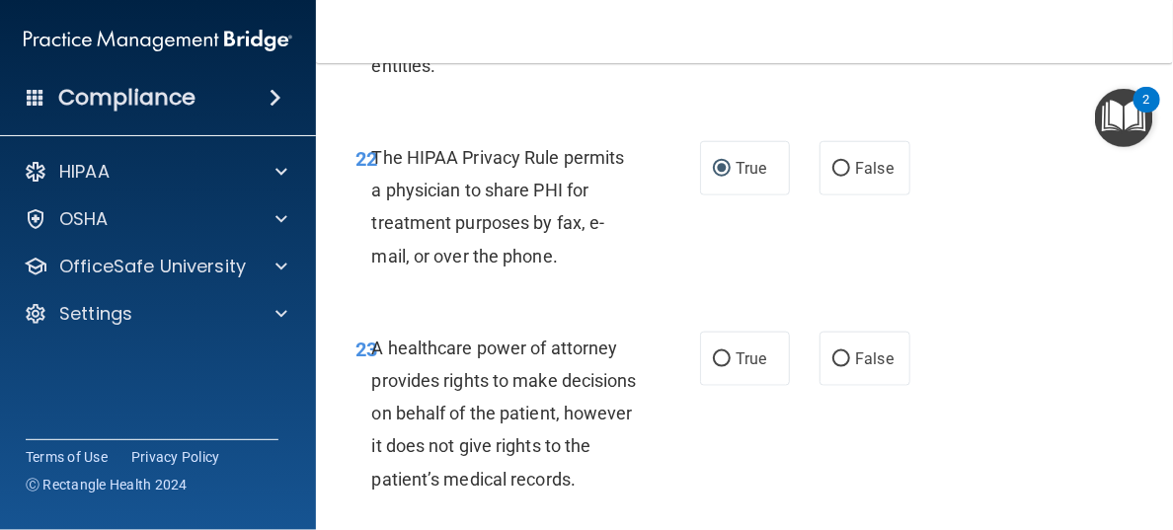
scroll to position [5037, 0]
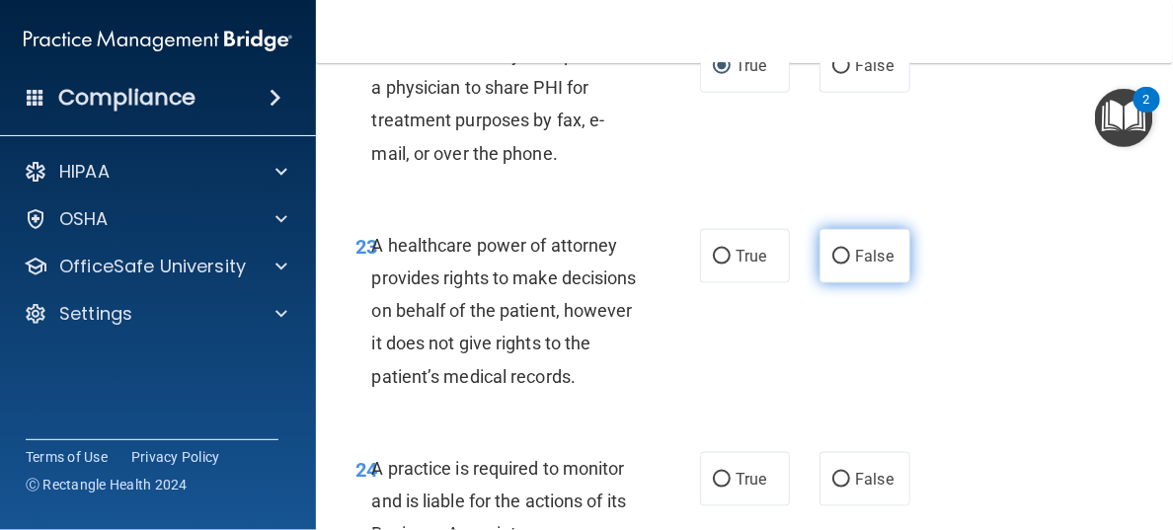
click at [833, 265] on input "False" at bounding box center [842, 257] width 18 height 15
radio input "true"
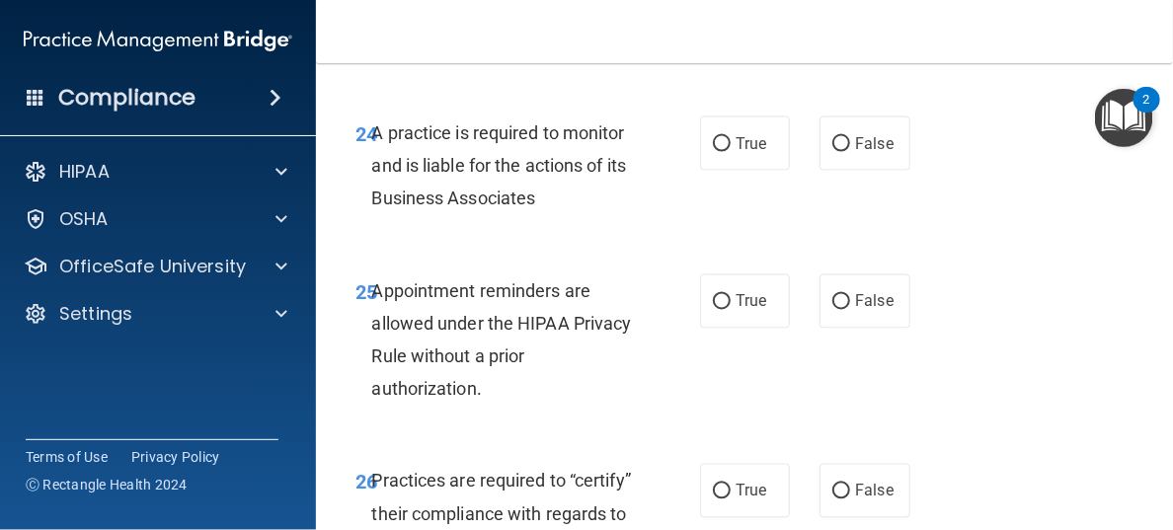
scroll to position [5432, 0]
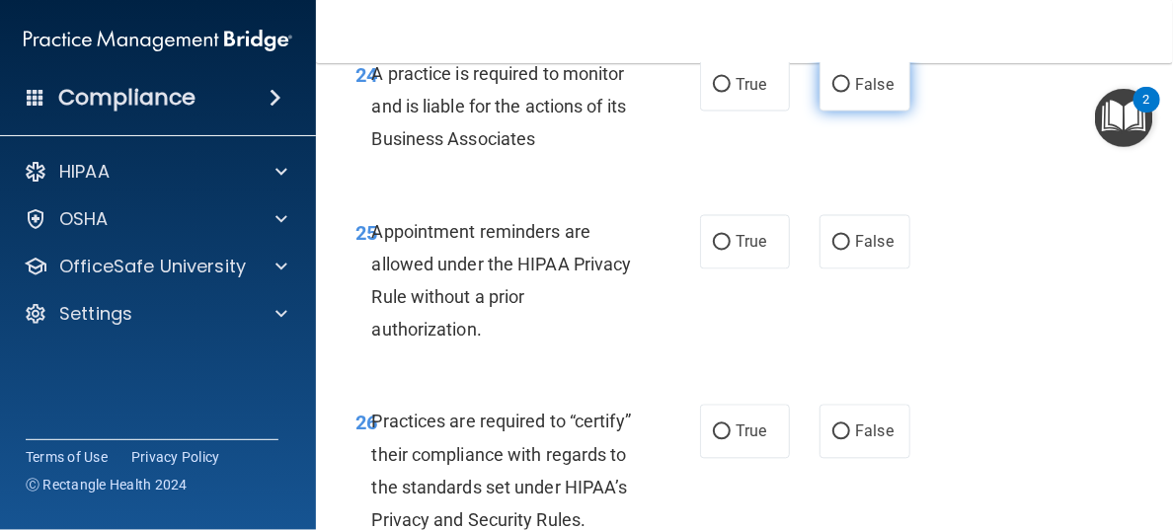
click at [833, 93] on input "False" at bounding box center [842, 85] width 18 height 15
radio input "true"
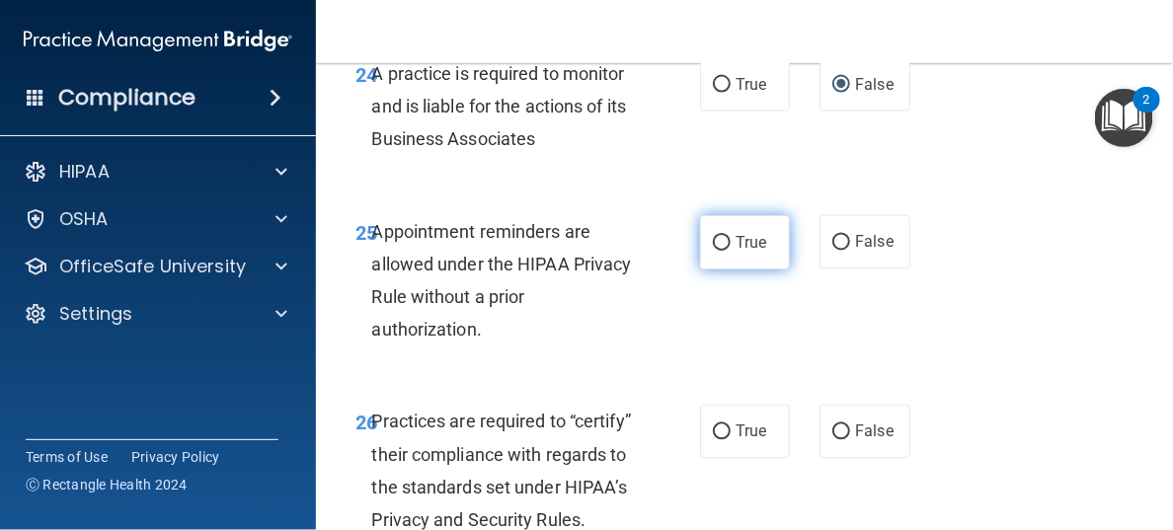
click at [703, 270] on label "True" at bounding box center [745, 242] width 90 height 54
click at [713, 251] on input "True" at bounding box center [722, 243] width 18 height 15
radio input "true"
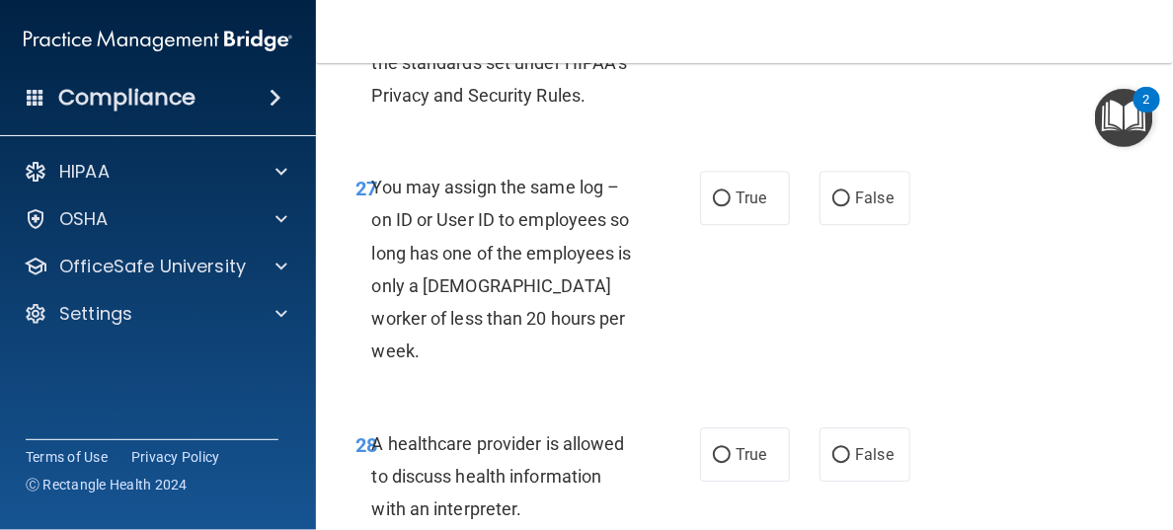
scroll to position [5827, 0]
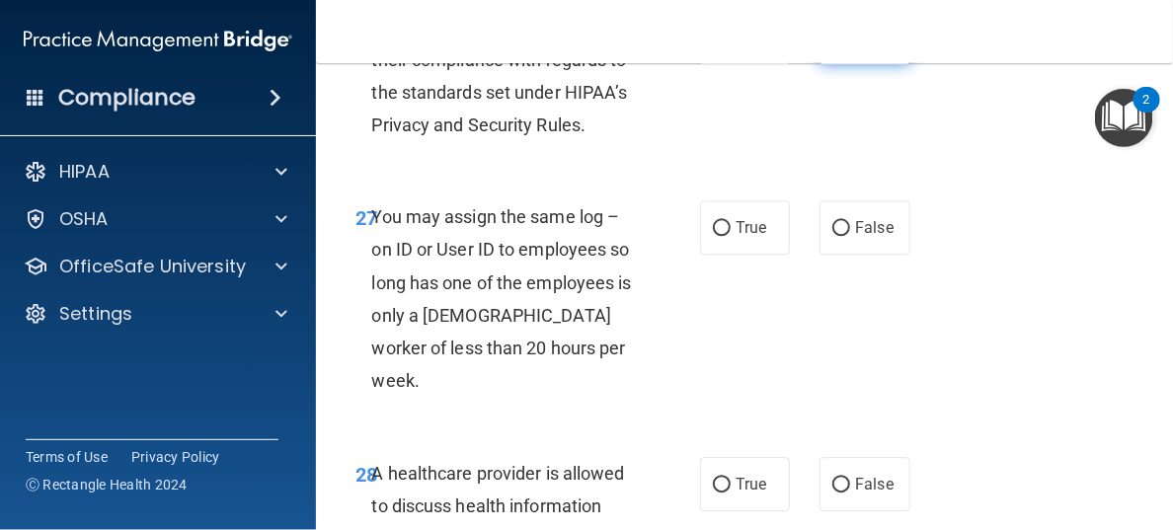
click at [833, 45] on input "False" at bounding box center [842, 38] width 18 height 15
radio input "true"
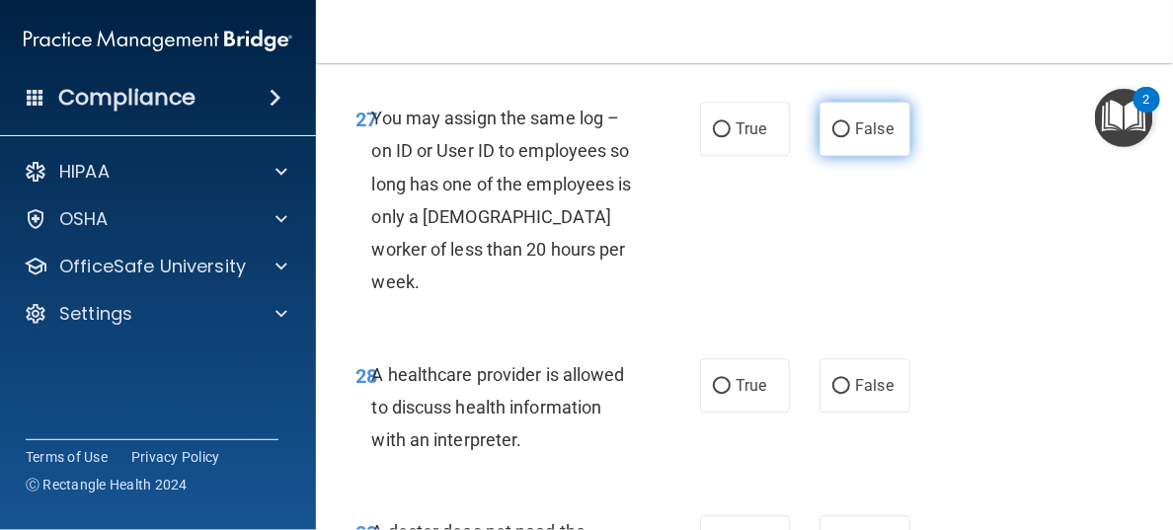
click at [833, 137] on input "False" at bounding box center [842, 129] width 18 height 15
radio input "true"
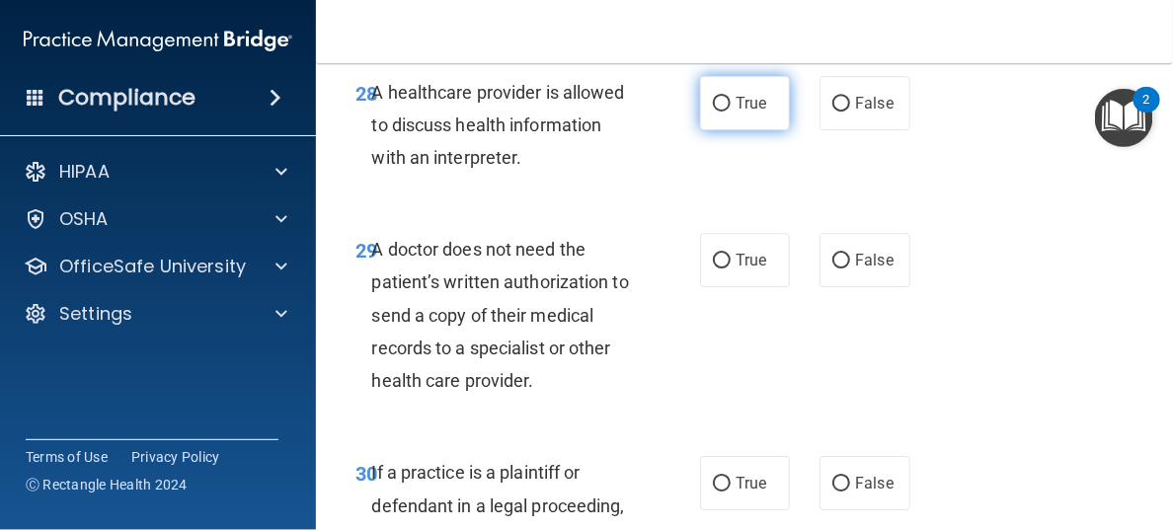
scroll to position [6222, 0]
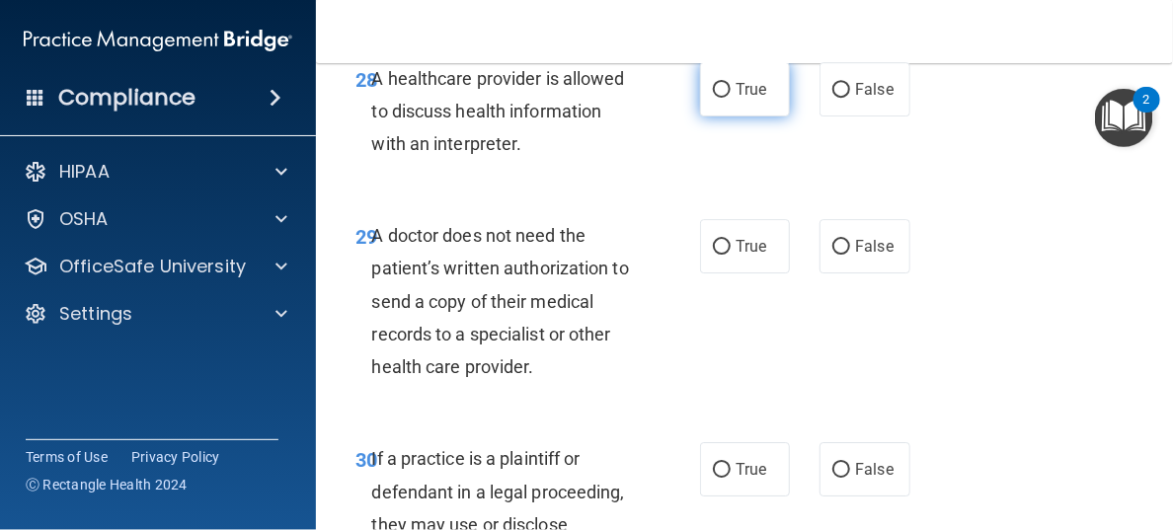
click at [713, 98] on input "True" at bounding box center [722, 90] width 18 height 15
radio input "true"
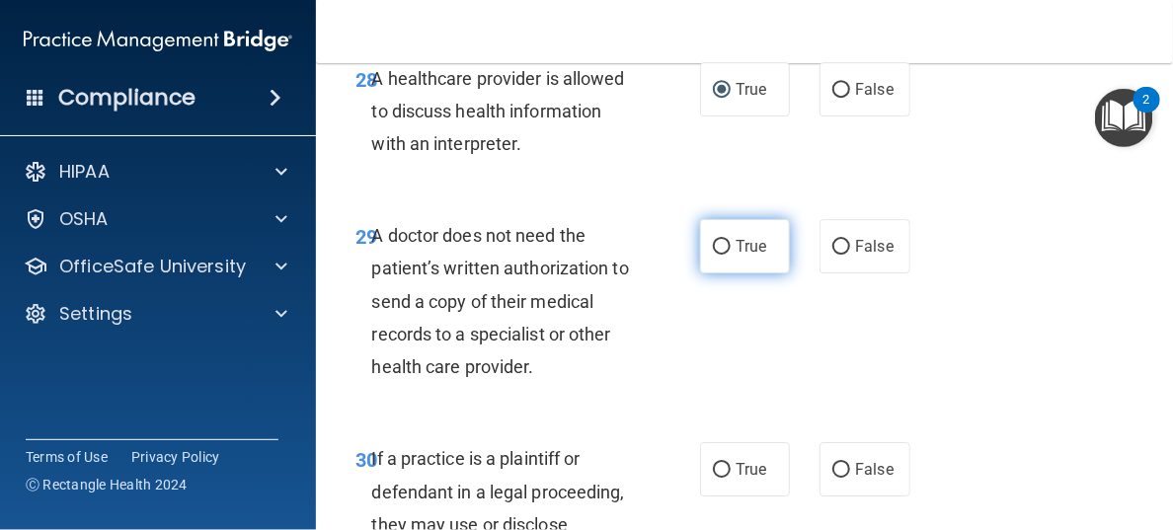
click at [715, 255] on input "True" at bounding box center [722, 247] width 18 height 15
radio input "true"
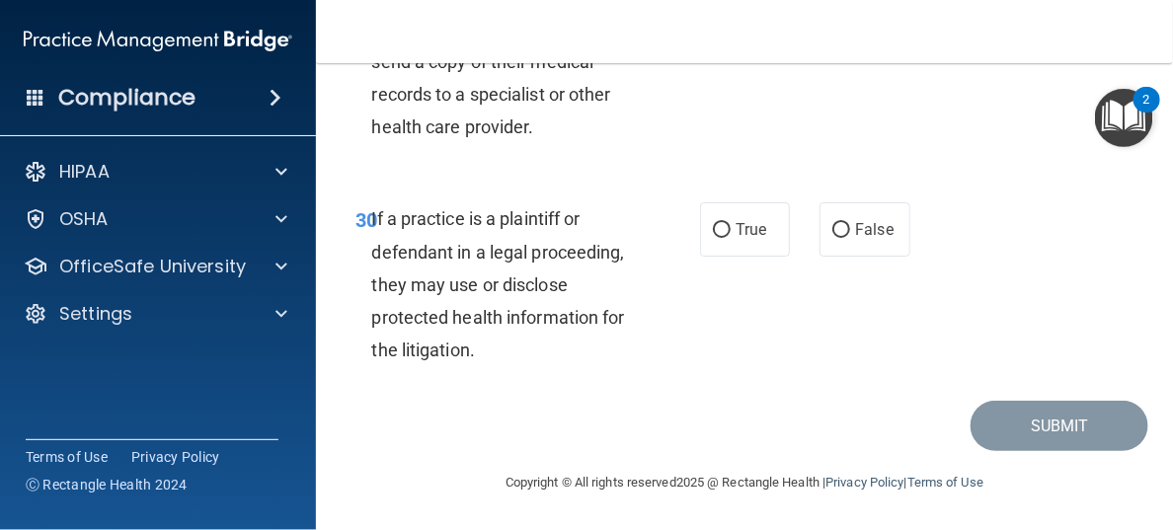
scroll to position [6559, 0]
click at [715, 230] on input "True" at bounding box center [722, 230] width 18 height 15
radio input "true"
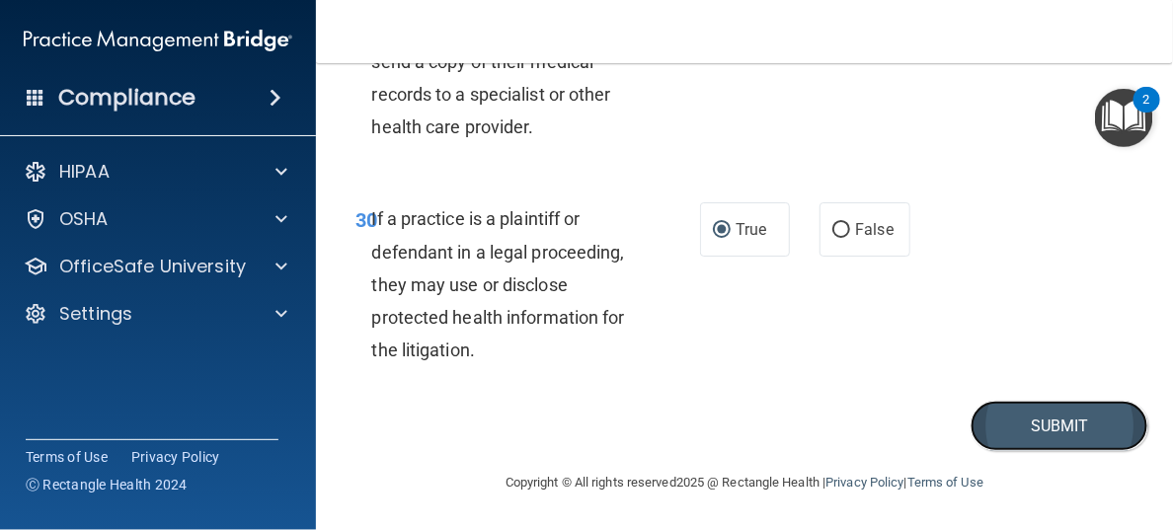
click at [995, 420] on button "Submit" at bounding box center [1060, 426] width 178 height 50
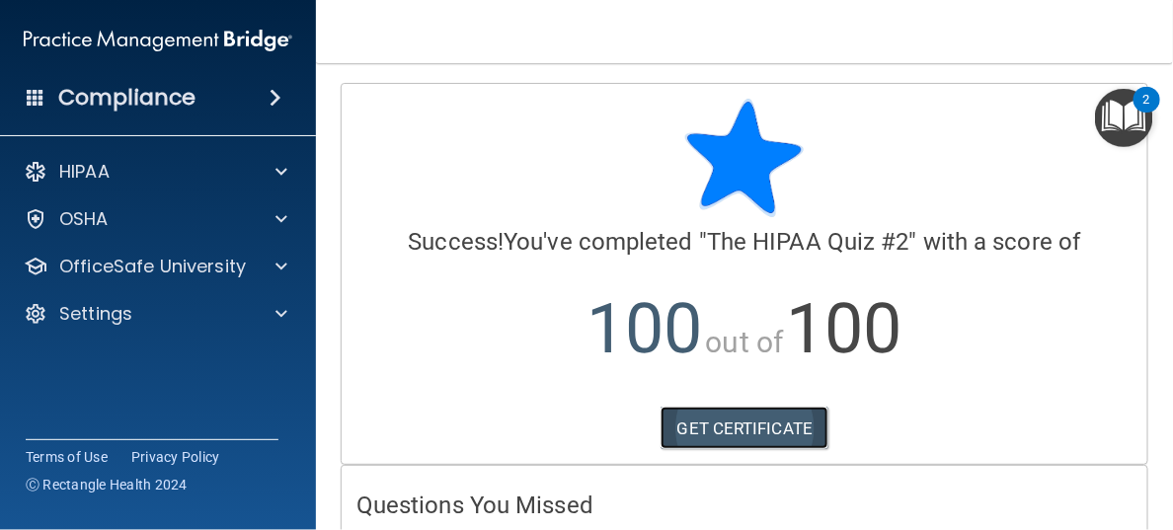
click at [733, 426] on link "GET CERTIFICATE" at bounding box center [745, 428] width 169 height 43
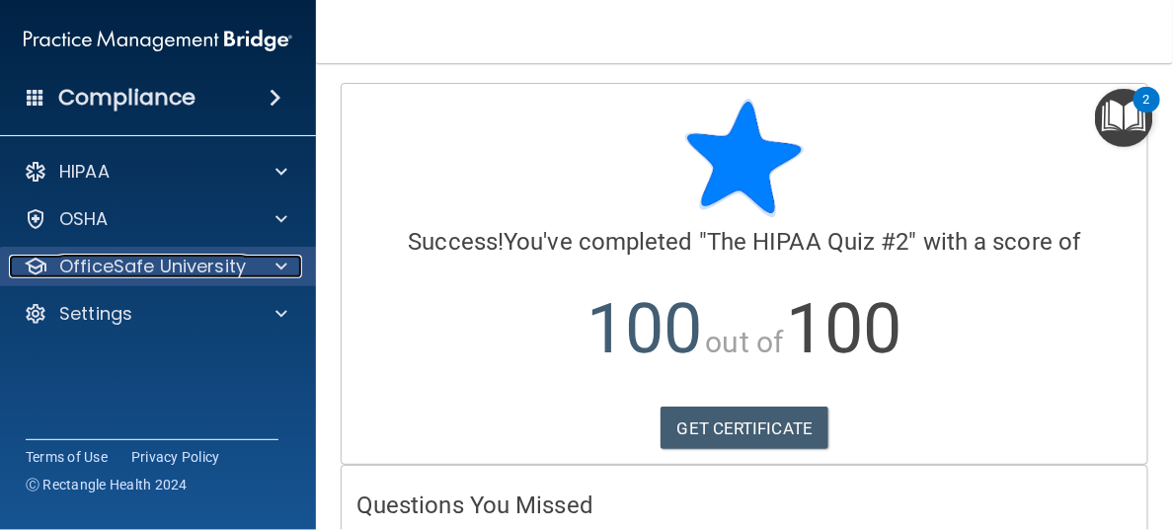
click at [86, 266] on p "OfficeSafe University" at bounding box center [152, 267] width 187 height 24
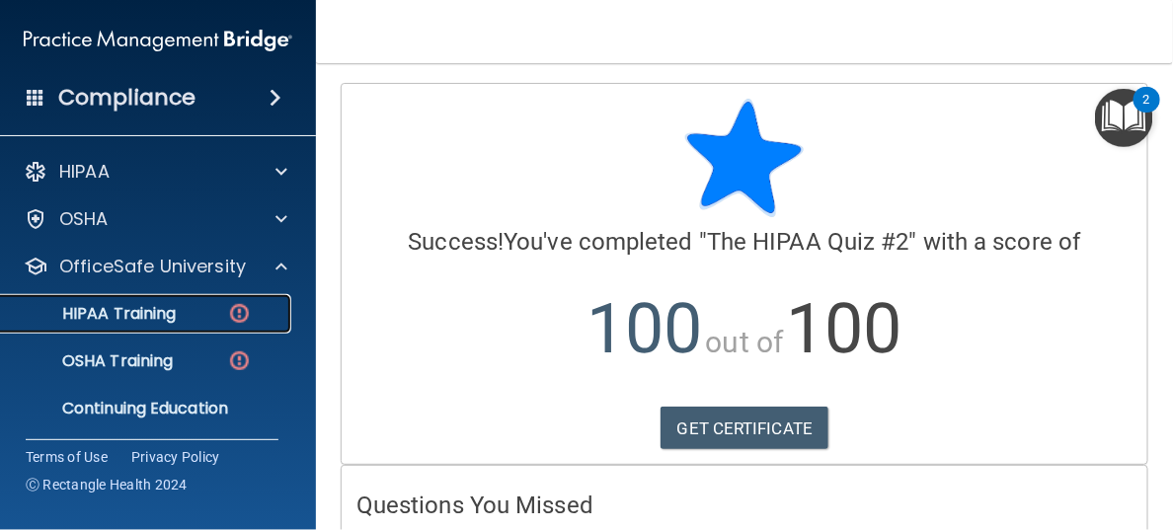
click at [121, 314] on p "HIPAA Training" at bounding box center [94, 314] width 163 height 20
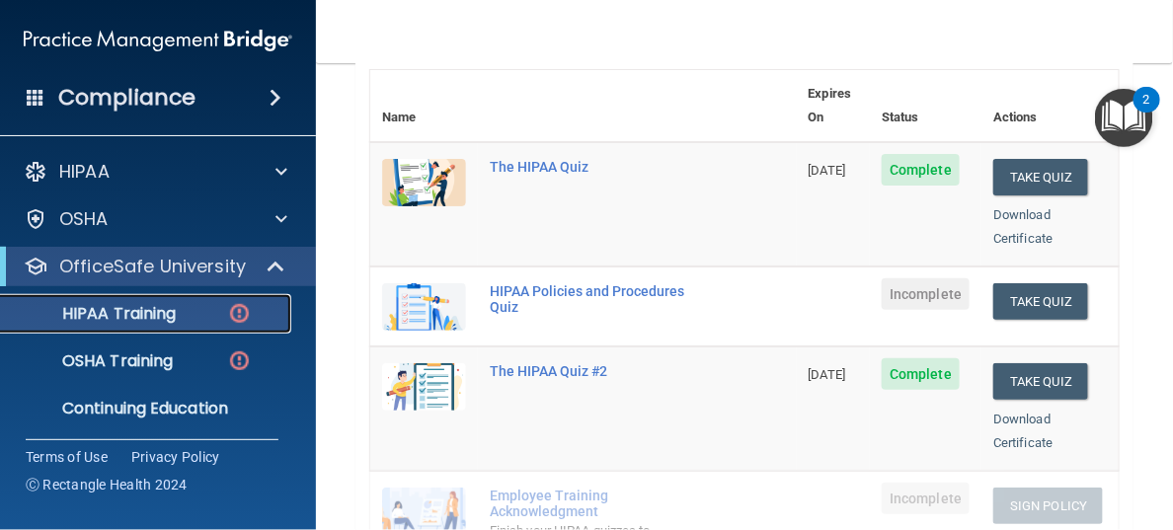
scroll to position [198, 0]
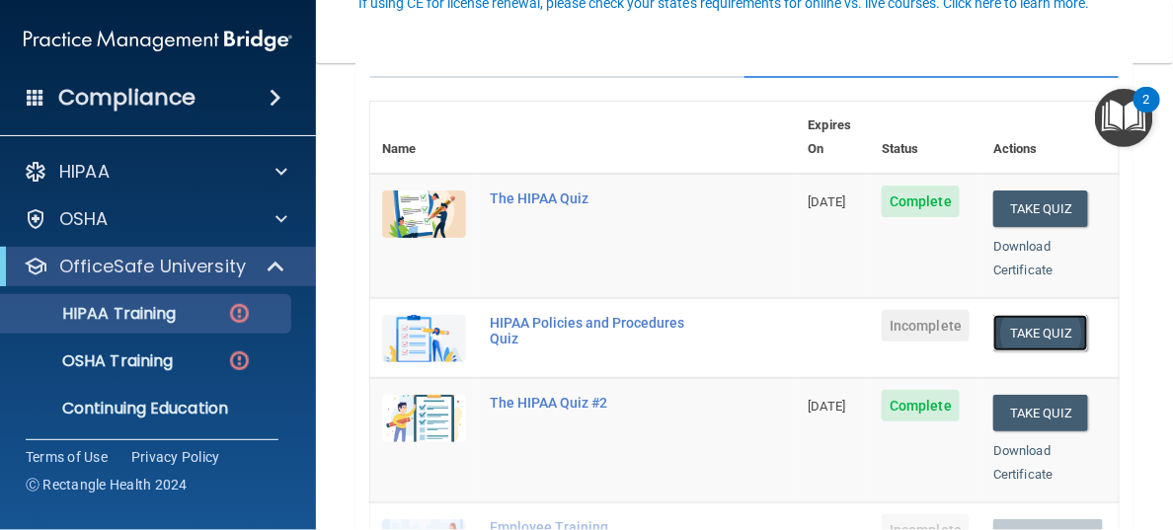
click at [1023, 315] on button "Take Quiz" at bounding box center [1040, 333] width 95 height 37
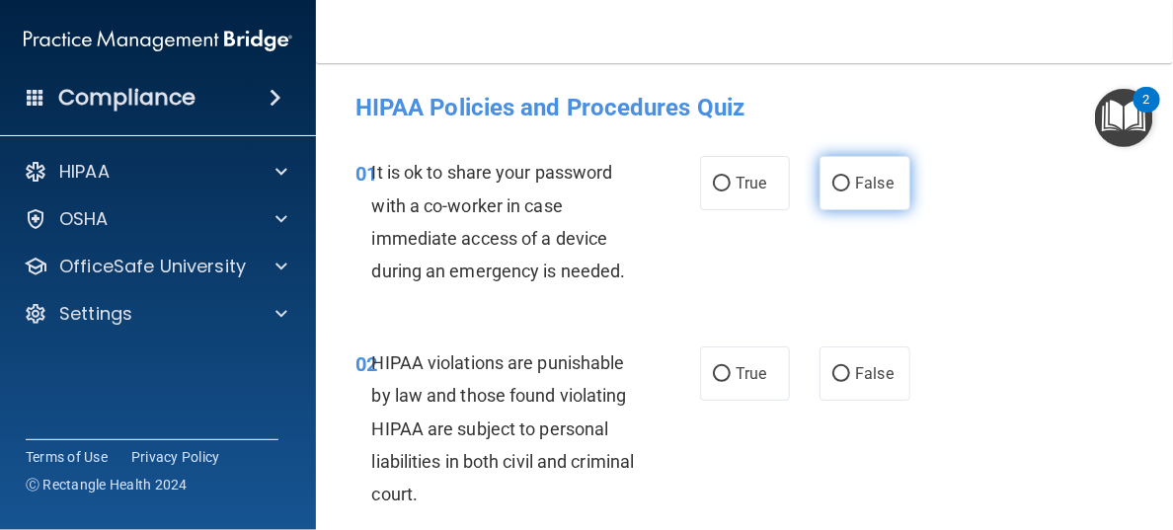
click at [833, 177] on input "False" at bounding box center [842, 184] width 18 height 15
radio input "true"
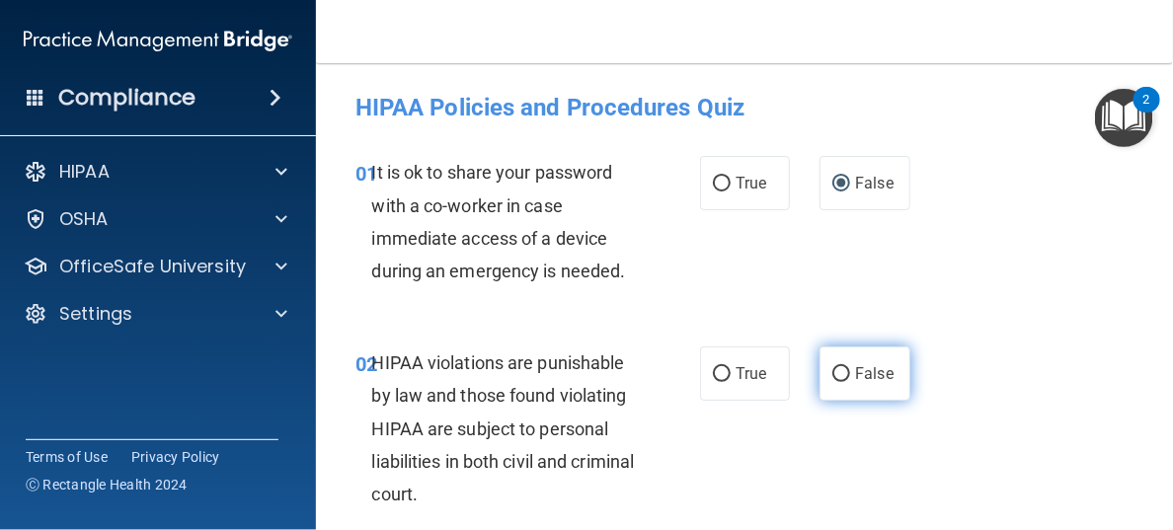
scroll to position [99, 0]
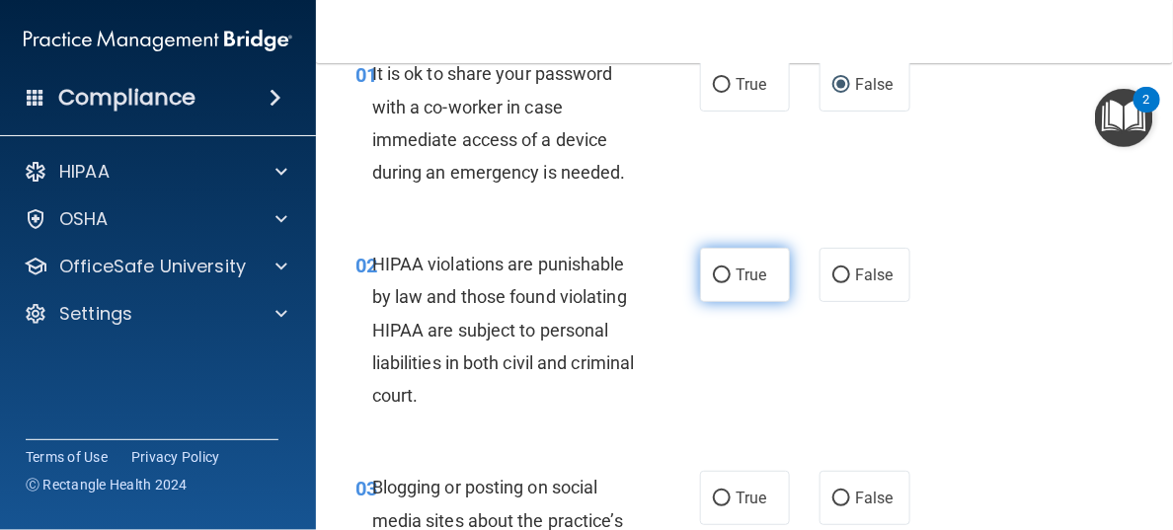
click at [713, 275] on input "True" at bounding box center [722, 276] width 18 height 15
radio input "true"
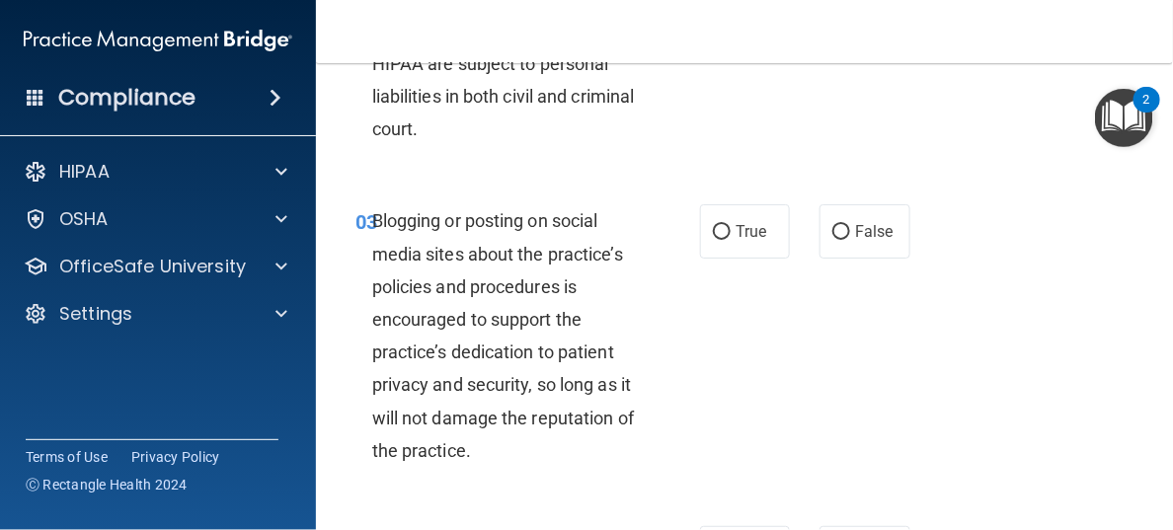
scroll to position [395, 0]
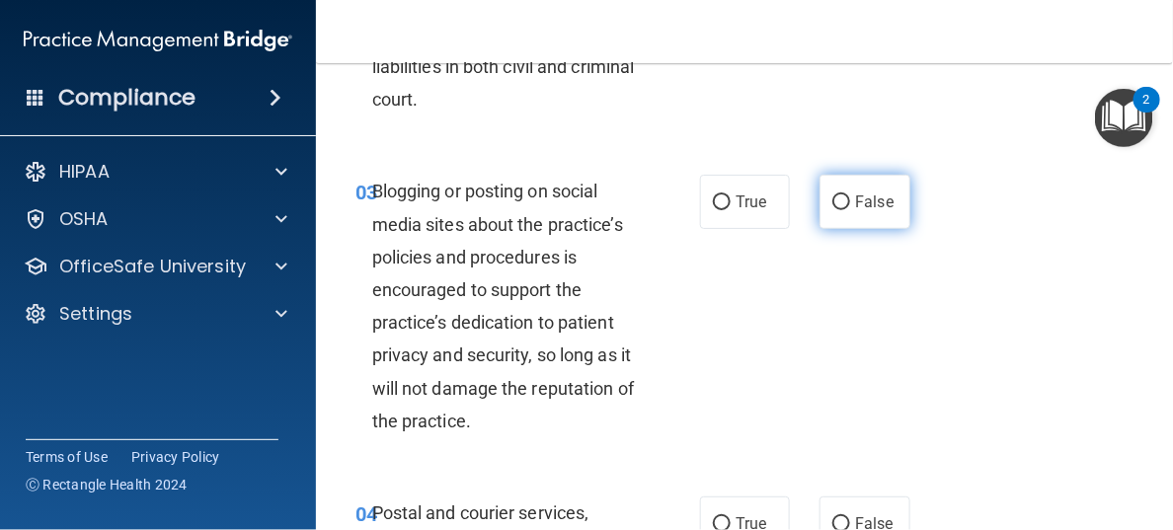
click at [833, 206] on input "False" at bounding box center [842, 203] width 18 height 15
radio input "true"
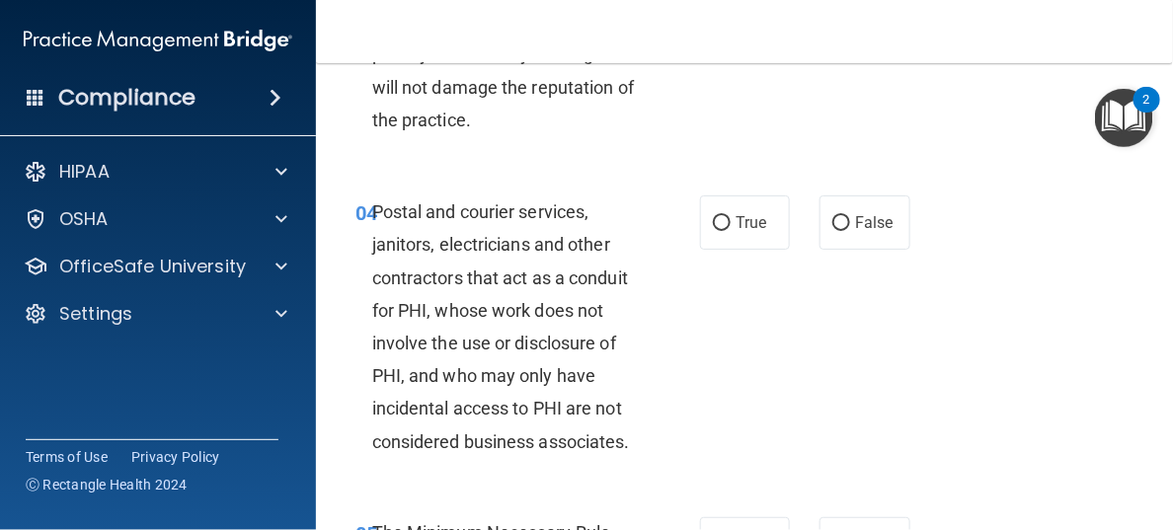
scroll to position [790, 0]
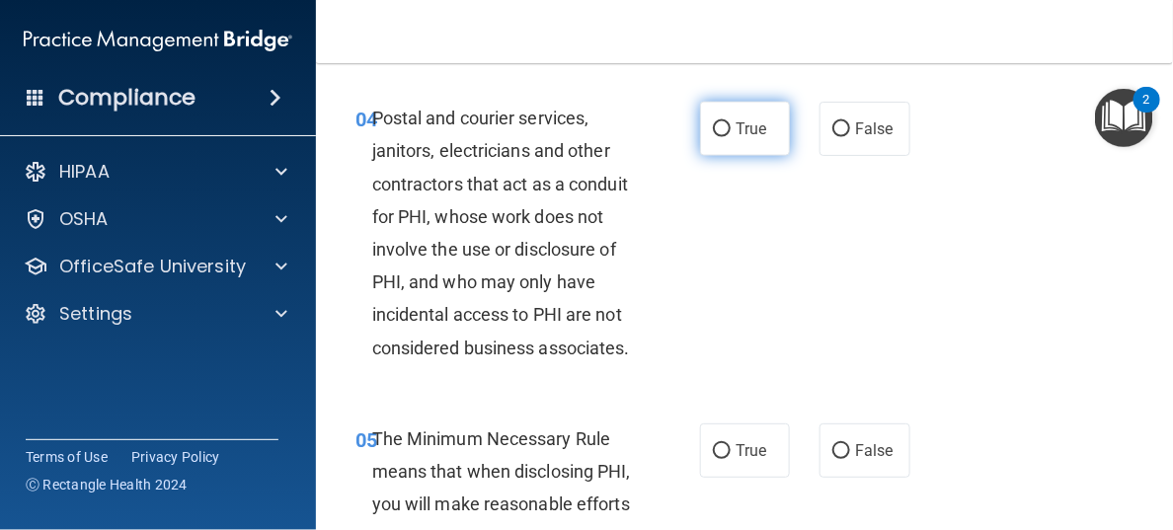
click at [736, 135] on span "True" at bounding box center [751, 128] width 31 height 19
click at [727, 135] on input "True" at bounding box center [722, 129] width 18 height 15
radio input "true"
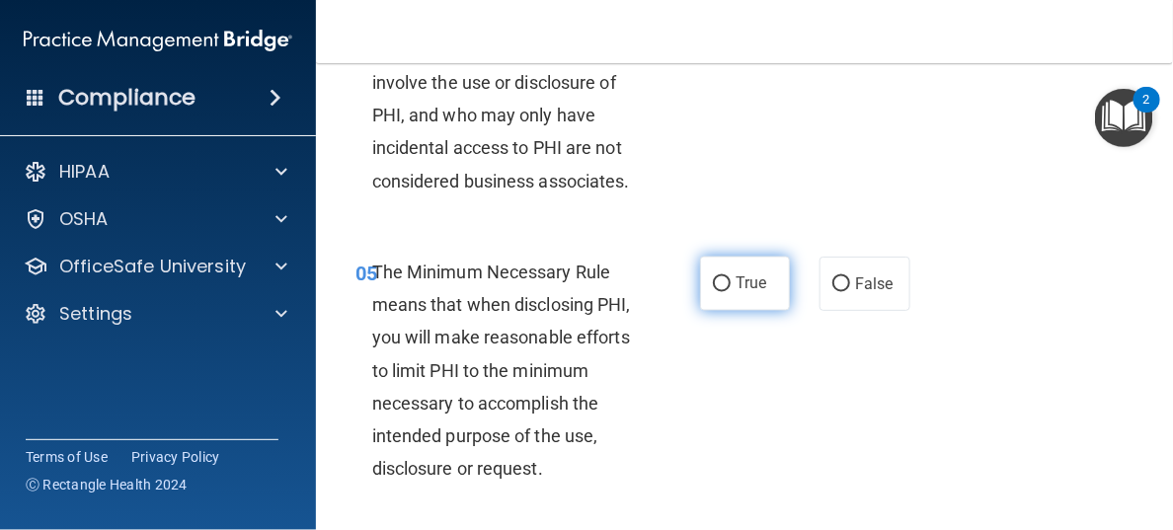
scroll to position [987, 0]
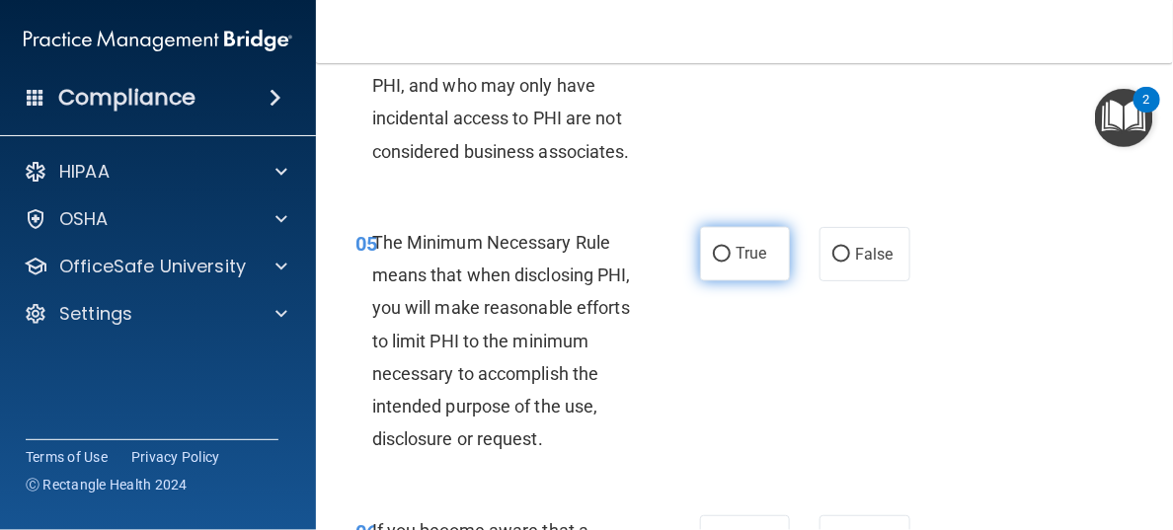
click at [713, 263] on input "True" at bounding box center [722, 255] width 18 height 15
radio input "true"
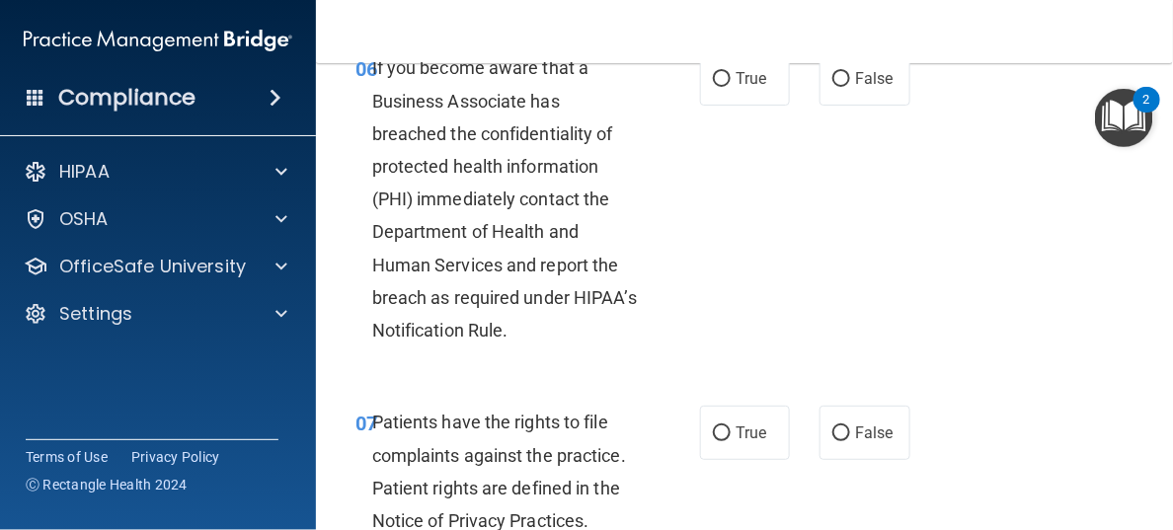
scroll to position [1481, 0]
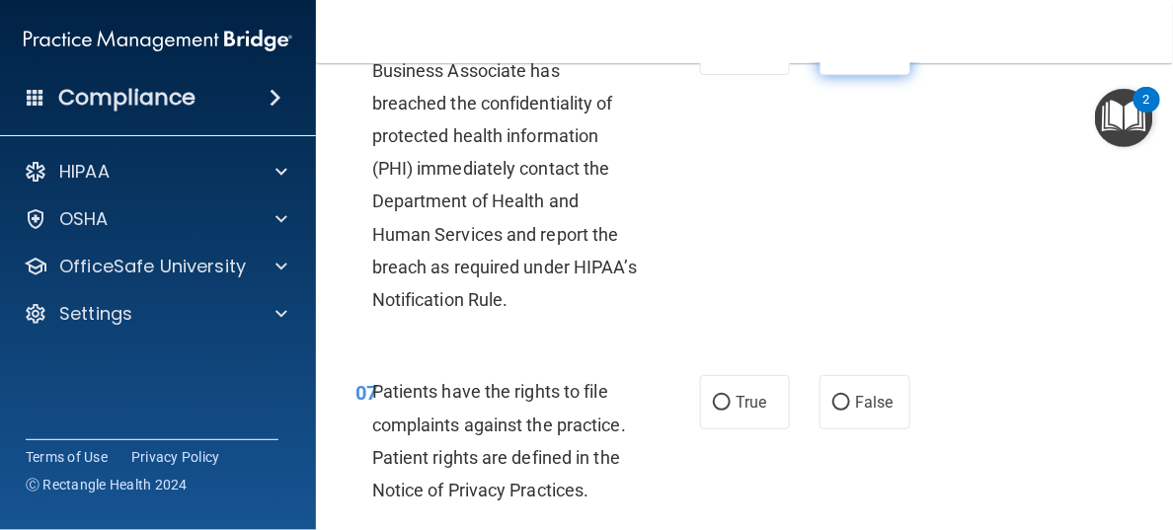
drag, startPoint x: 831, startPoint y: 104, endPoint x: 835, endPoint y: 114, distance: 11.0
click at [833, 56] on input "False" at bounding box center [842, 48] width 18 height 15
radio input "true"
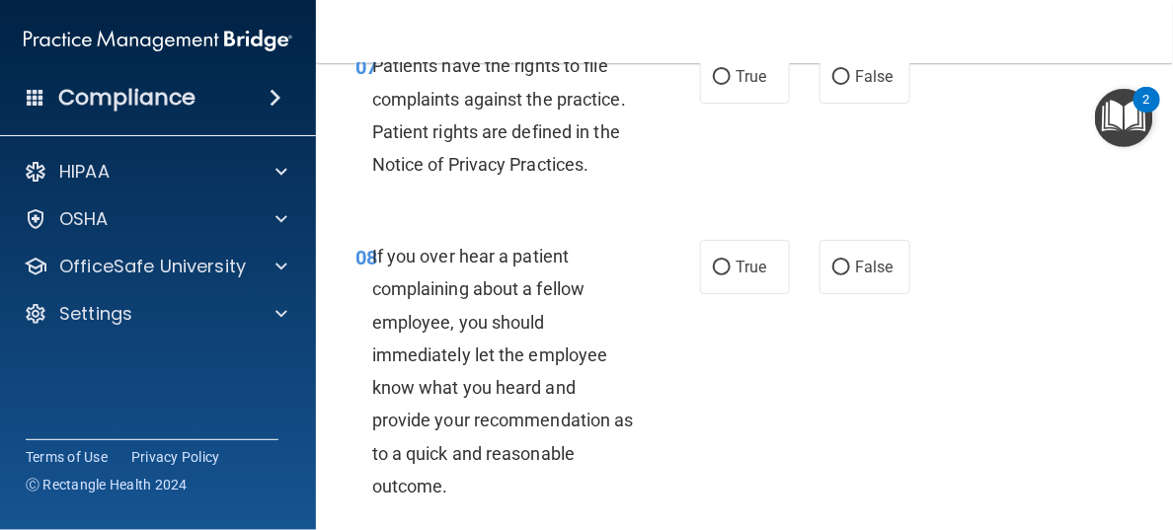
scroll to position [1778, 0]
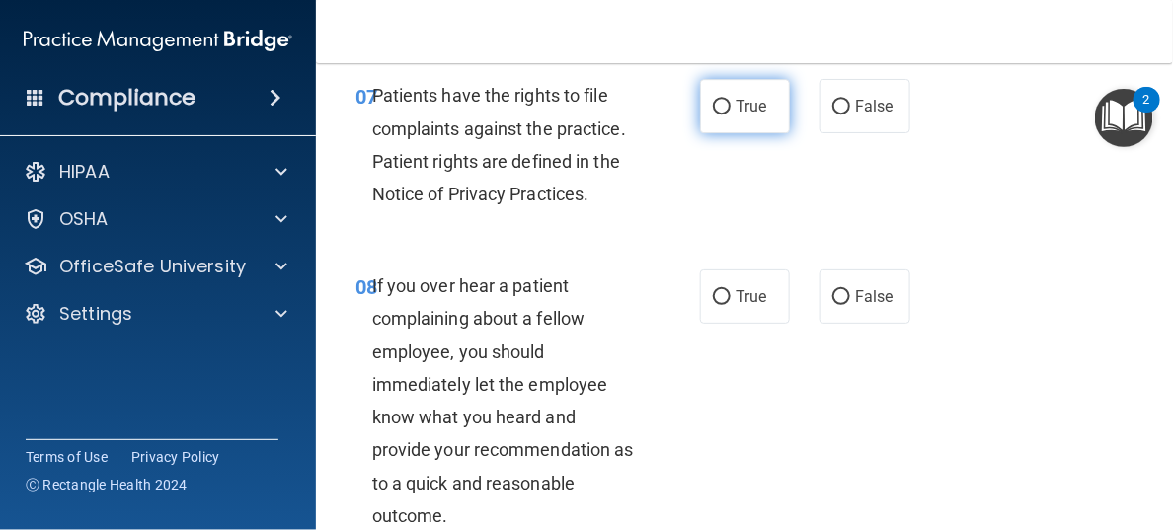
click at [713, 115] on input "True" at bounding box center [722, 107] width 18 height 15
radio input "true"
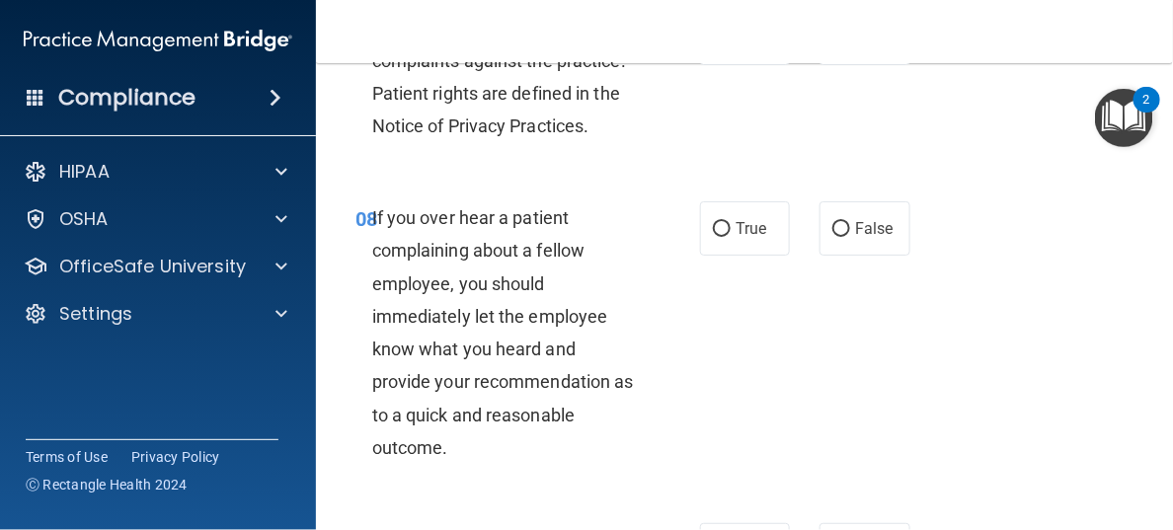
scroll to position [1875, 0]
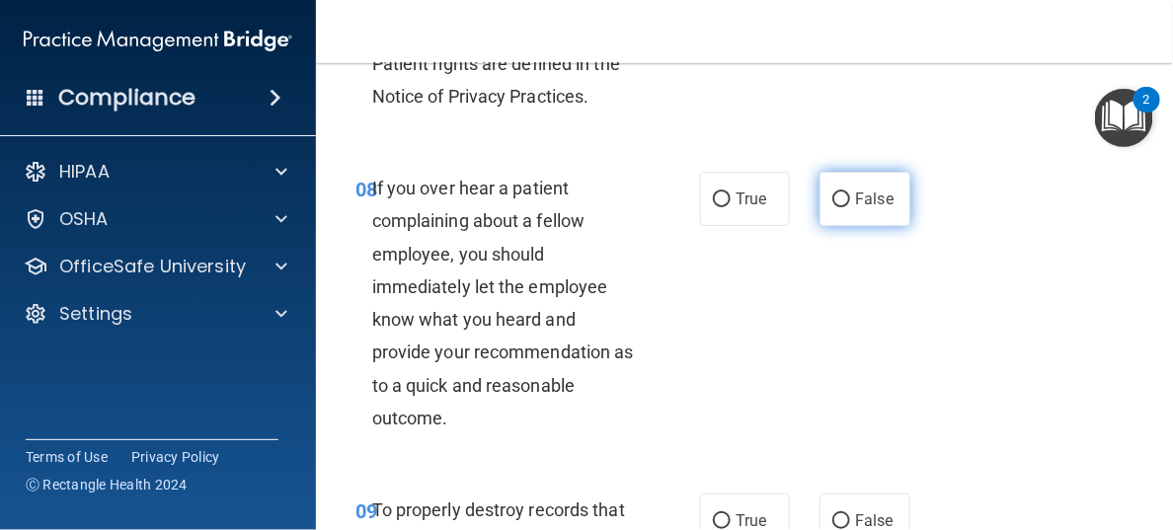
click at [833, 207] on input "False" at bounding box center [842, 200] width 18 height 15
radio input "true"
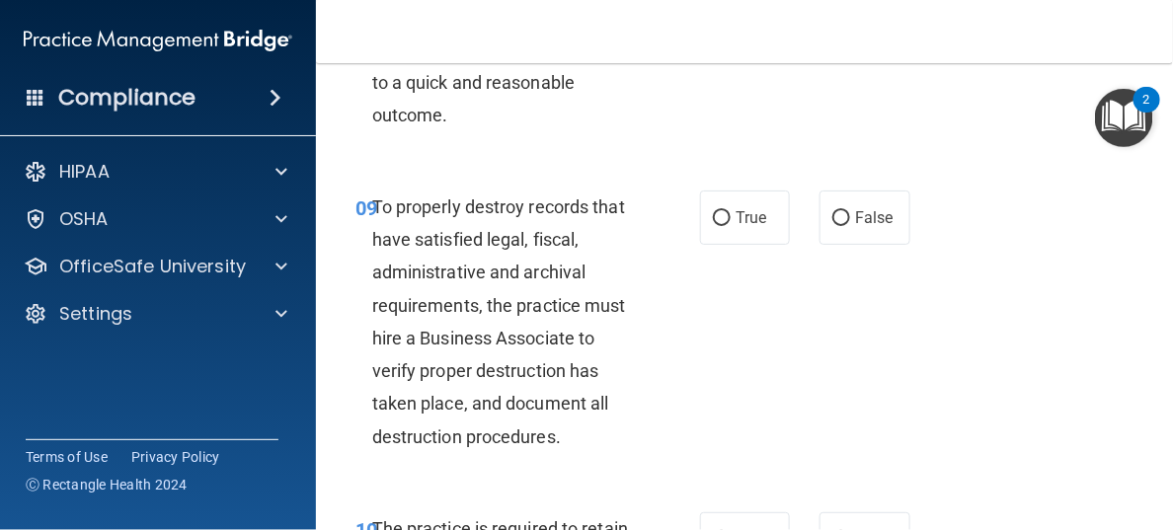
scroll to position [2271, 0]
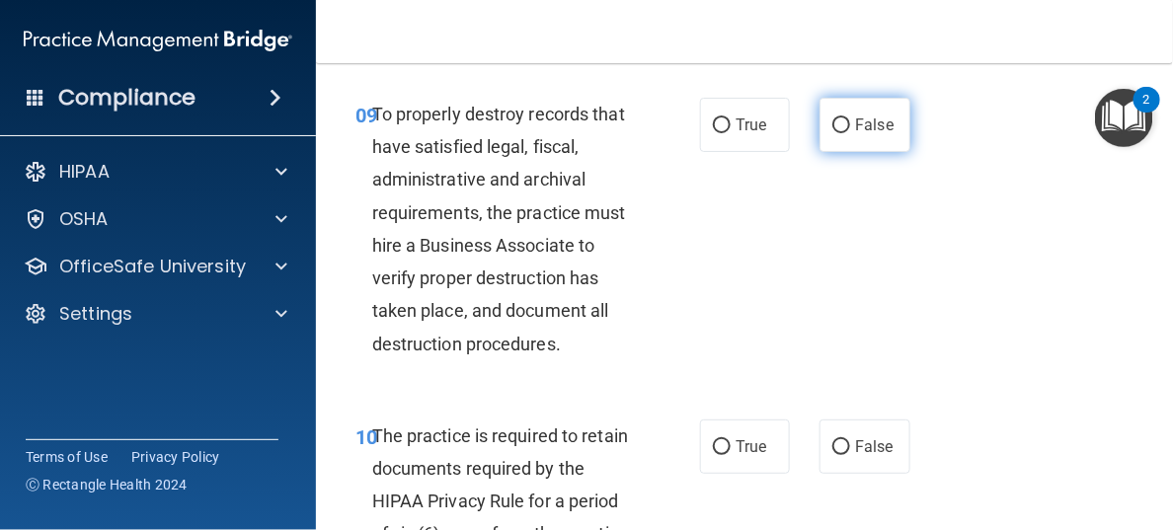
click at [833, 133] on input "False" at bounding box center [842, 126] width 18 height 15
radio input "true"
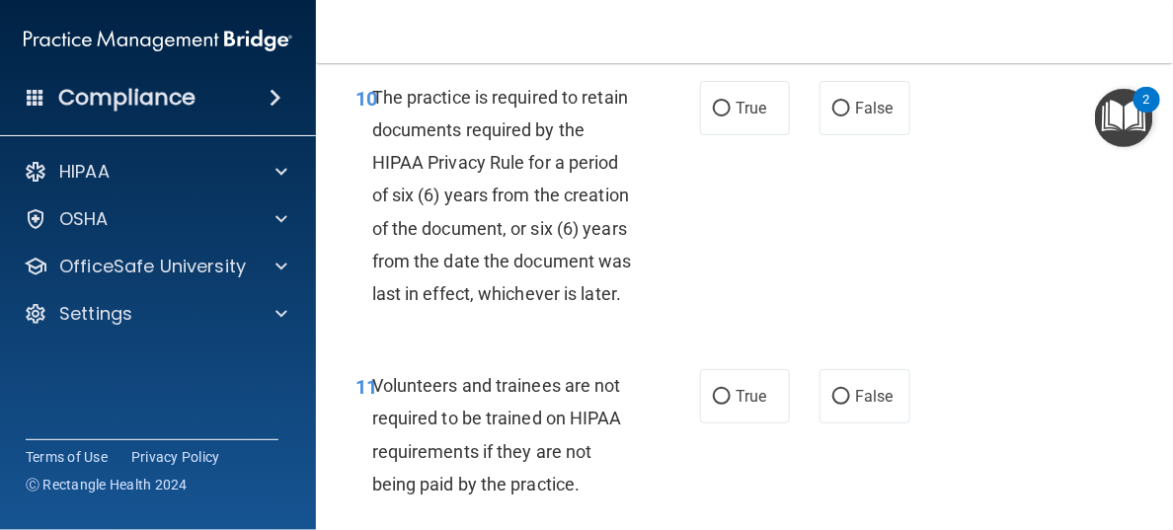
scroll to position [2666, 0]
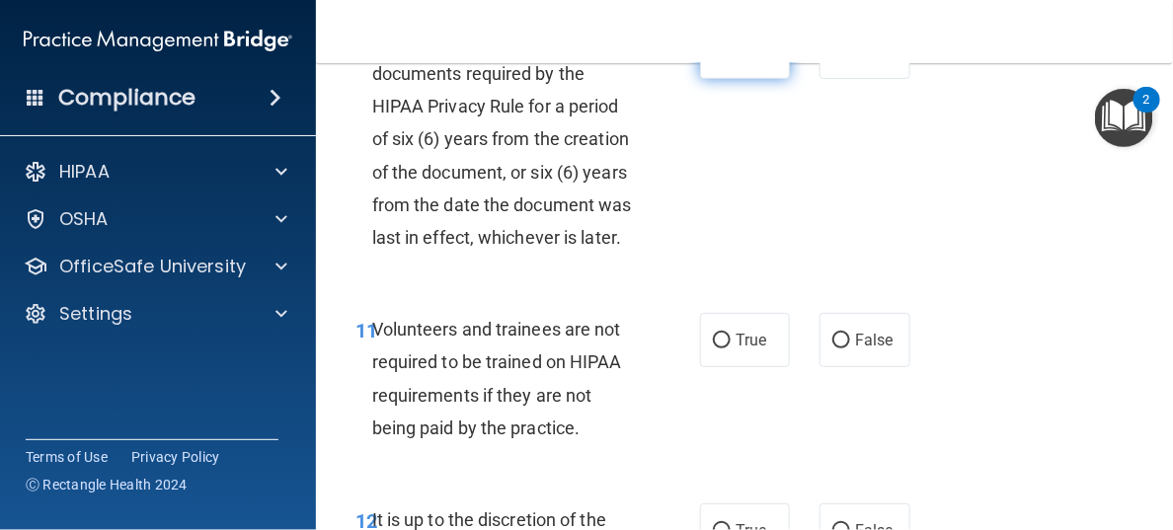
click at [717, 60] on input "True" at bounding box center [722, 52] width 18 height 15
radio input "true"
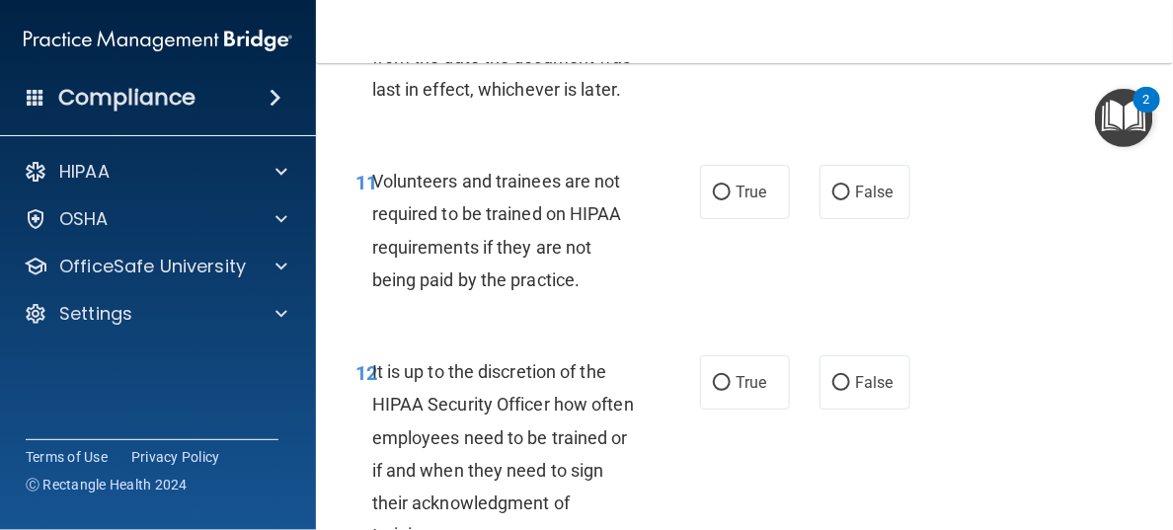
scroll to position [2864, 0]
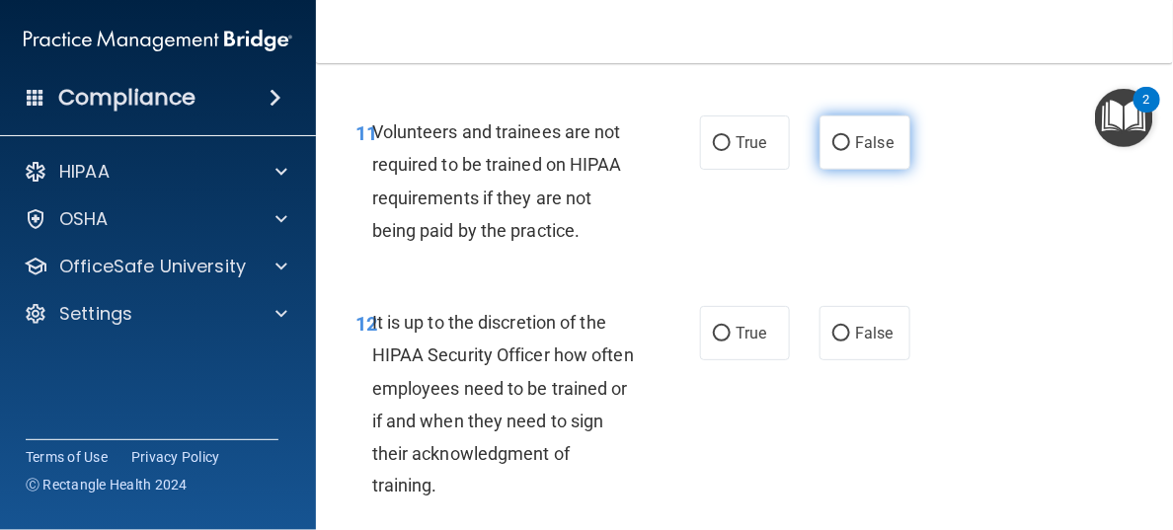
click at [833, 151] on input "False" at bounding box center [842, 143] width 18 height 15
radio input "true"
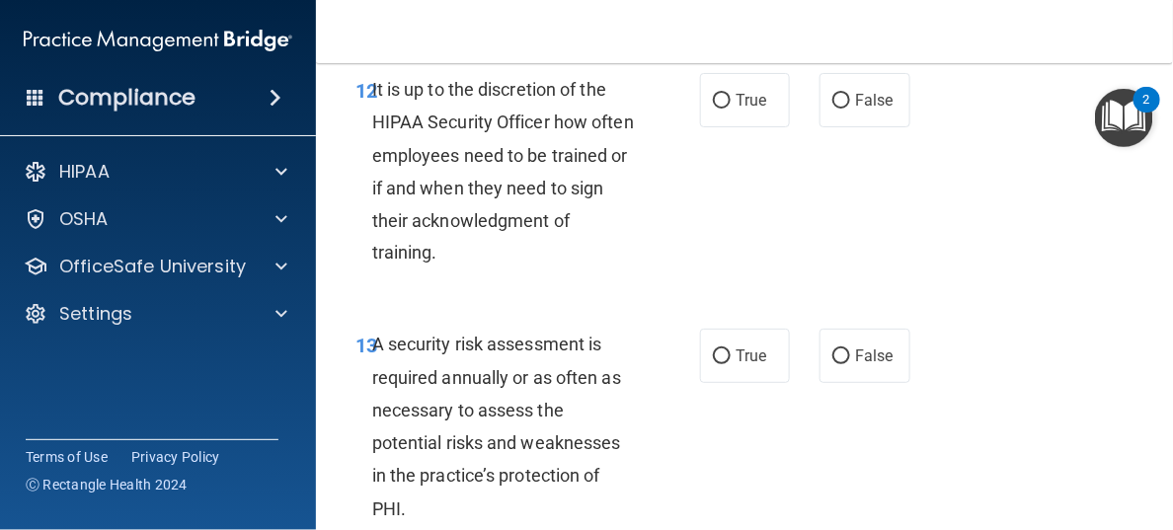
scroll to position [3160, 0]
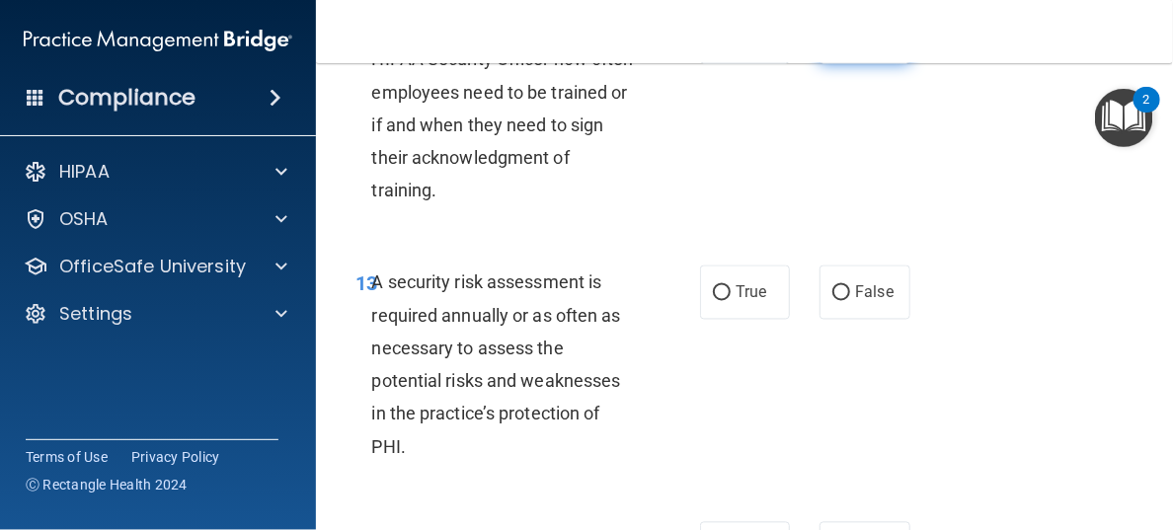
click at [833, 45] on input "False" at bounding box center [842, 38] width 18 height 15
radio input "true"
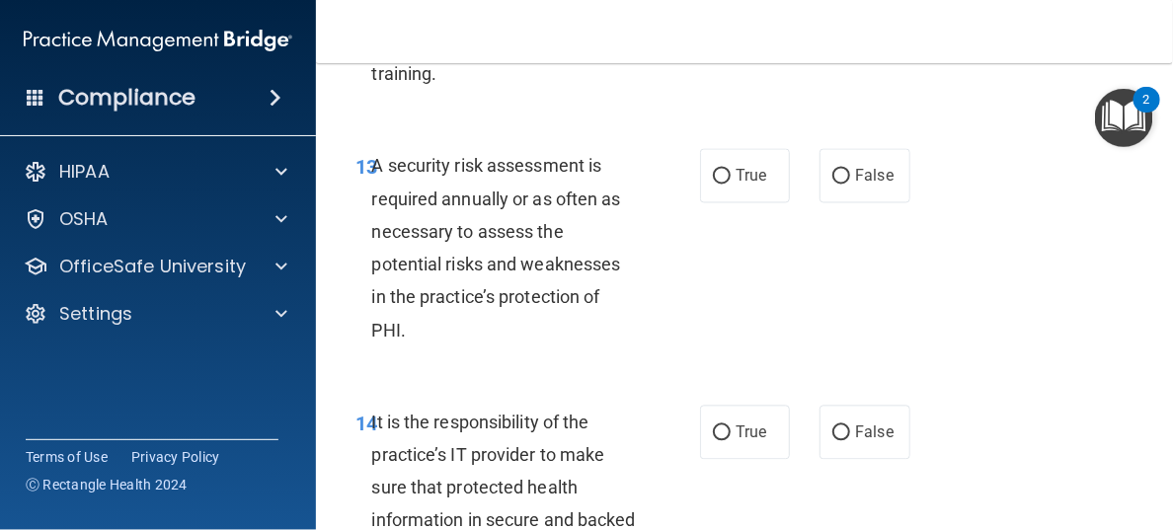
scroll to position [3358, 0]
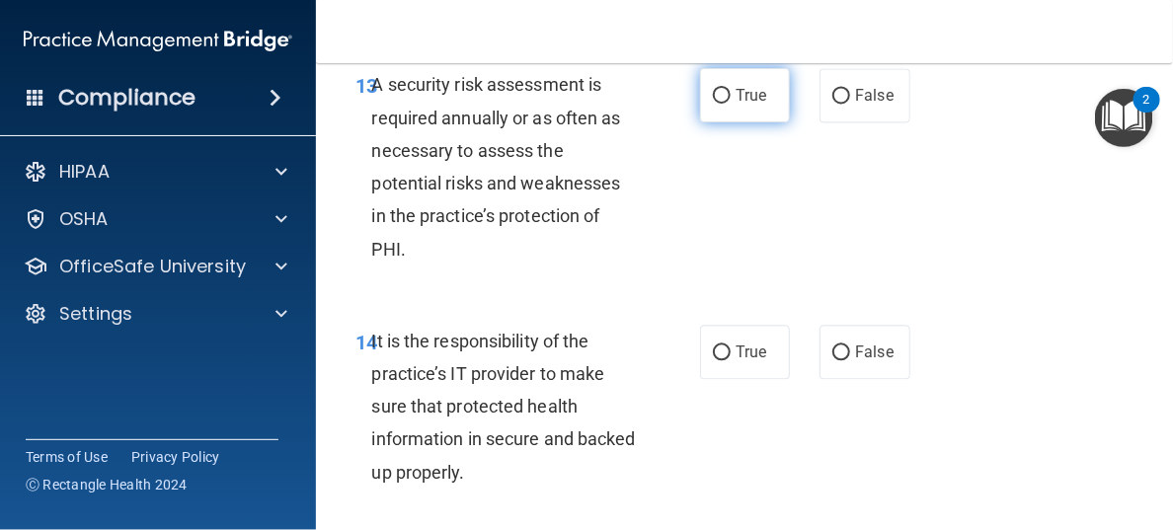
click at [714, 104] on input "True" at bounding box center [722, 96] width 18 height 15
radio input "true"
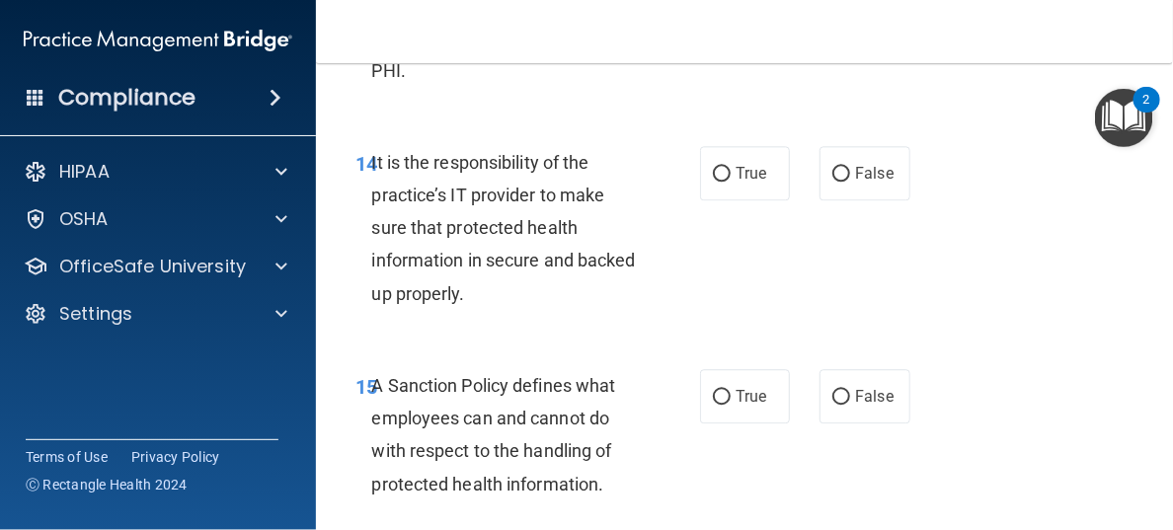
scroll to position [3555, 0]
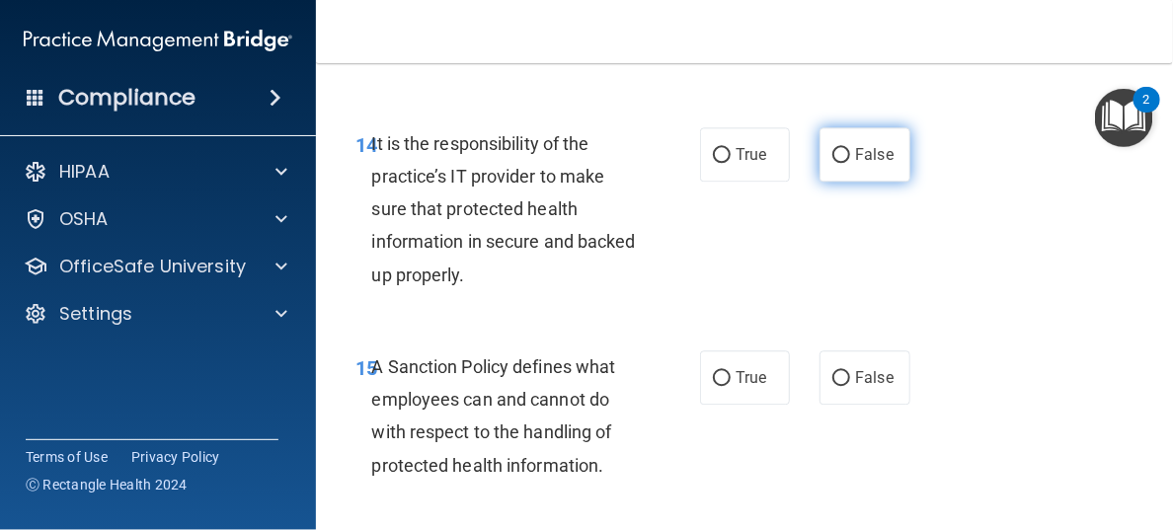
click at [833, 163] on input "False" at bounding box center [842, 155] width 18 height 15
radio input "true"
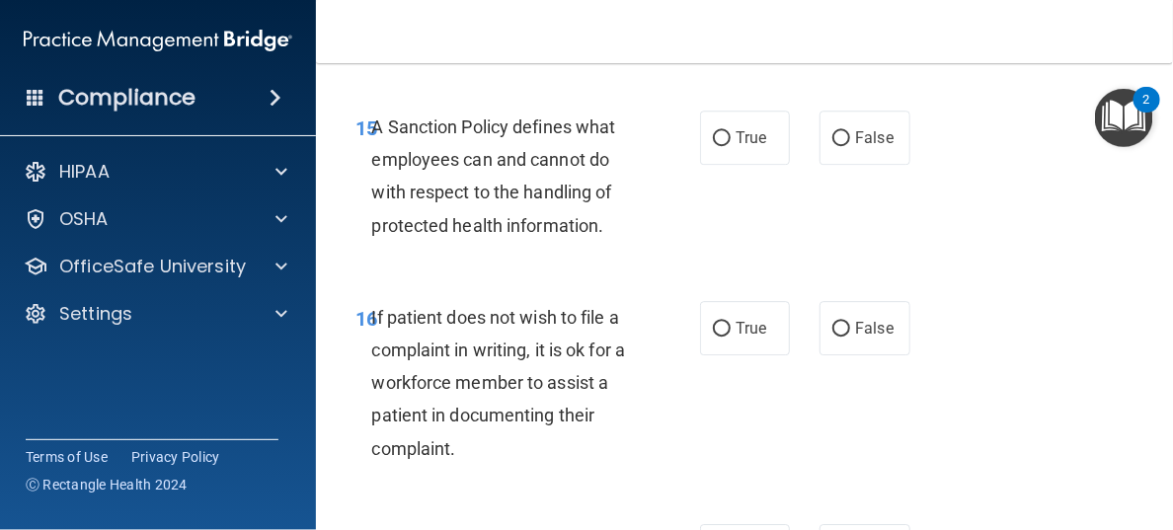
scroll to position [3850, 0]
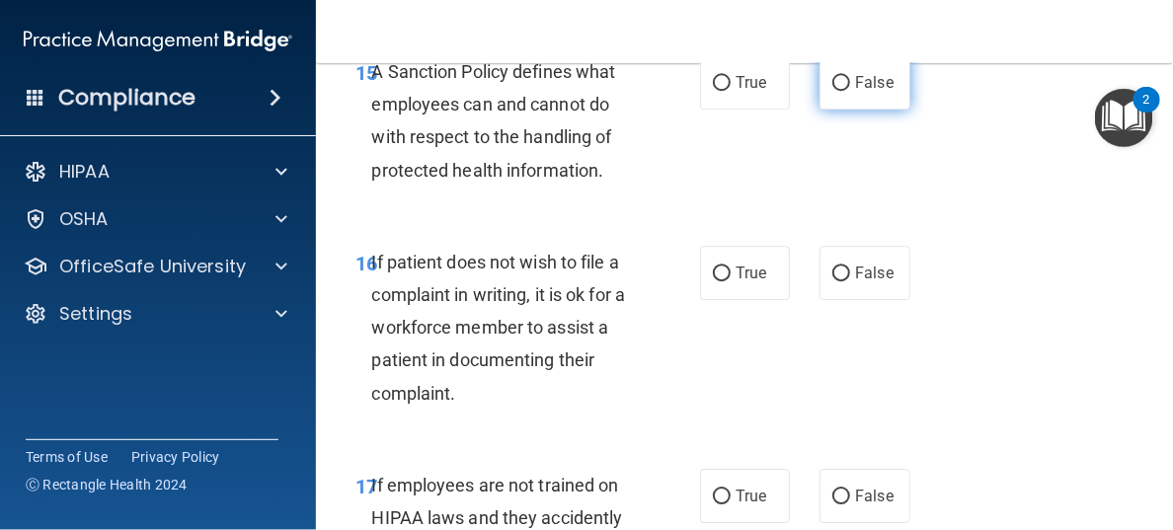
click at [835, 91] on input "False" at bounding box center [842, 83] width 18 height 15
radio input "true"
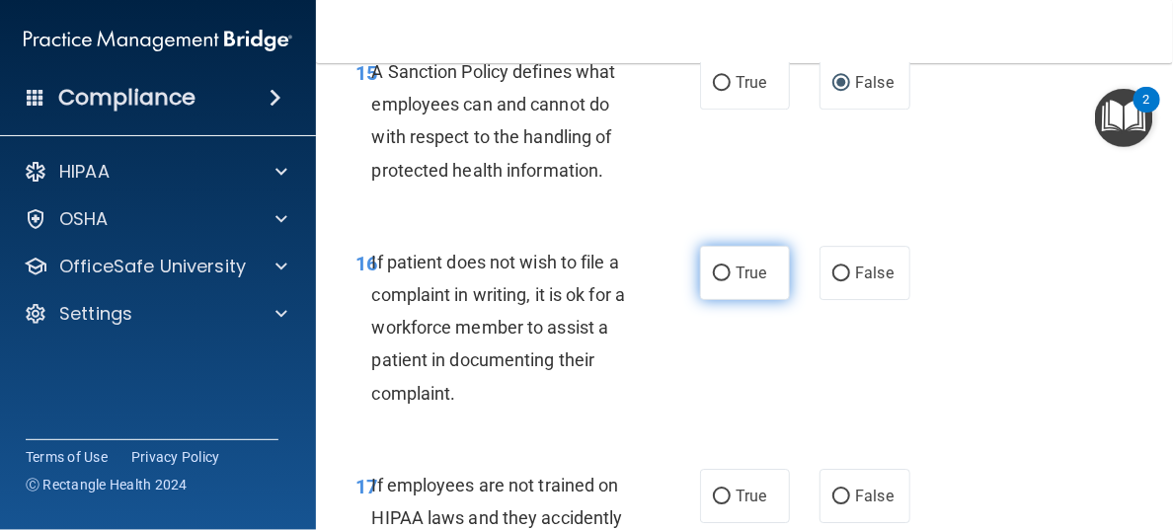
click at [715, 281] on input "True" at bounding box center [722, 274] width 18 height 15
radio input "true"
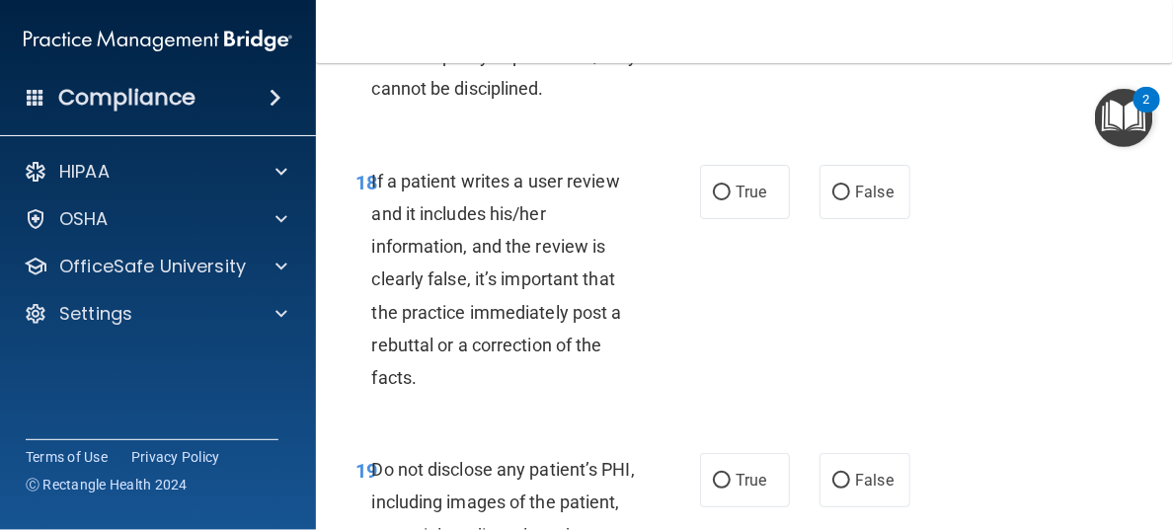
scroll to position [4148, 0]
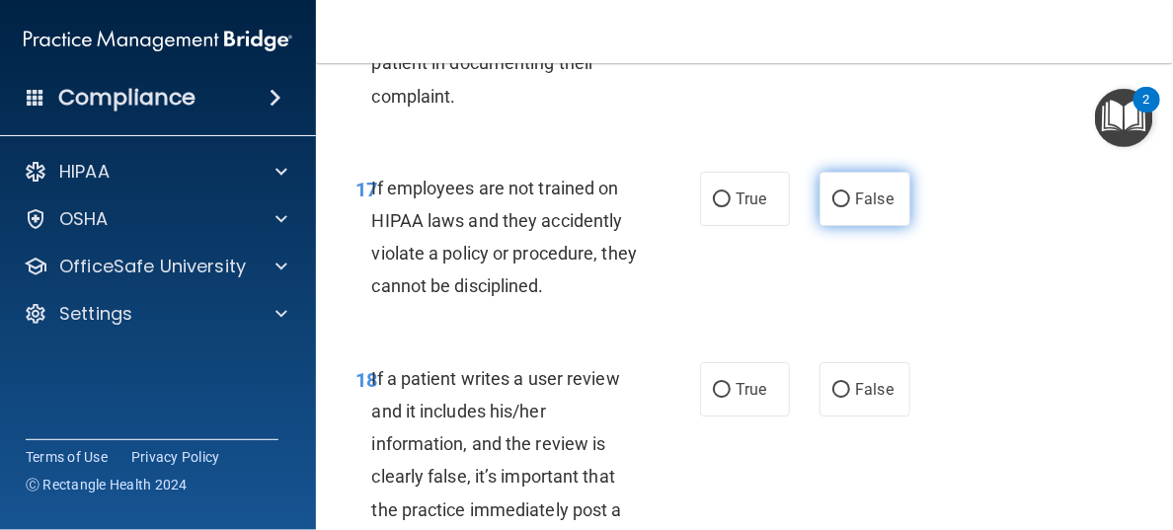
click at [833, 207] on input "False" at bounding box center [842, 200] width 18 height 15
radio input "true"
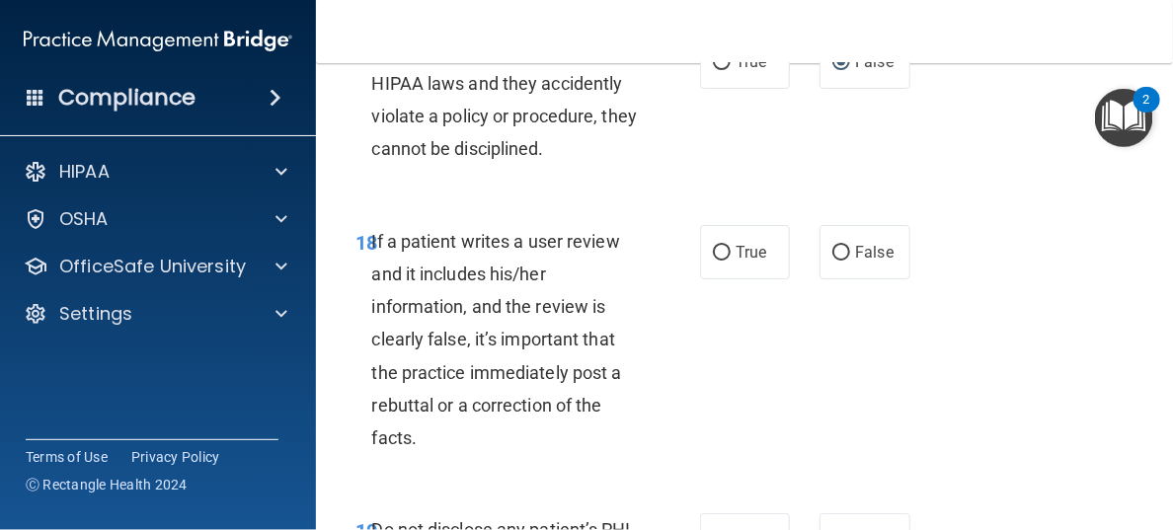
scroll to position [4345, 0]
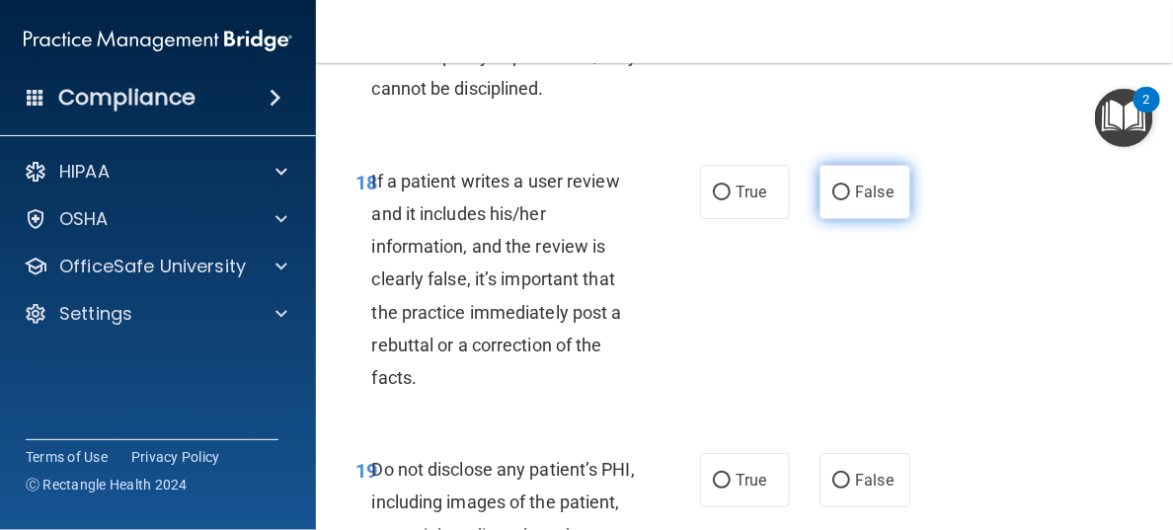
click at [833, 200] on input "False" at bounding box center [842, 193] width 18 height 15
radio input "true"
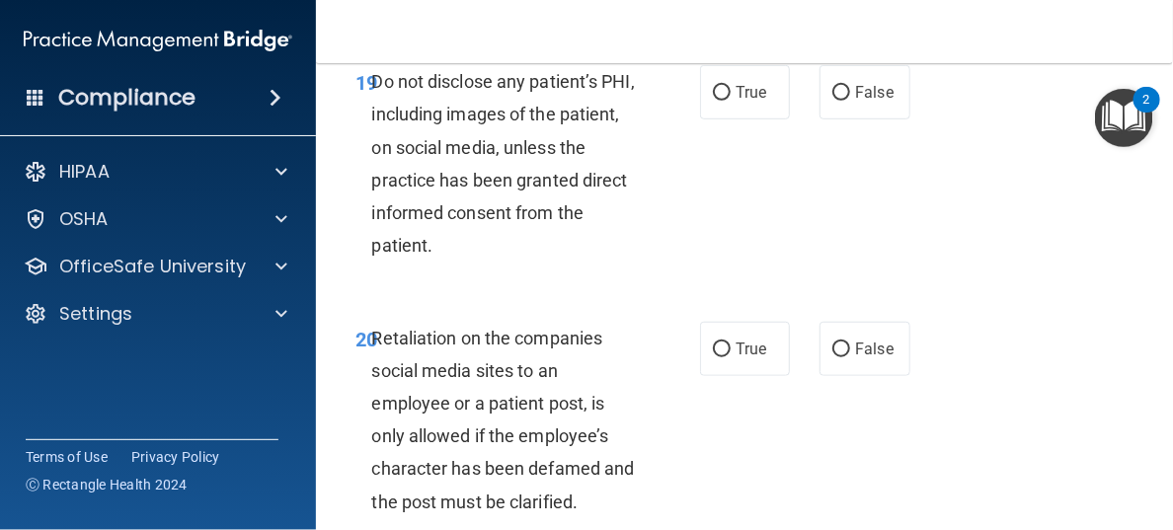
scroll to position [4740, 0]
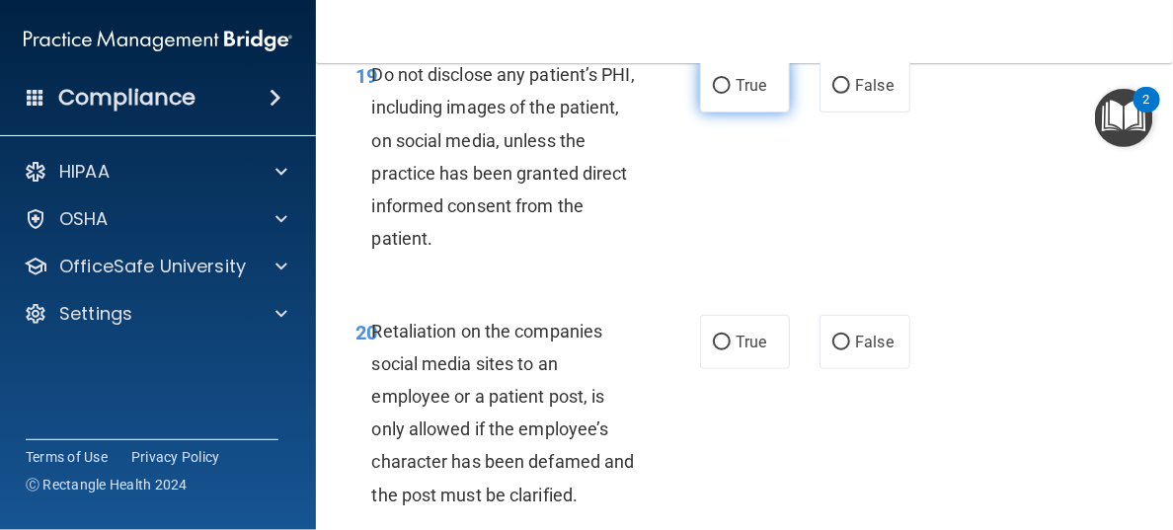
click at [717, 94] on input "True" at bounding box center [722, 86] width 18 height 15
radio input "true"
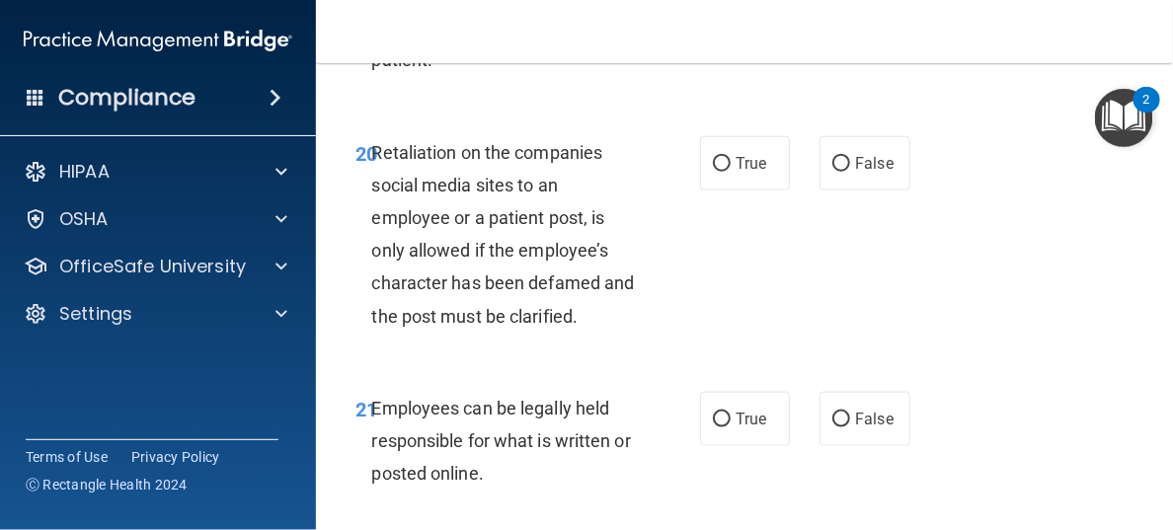
scroll to position [4938, 0]
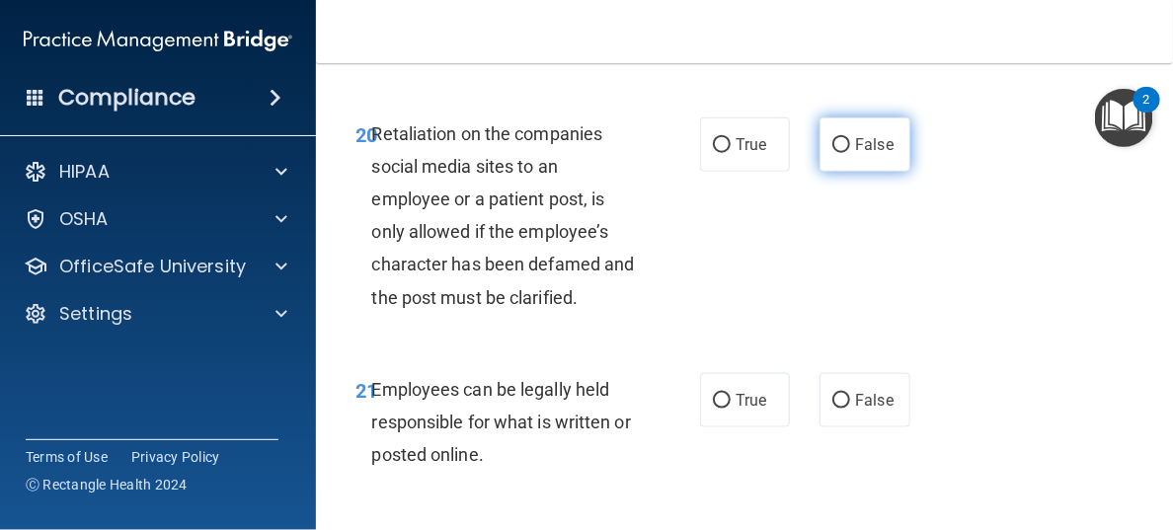
click at [833, 153] on input "False" at bounding box center [842, 145] width 18 height 15
radio input "true"
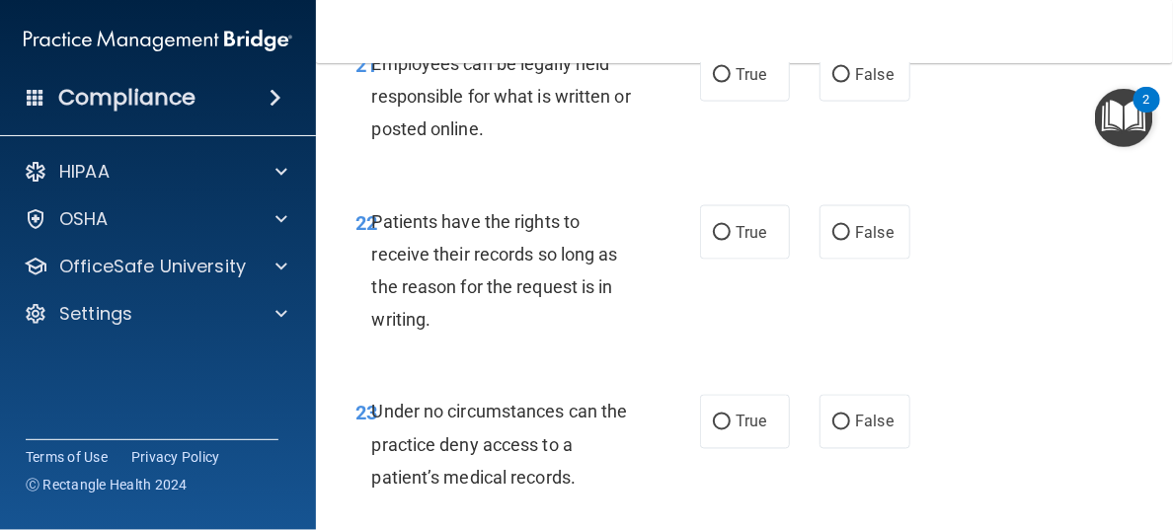
scroll to position [5234, 0]
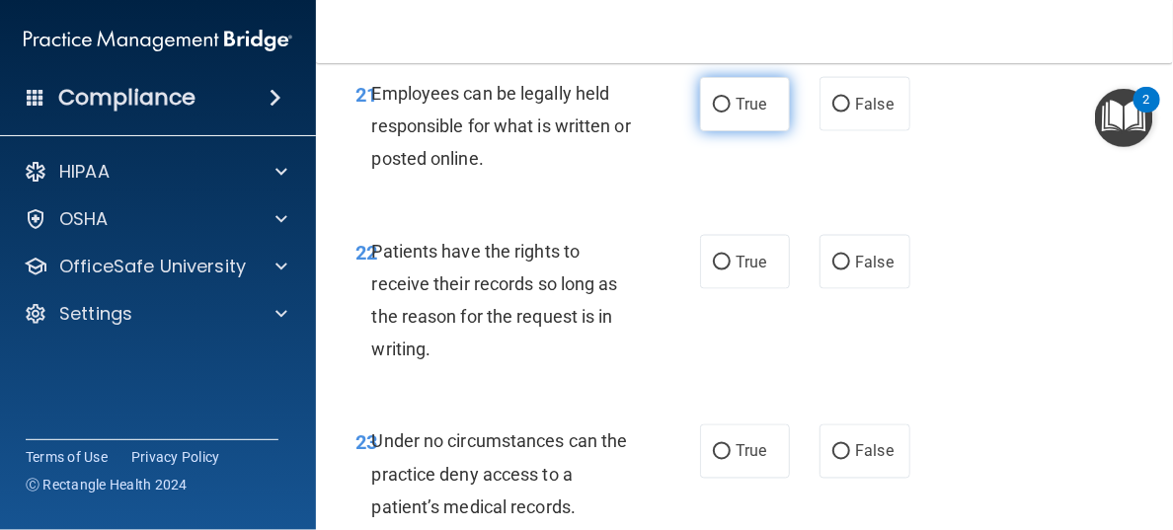
click at [715, 113] on input "True" at bounding box center [722, 105] width 18 height 15
radio input "true"
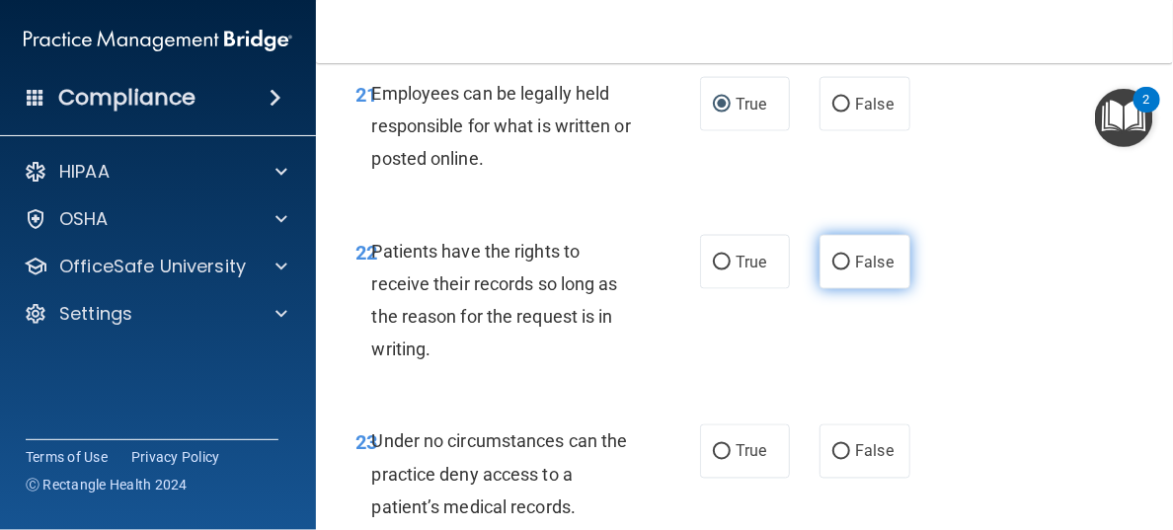
click at [834, 271] on input "False" at bounding box center [842, 263] width 18 height 15
radio input "true"
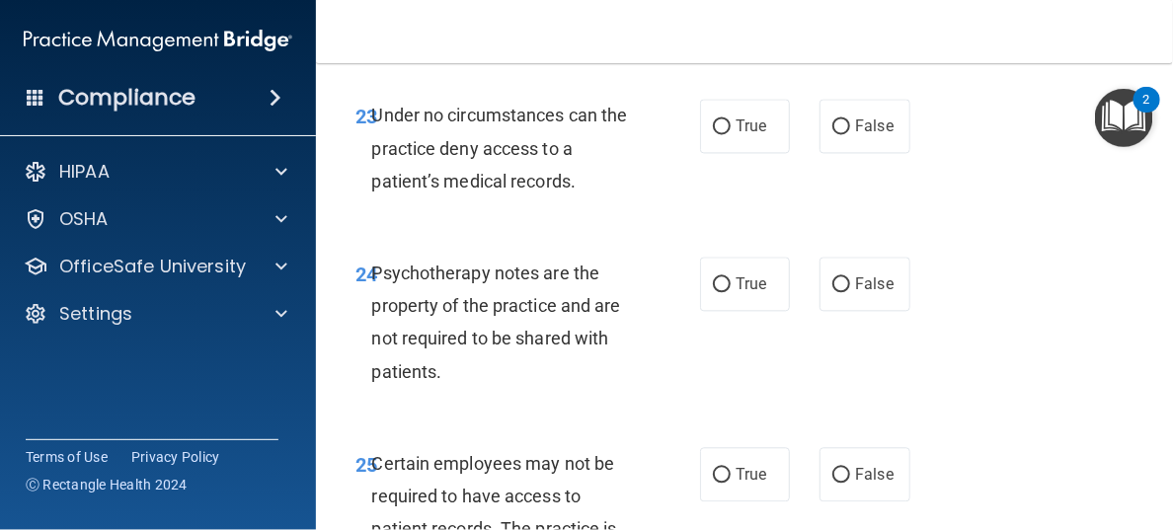
scroll to position [5530, 0]
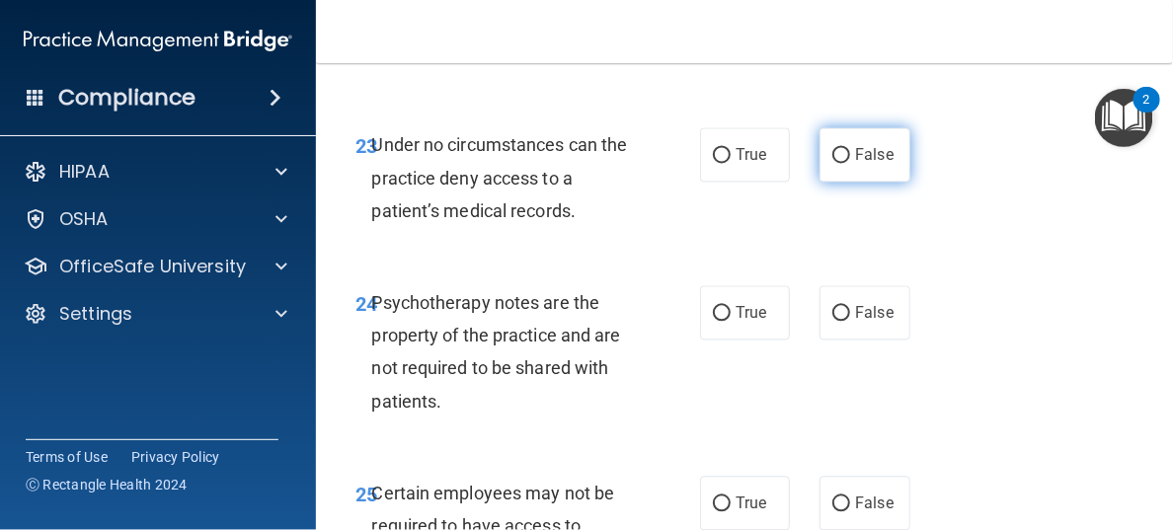
click at [833, 164] on input "False" at bounding box center [842, 156] width 18 height 15
radio input "true"
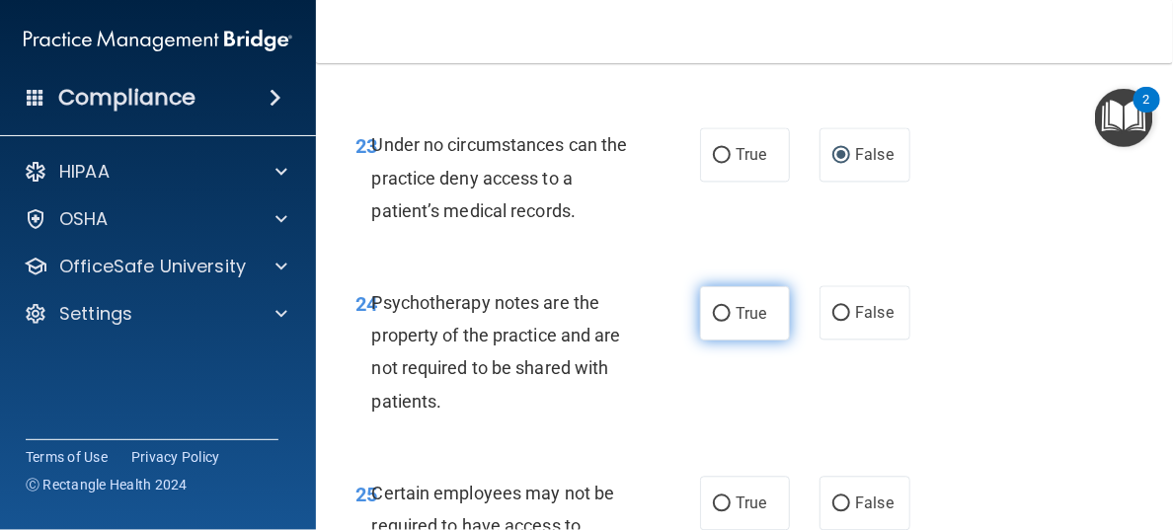
click at [713, 322] on input "True" at bounding box center [722, 314] width 18 height 15
radio input "true"
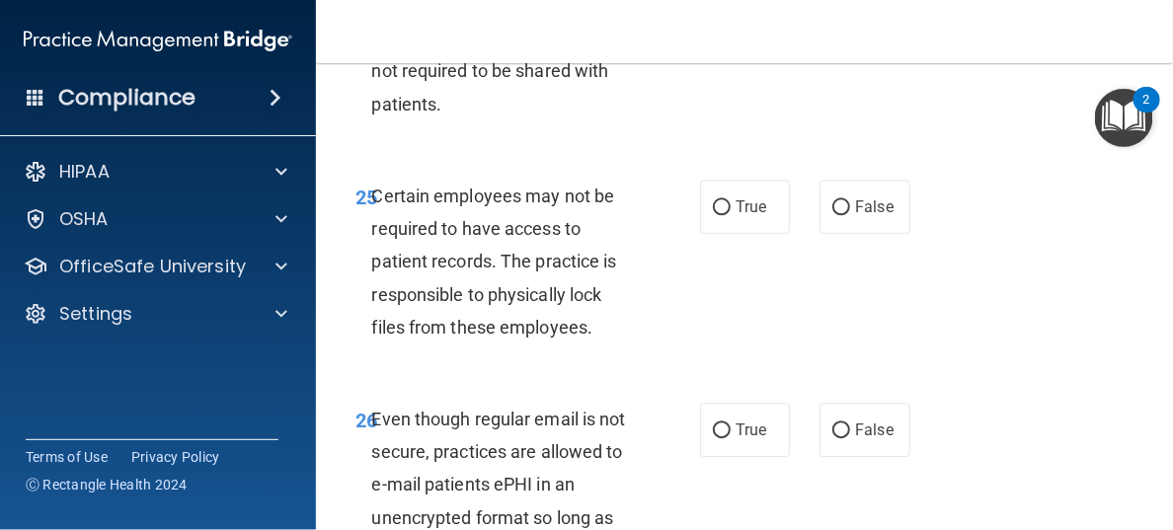
scroll to position [5925, 0]
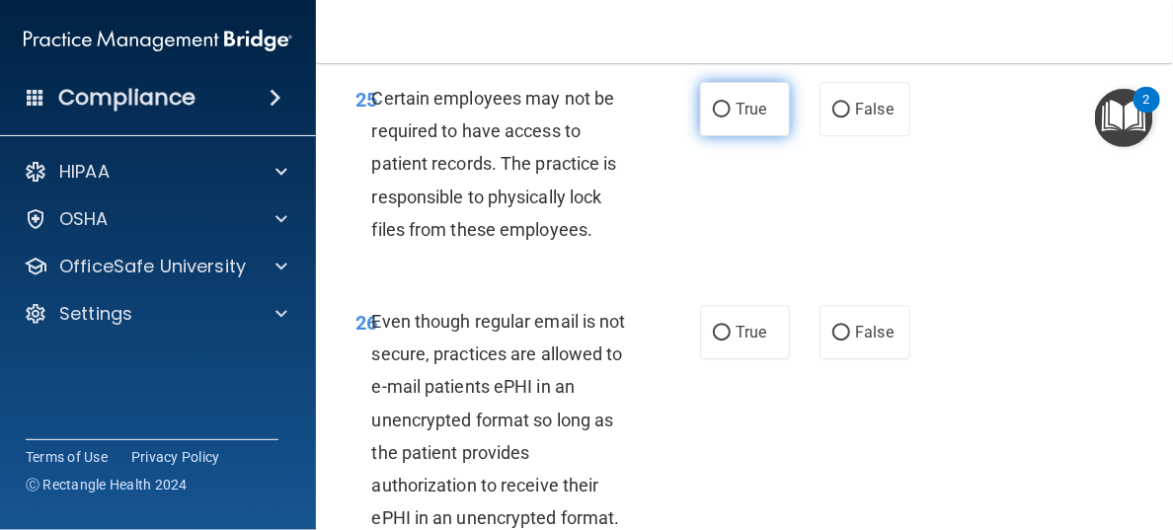
click at [713, 118] on input "True" at bounding box center [722, 110] width 18 height 15
radio input "true"
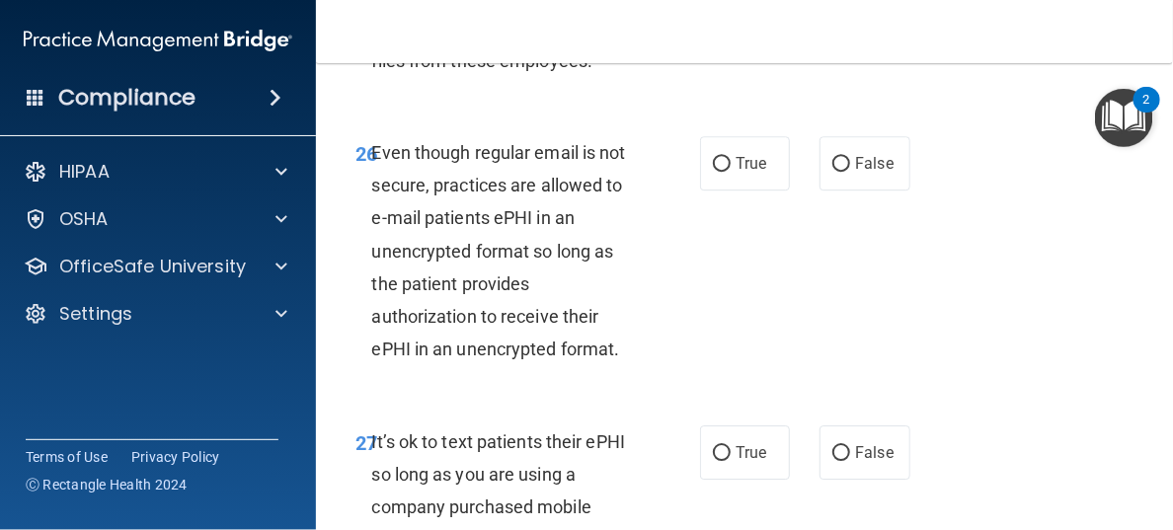
scroll to position [6123, 0]
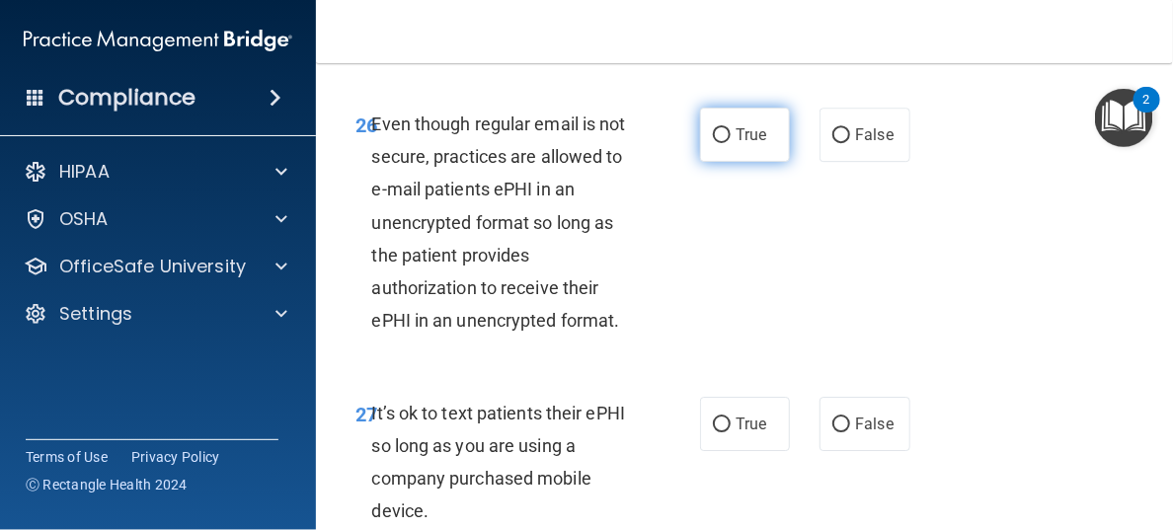
click at [713, 143] on input "True" at bounding box center [722, 135] width 18 height 15
radio input "true"
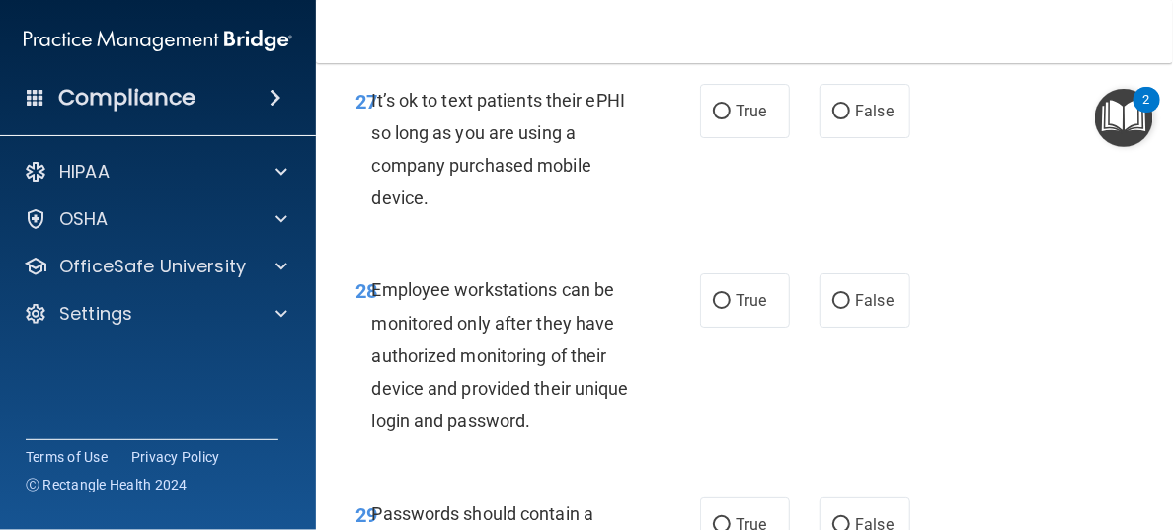
scroll to position [6518, 0]
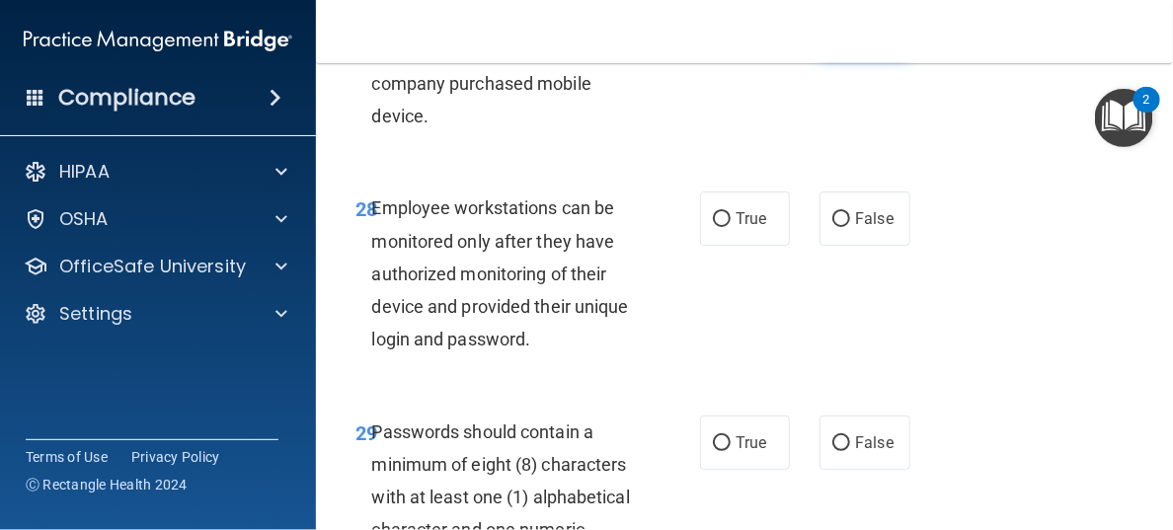
click at [833, 38] on input "False" at bounding box center [842, 30] width 18 height 15
radio input "true"
click at [833, 227] on input "False" at bounding box center [842, 219] width 18 height 15
radio input "true"
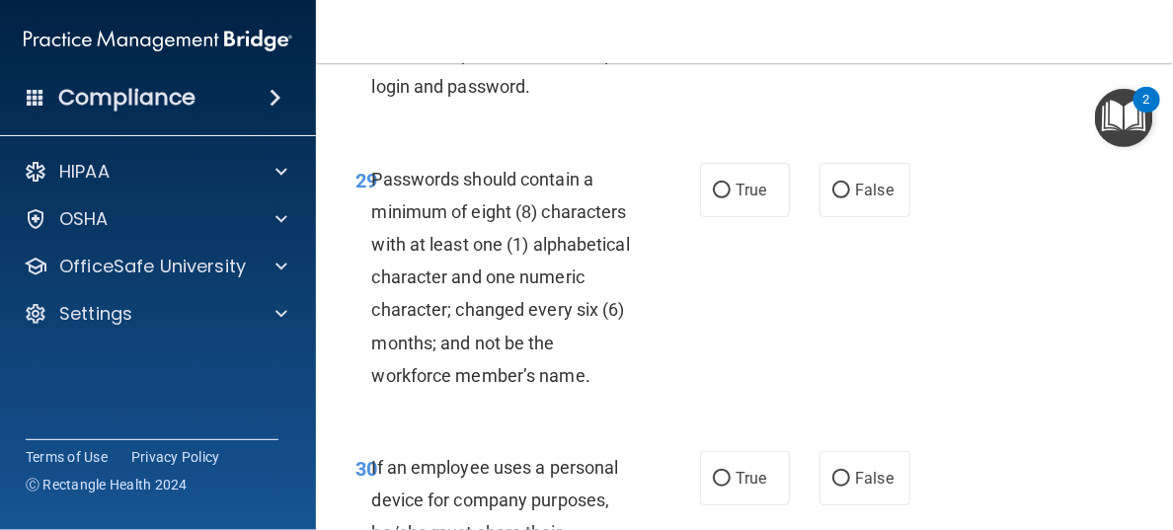
scroll to position [6814, 0]
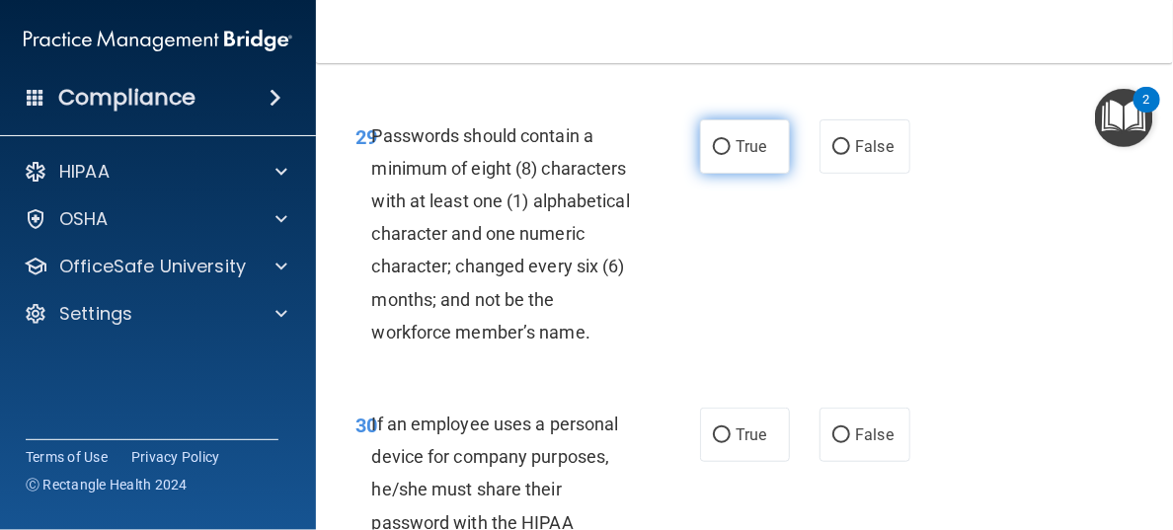
click at [713, 155] on input "True" at bounding box center [722, 147] width 18 height 15
radio input "true"
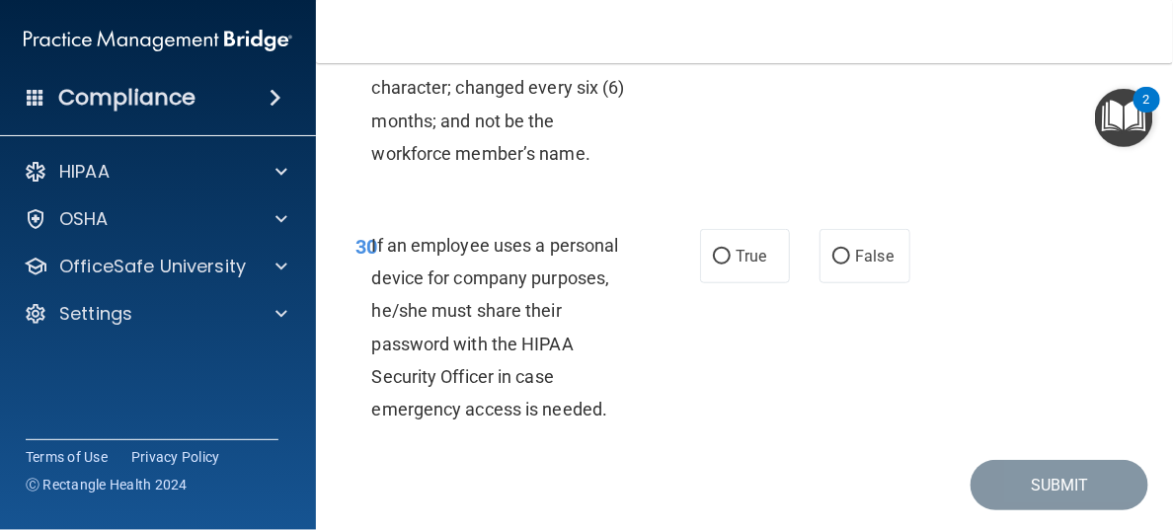
scroll to position [7012, 0]
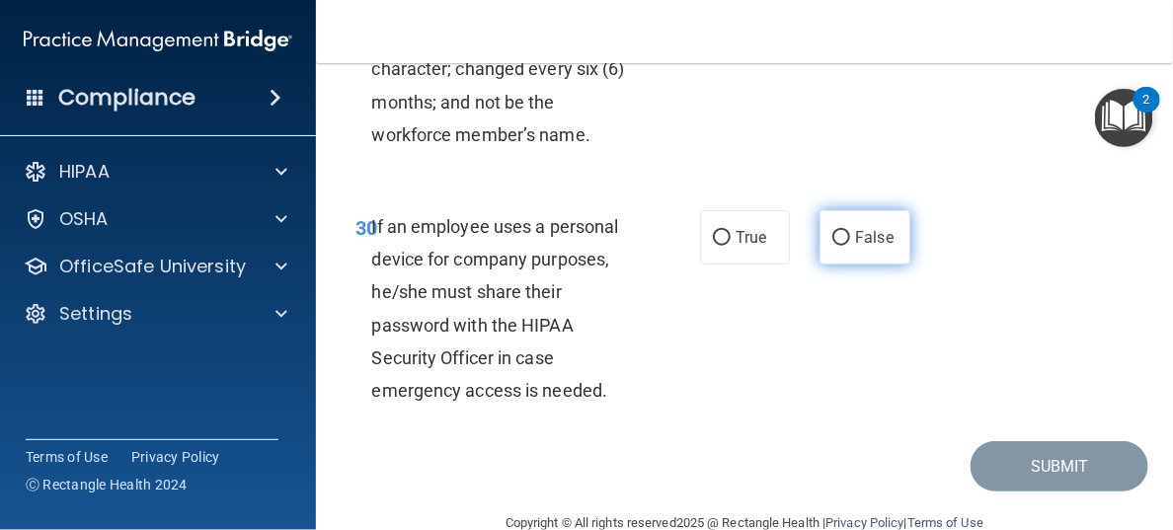
click at [833, 246] on input "False" at bounding box center [842, 238] width 18 height 15
radio input "true"
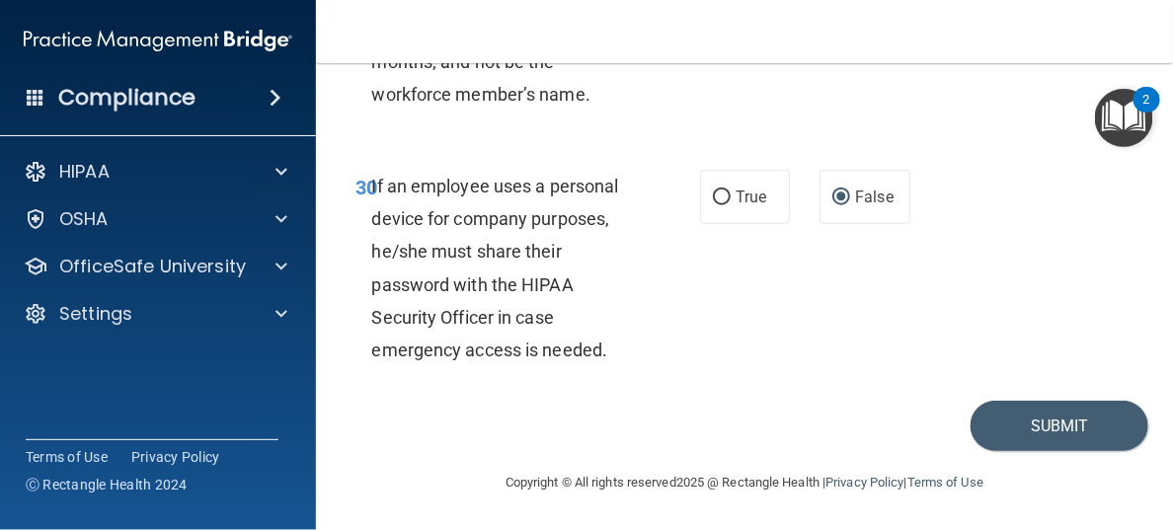
scroll to position [7117, 0]
click at [1012, 426] on button "Submit" at bounding box center [1060, 426] width 178 height 50
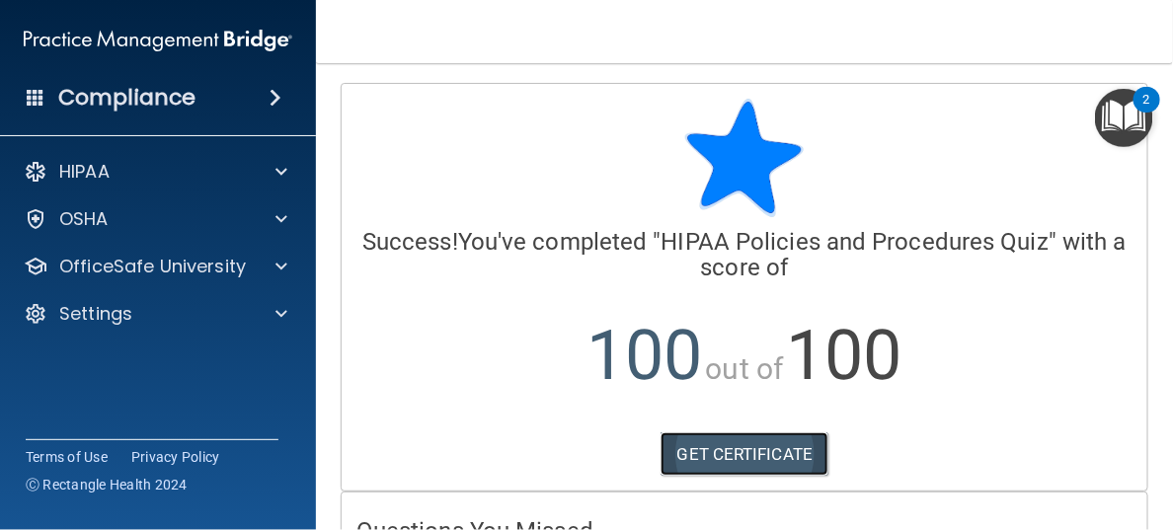
click at [762, 455] on link "GET CERTIFICATE" at bounding box center [745, 454] width 169 height 43
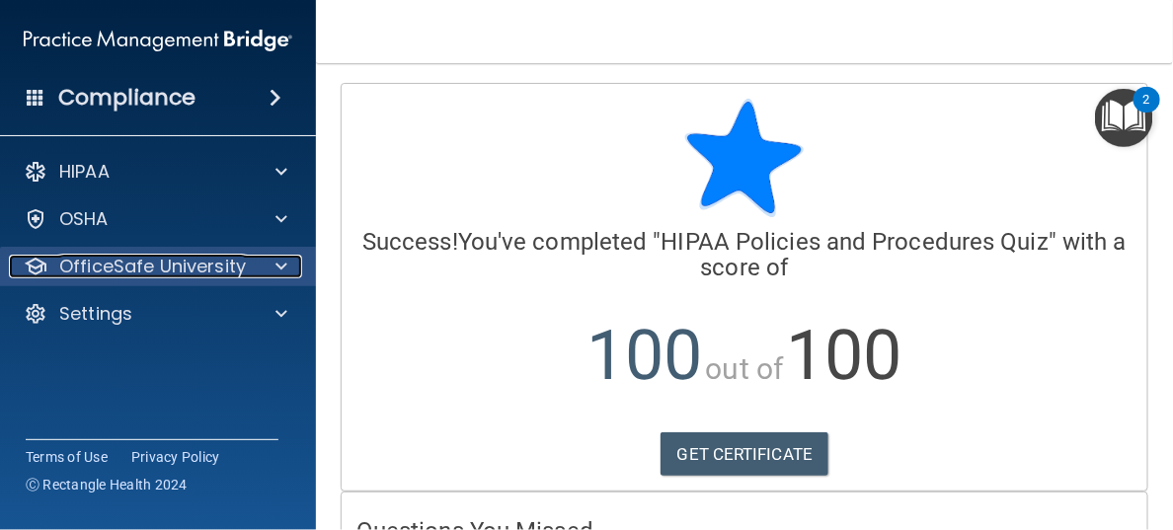
click at [168, 262] on p "OfficeSafe University" at bounding box center [152, 267] width 187 height 24
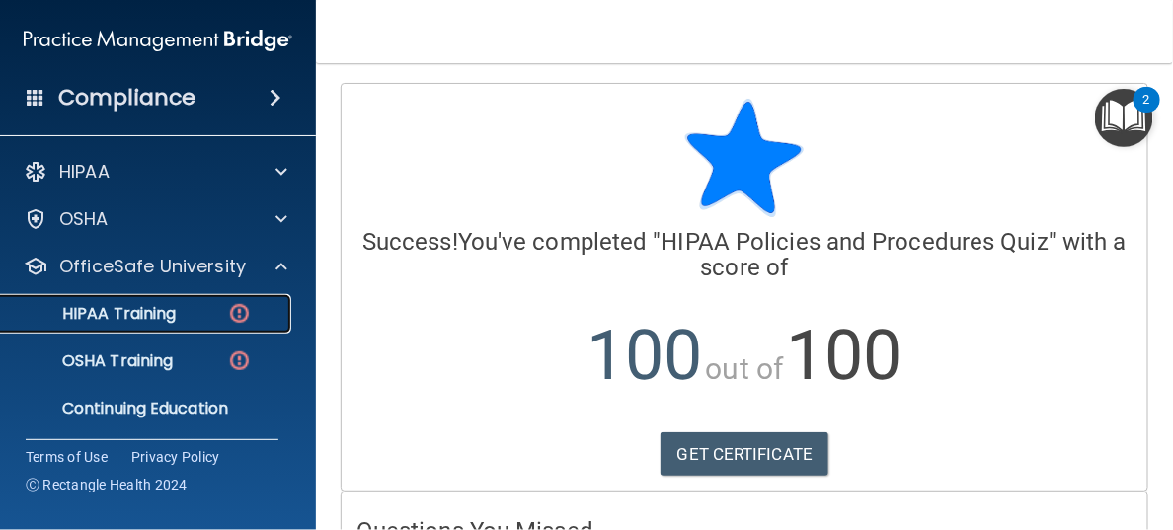
click at [145, 310] on p "HIPAA Training" at bounding box center [94, 314] width 163 height 20
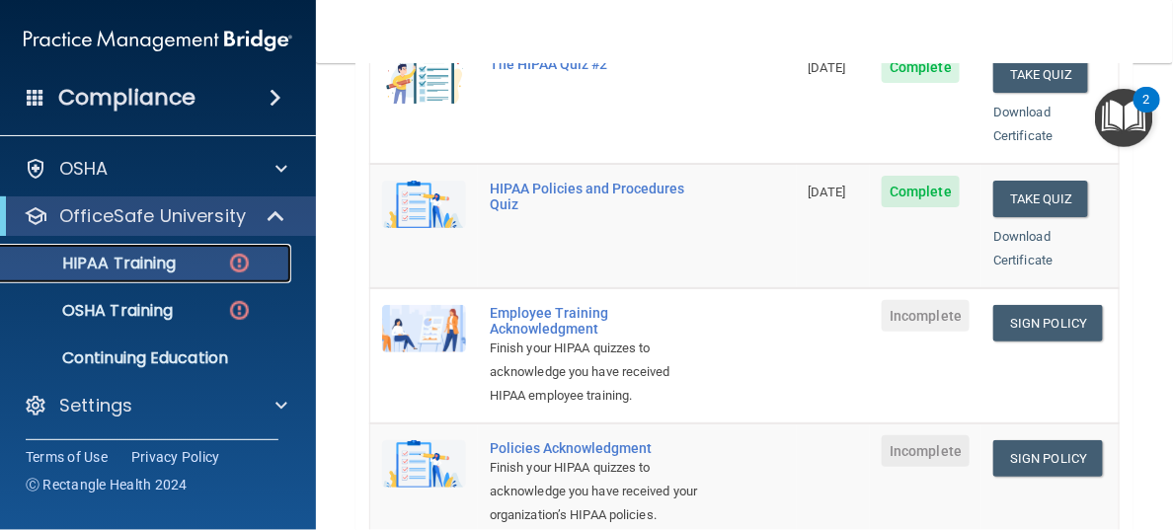
scroll to position [493, 0]
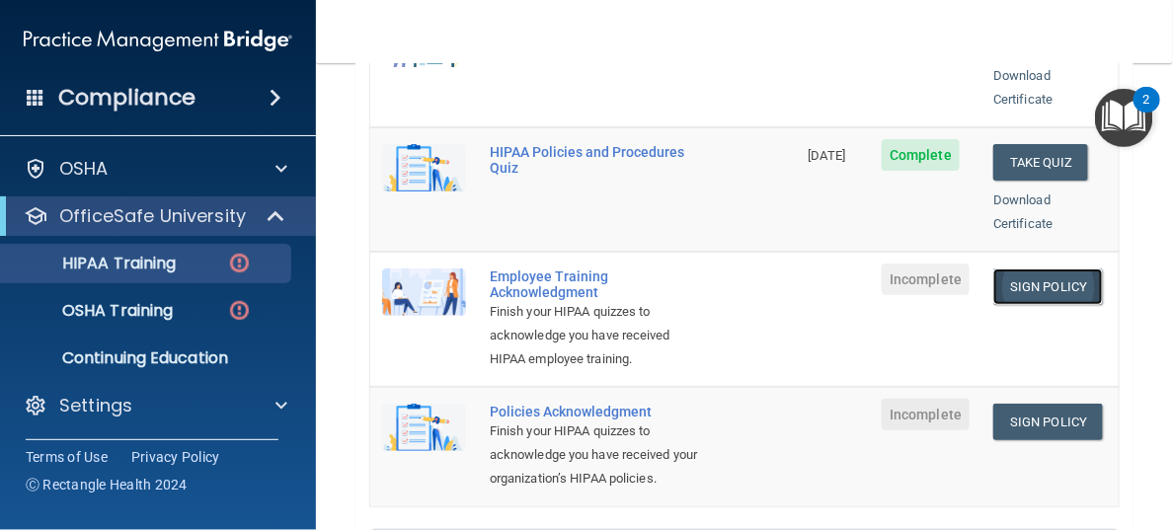
click at [1022, 269] on link "Sign Policy" at bounding box center [1048, 287] width 110 height 37
click at [1011, 420] on link "Sign Policy" at bounding box center [1048, 422] width 110 height 37
click at [1012, 269] on link "Sign Policy" at bounding box center [1048, 287] width 110 height 37
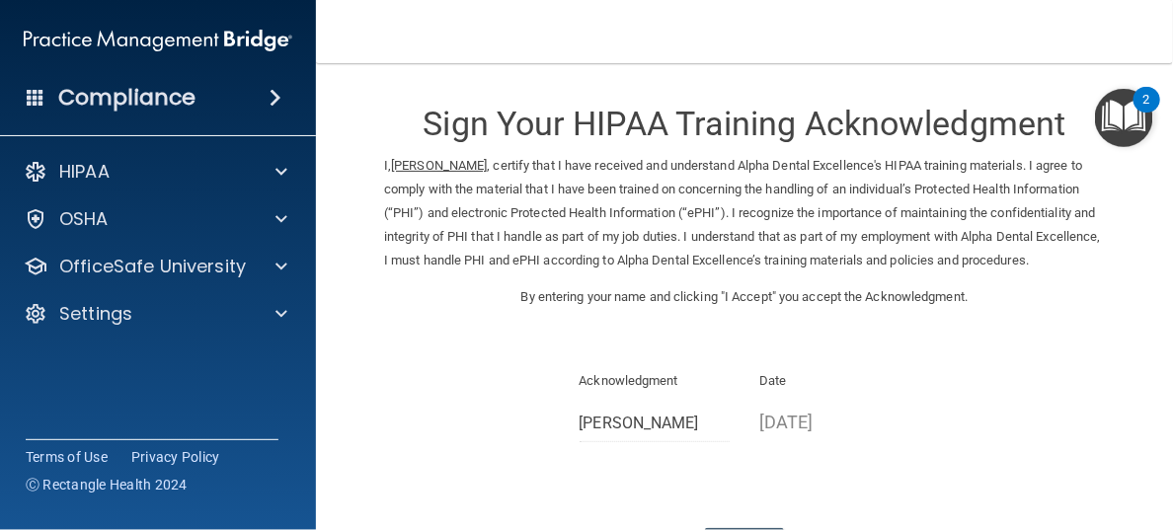
click at [570, 369] on div "Sign Your HIPAA Training Acknowledgment I, Edward Thievon , certify that I have…" at bounding box center [744, 324] width 721 height 482
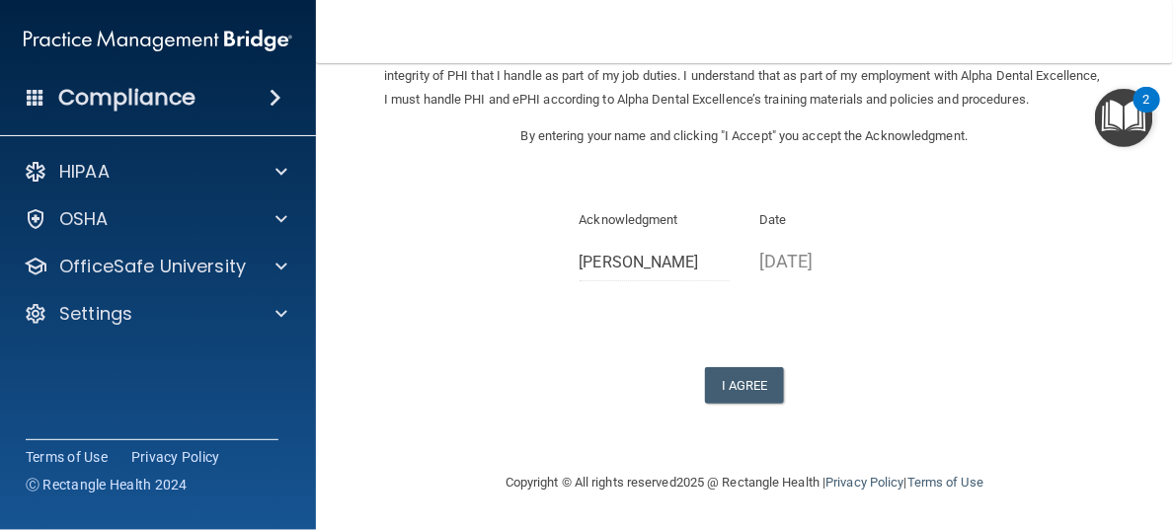
scroll to position [183, 0]
click at [738, 386] on button "I Agree" at bounding box center [744, 385] width 79 height 37
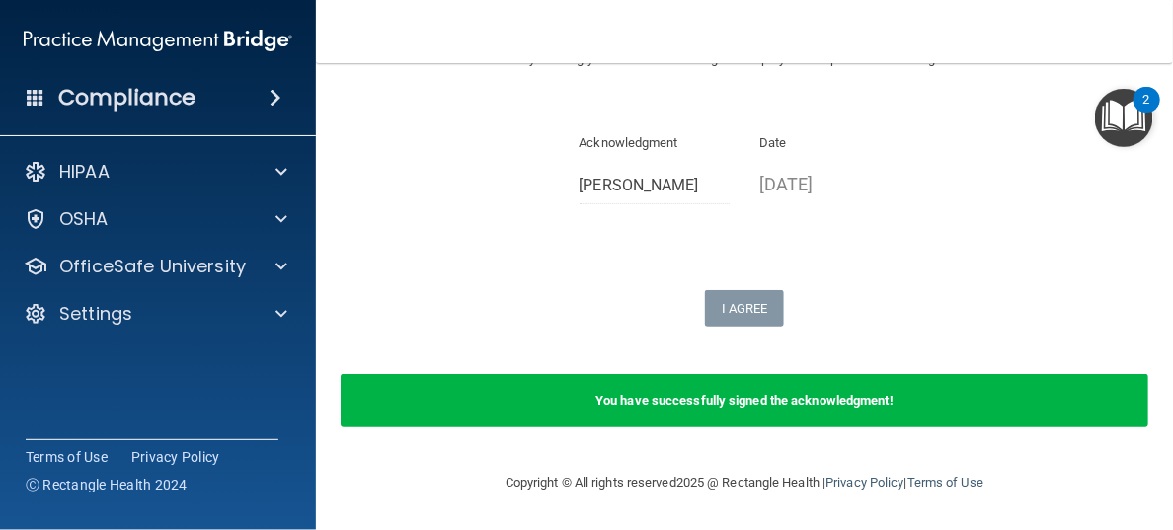
scroll to position [0, 0]
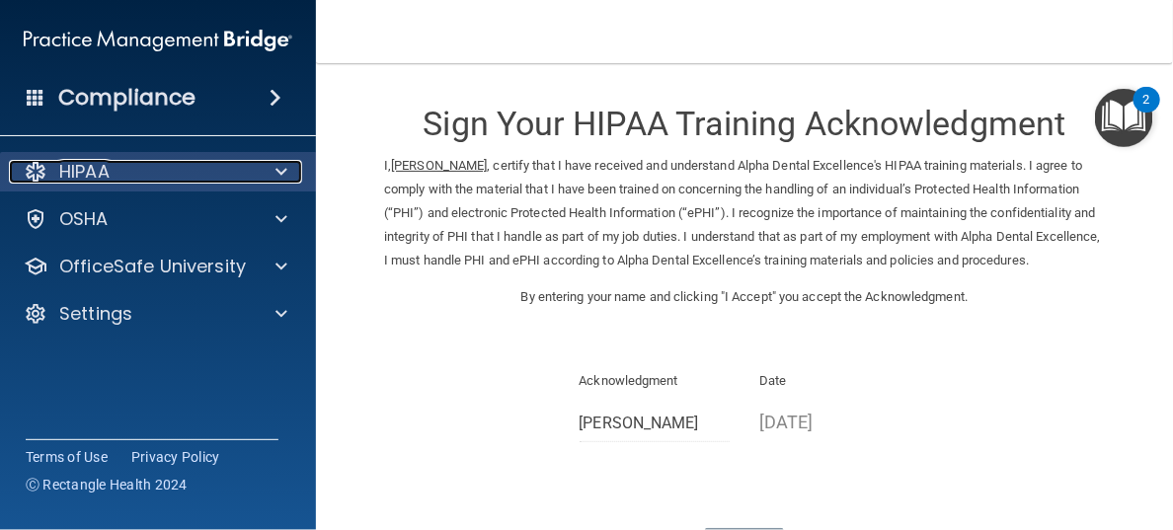
click at [93, 169] on p "HIPAA" at bounding box center [84, 172] width 50 height 24
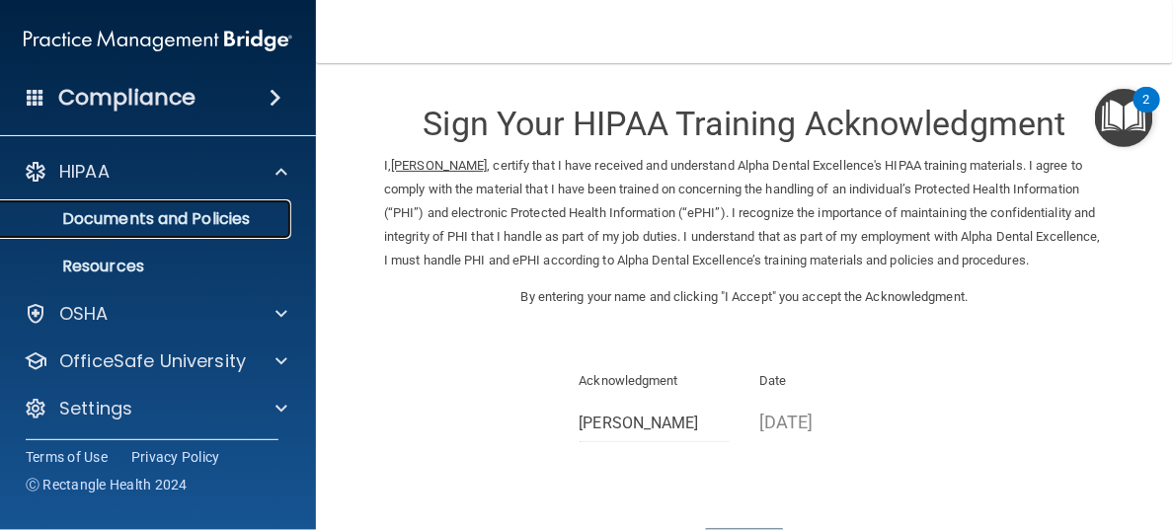
click at [131, 219] on p "Documents and Policies" at bounding box center [148, 219] width 270 height 20
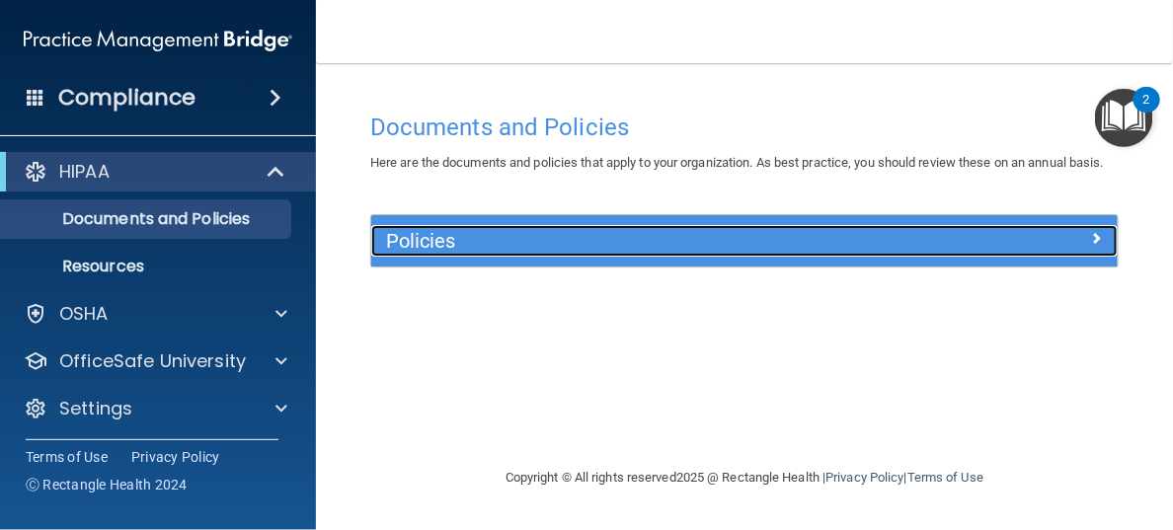
click at [411, 252] on h5 "Policies" at bounding box center [651, 241] width 530 height 22
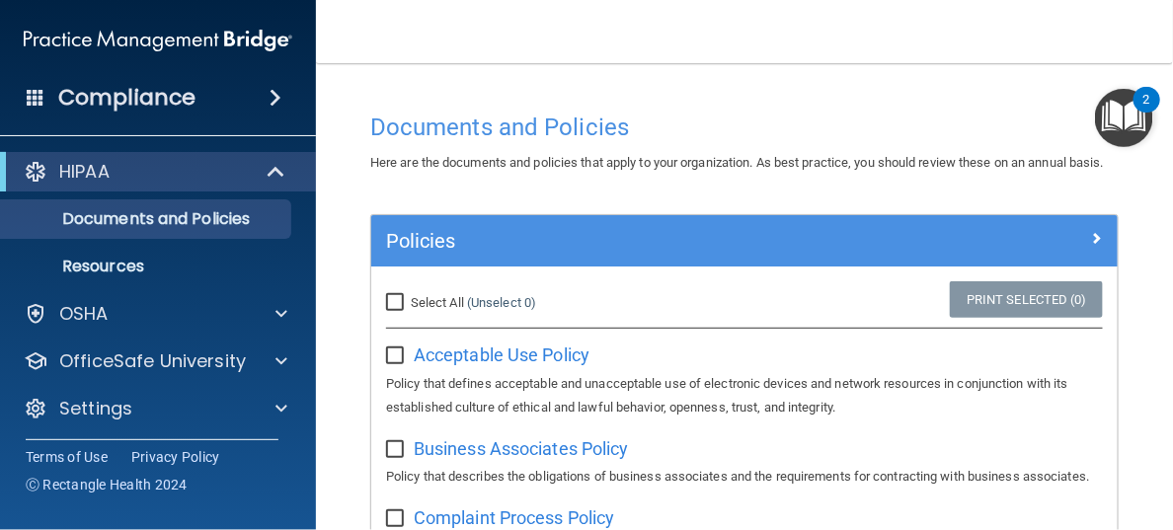
click at [393, 311] on input "Select All (Unselect 0) Unselect All" at bounding box center [397, 303] width 23 height 16
checkbox input "true"
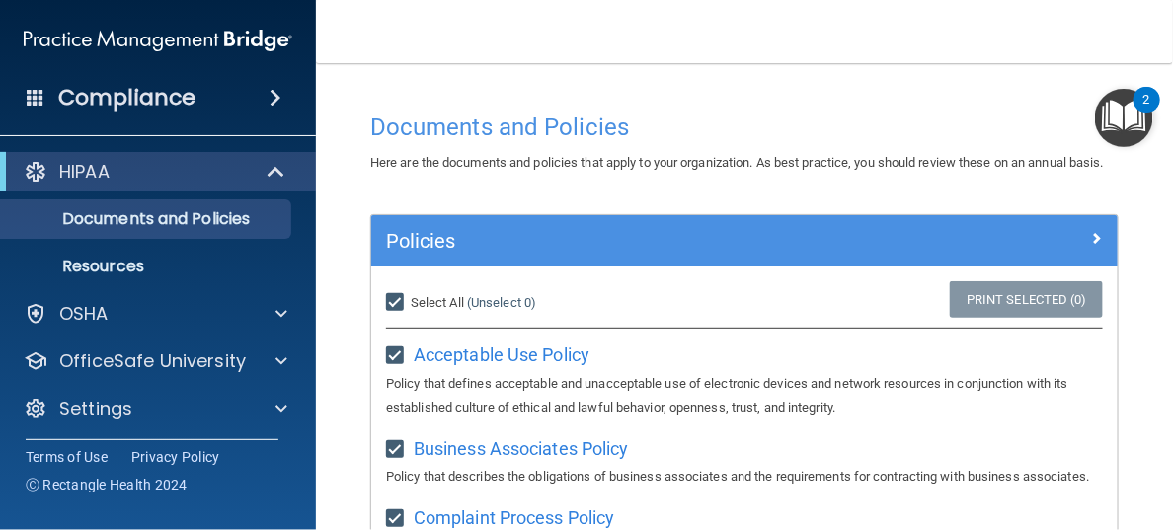
checkbox input "true"
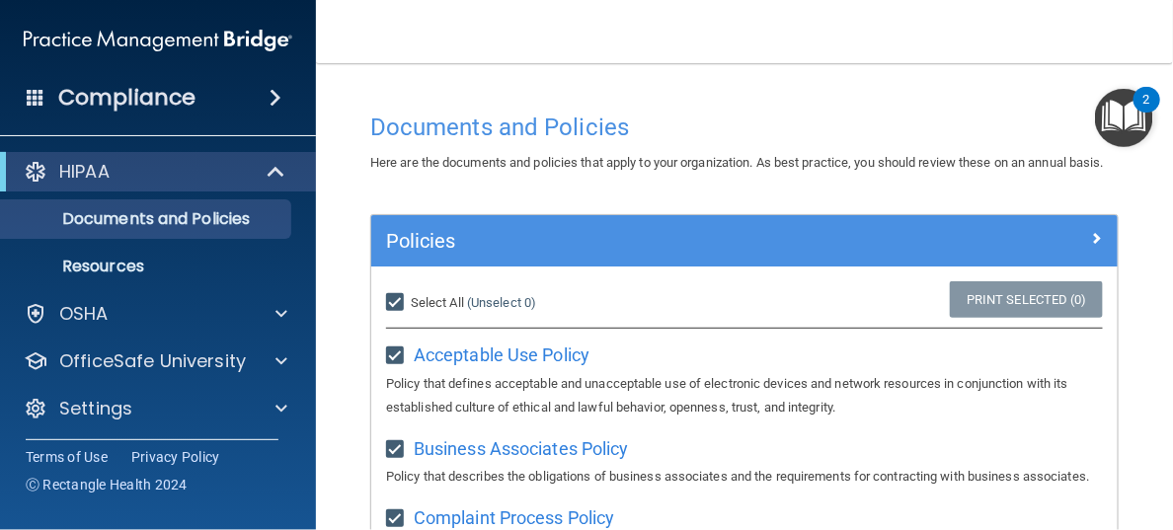
checkbox input "true"
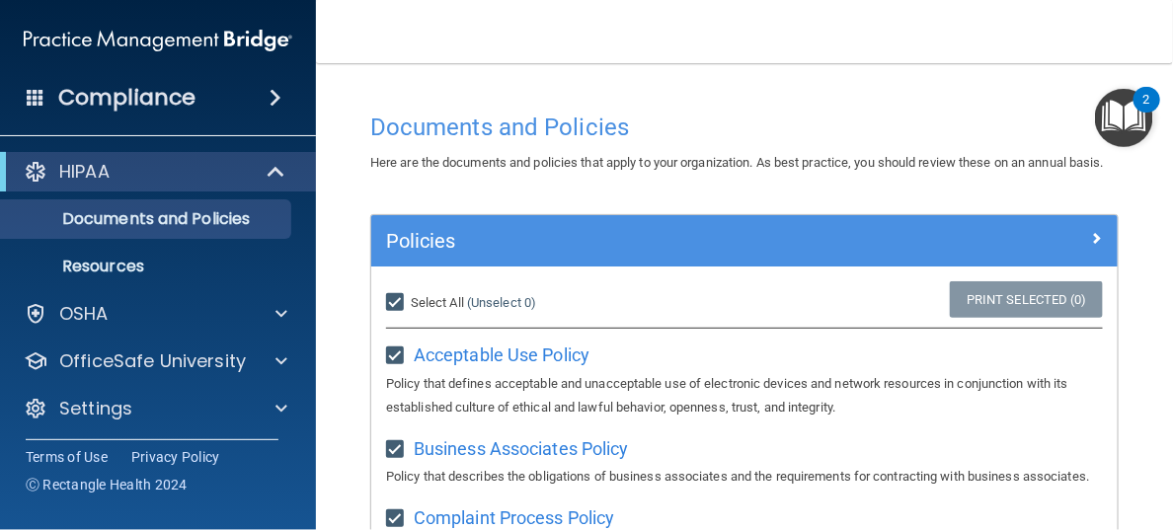
checkbox input "true"
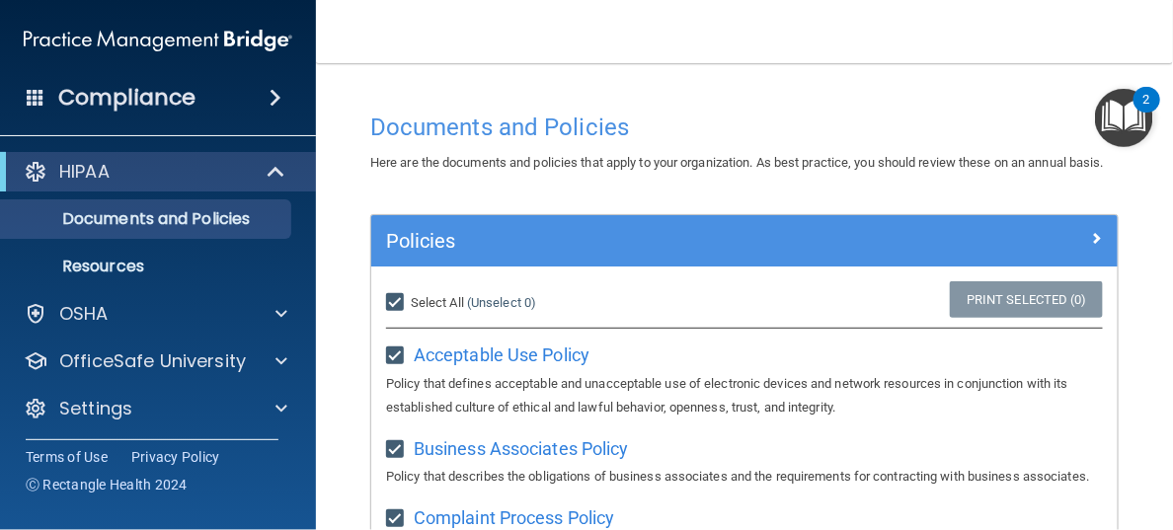
checkbox input "true"
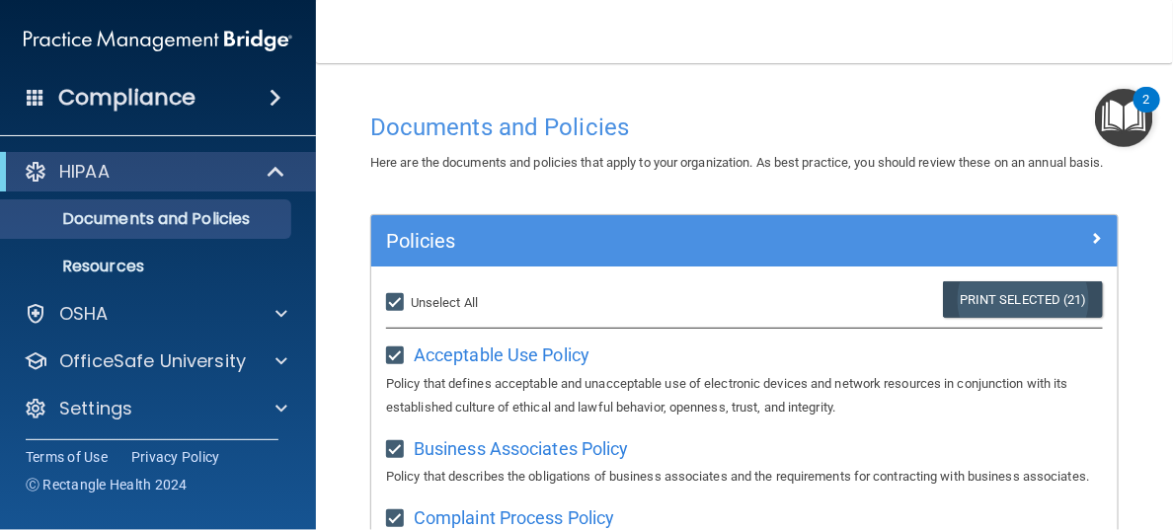
click at [958, 318] on link "Print Selected (21)" at bounding box center [1023, 299] width 160 height 37
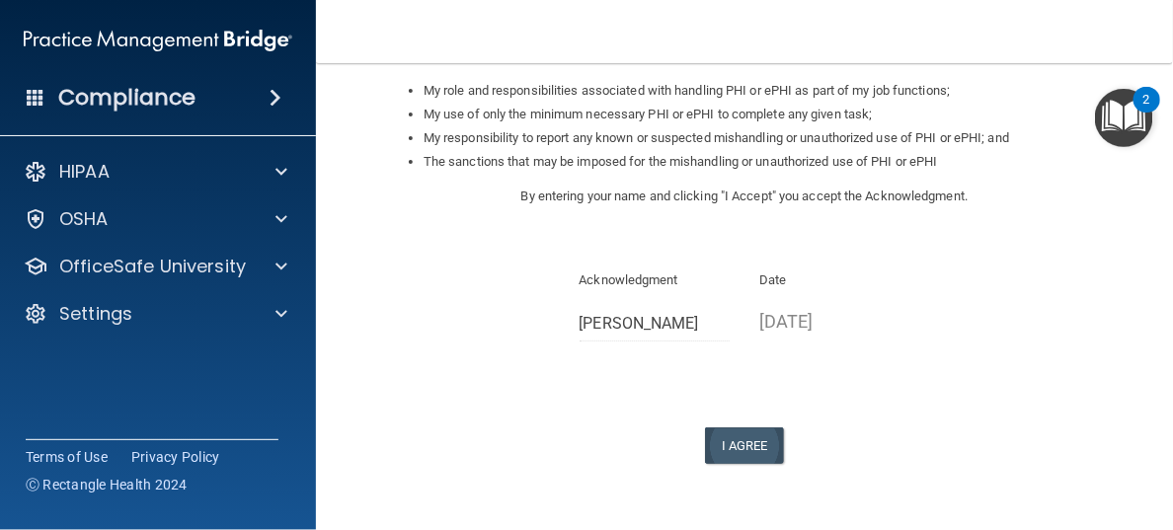
scroll to position [372, 0]
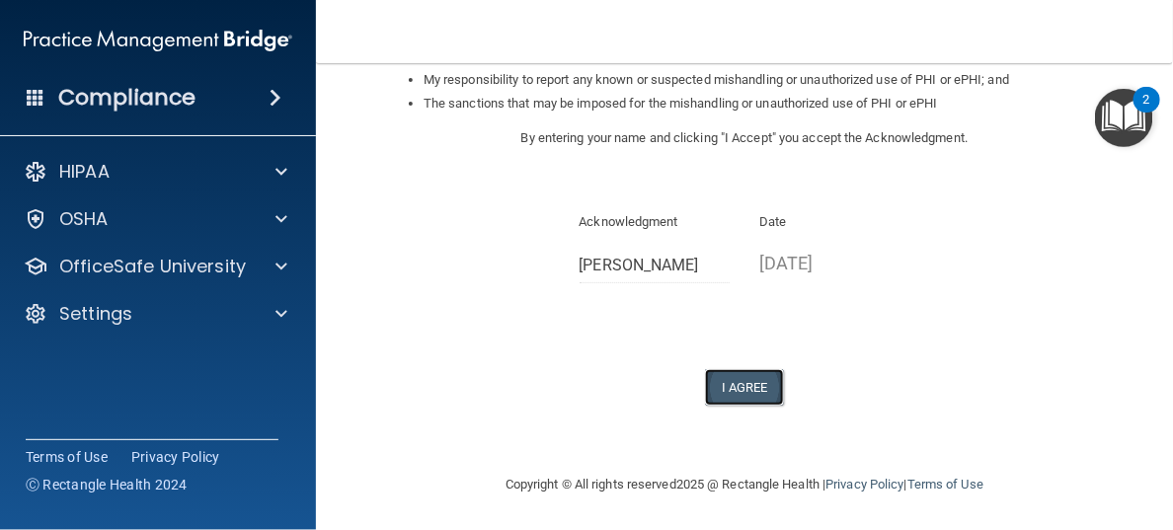
click at [719, 384] on button "I Agree" at bounding box center [744, 387] width 79 height 37
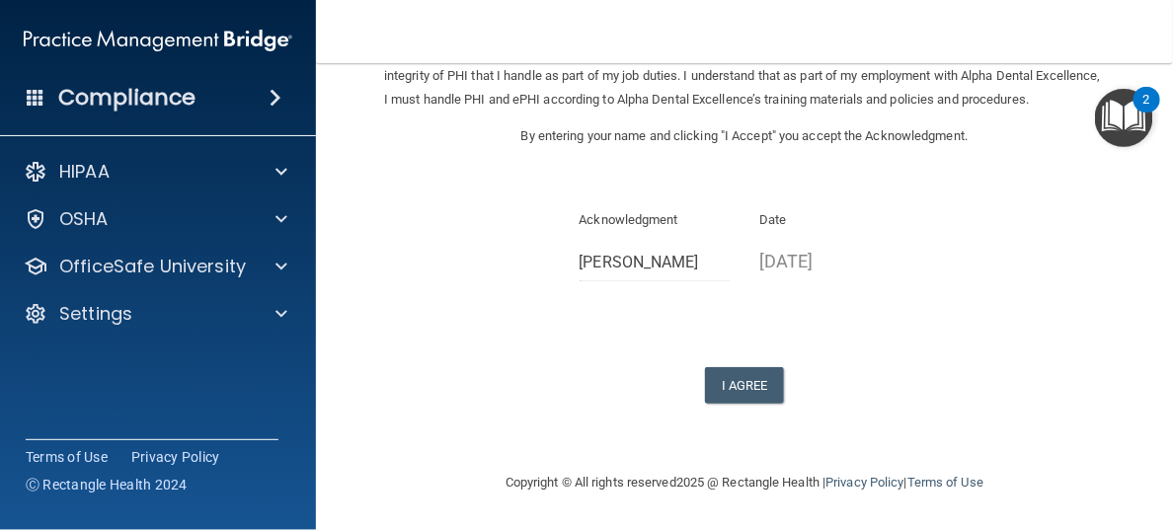
scroll to position [183, 0]
click at [713, 387] on button "I Agree" at bounding box center [744, 385] width 79 height 37
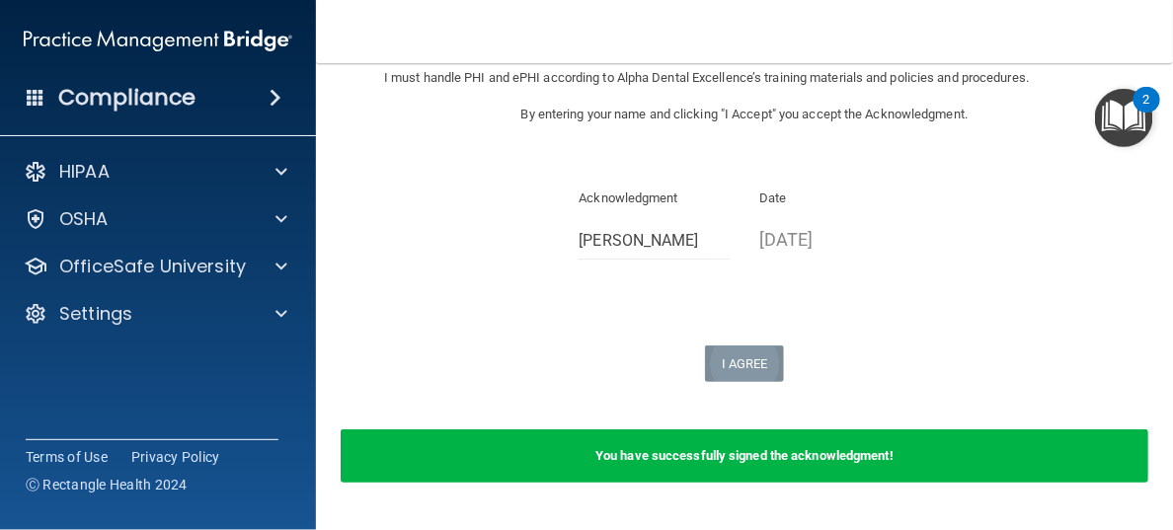
scroll to position [260, 0]
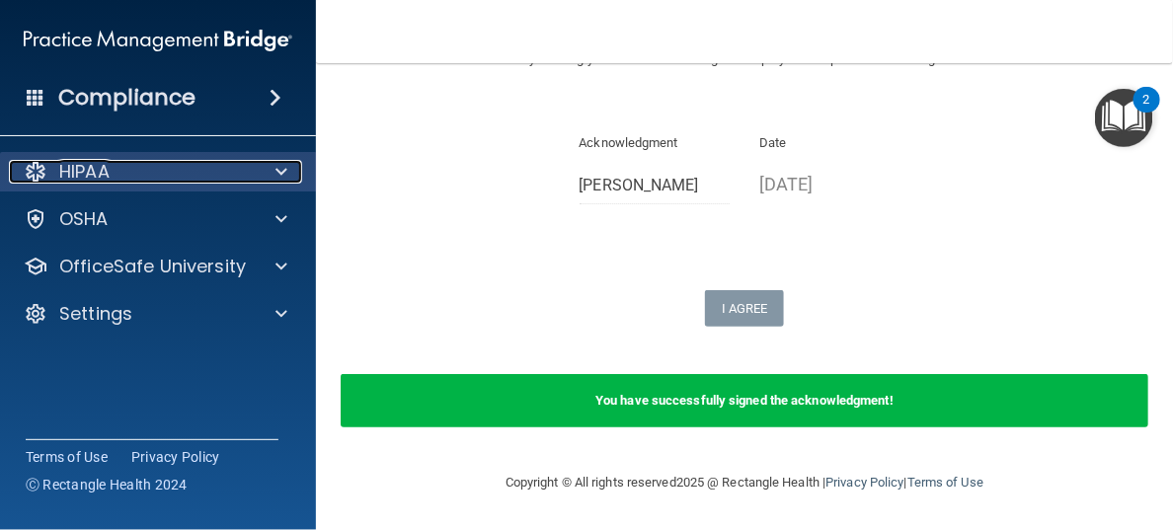
click at [106, 165] on p "HIPAA" at bounding box center [84, 172] width 50 height 24
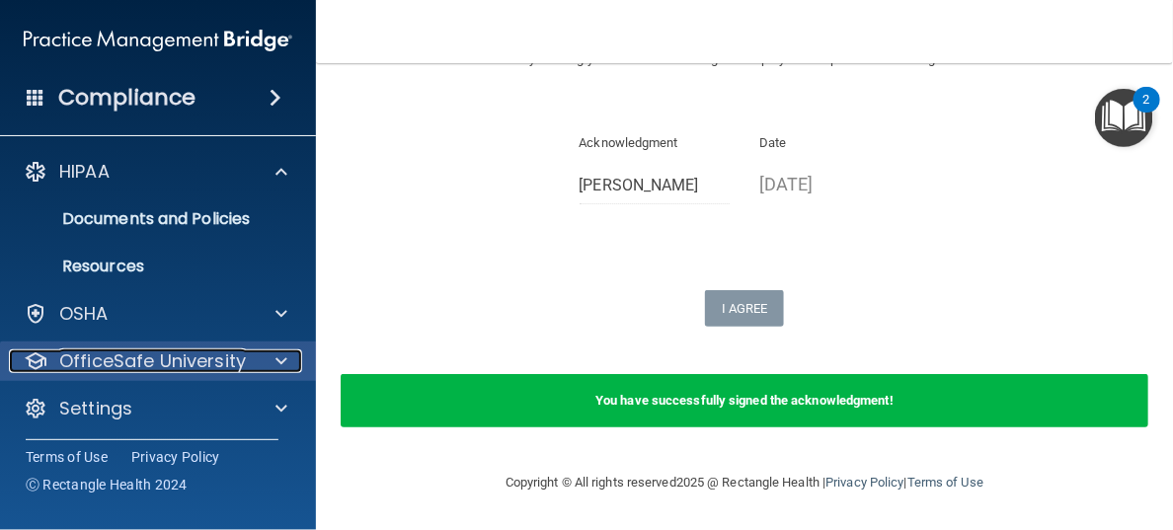
click at [111, 358] on p "OfficeSafe University" at bounding box center [152, 362] width 187 height 24
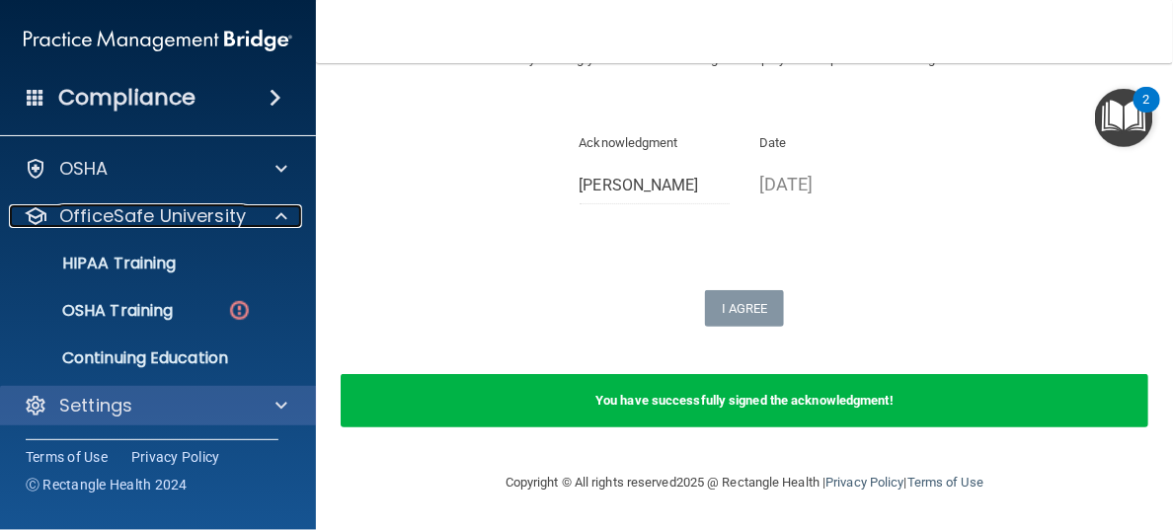
scroll to position [145, 0]
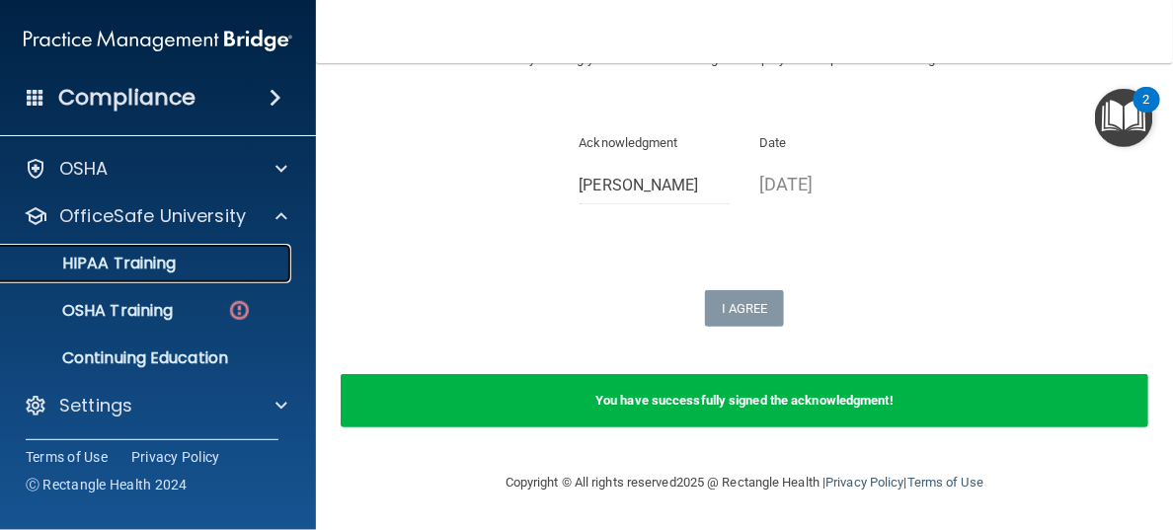
click at [140, 261] on p "HIPAA Training" at bounding box center [94, 264] width 163 height 20
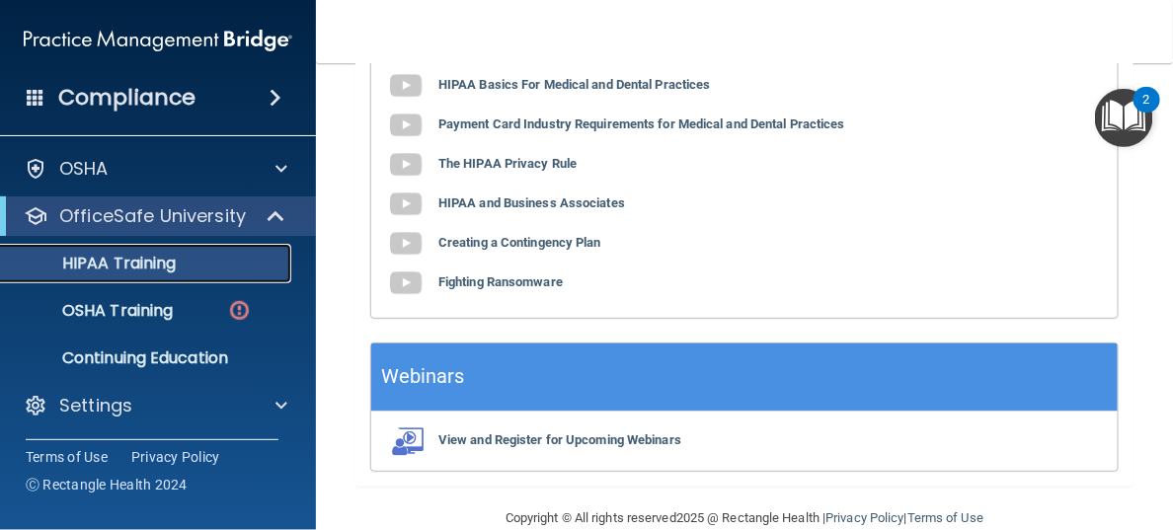
scroll to position [1100, 0]
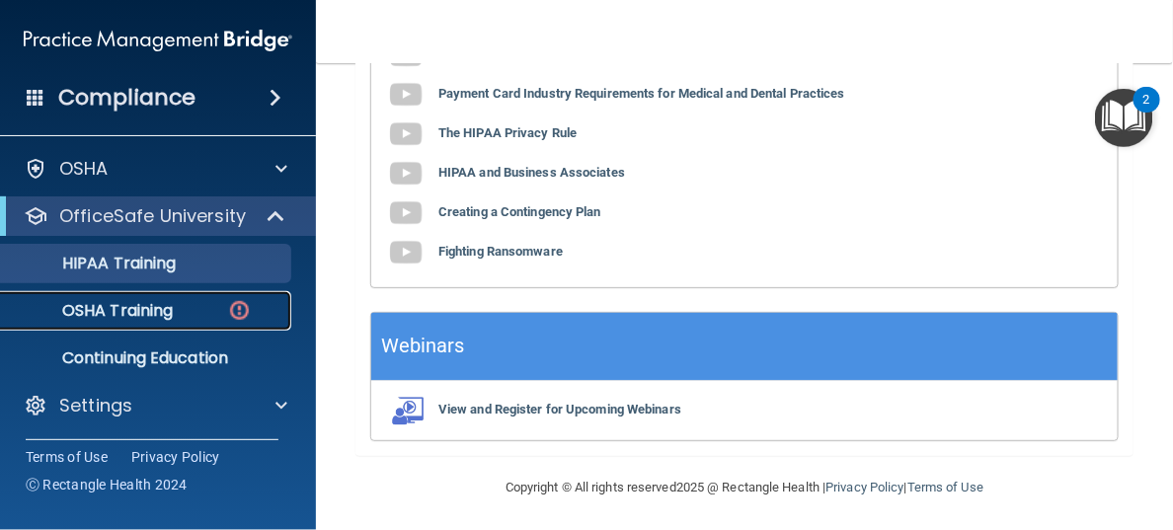
click at [133, 306] on p "OSHA Training" at bounding box center [93, 311] width 160 height 20
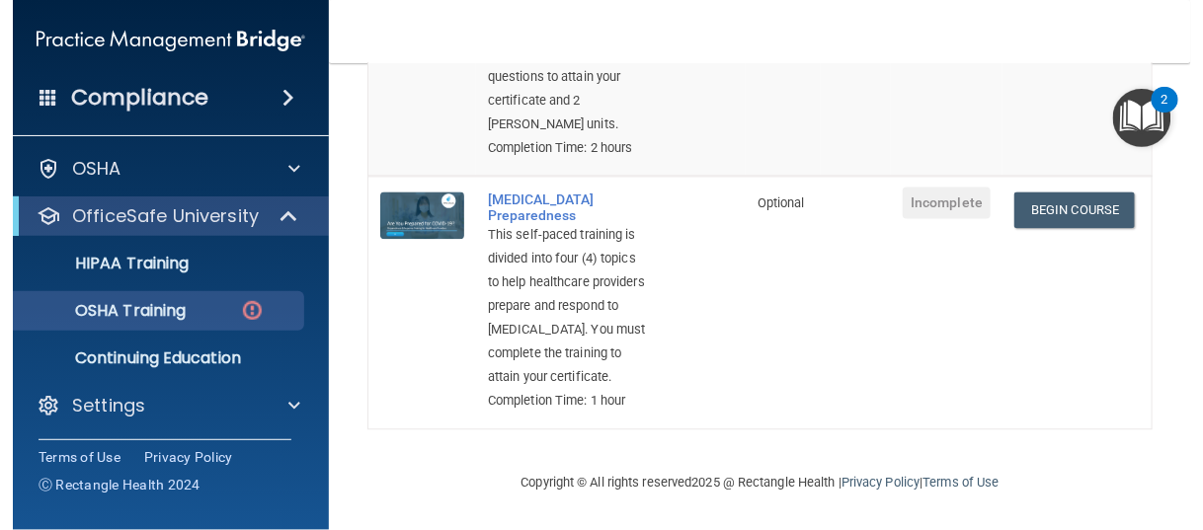
scroll to position [1188, 0]
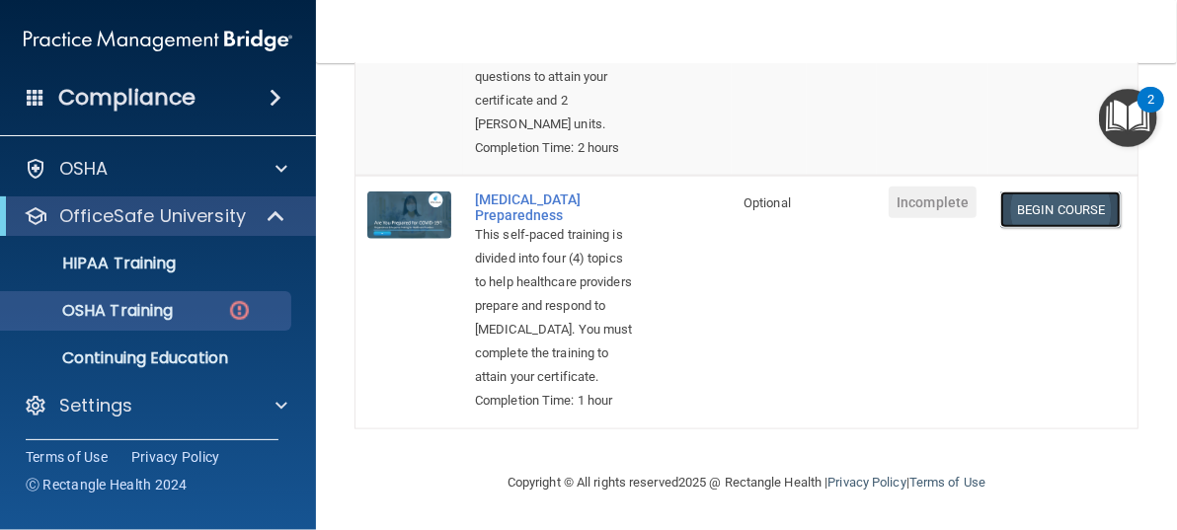
click at [1054, 192] on link "Begin Course" at bounding box center [1060, 210] width 120 height 37
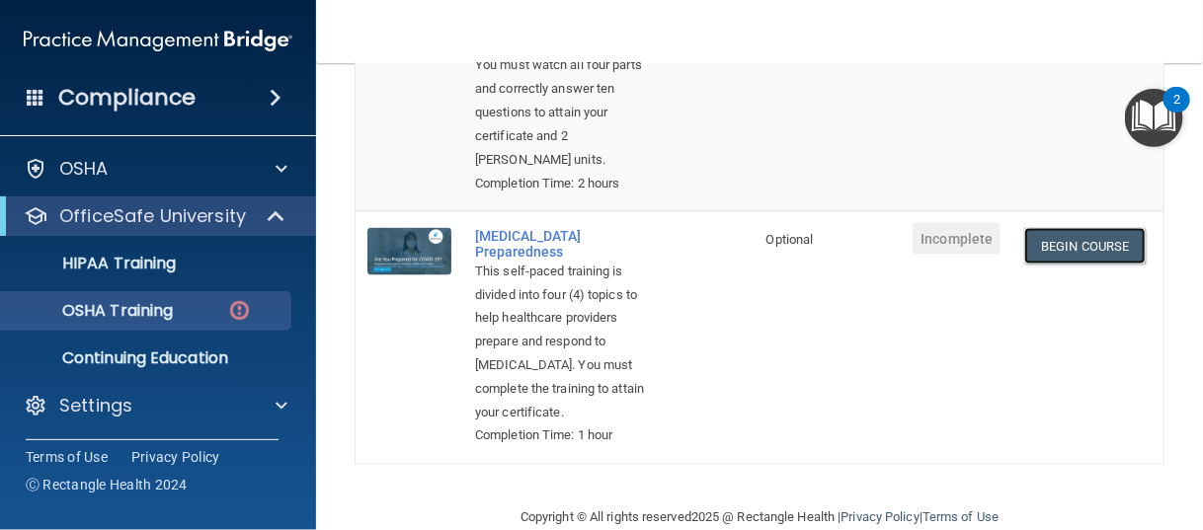
scroll to position [891, 0]
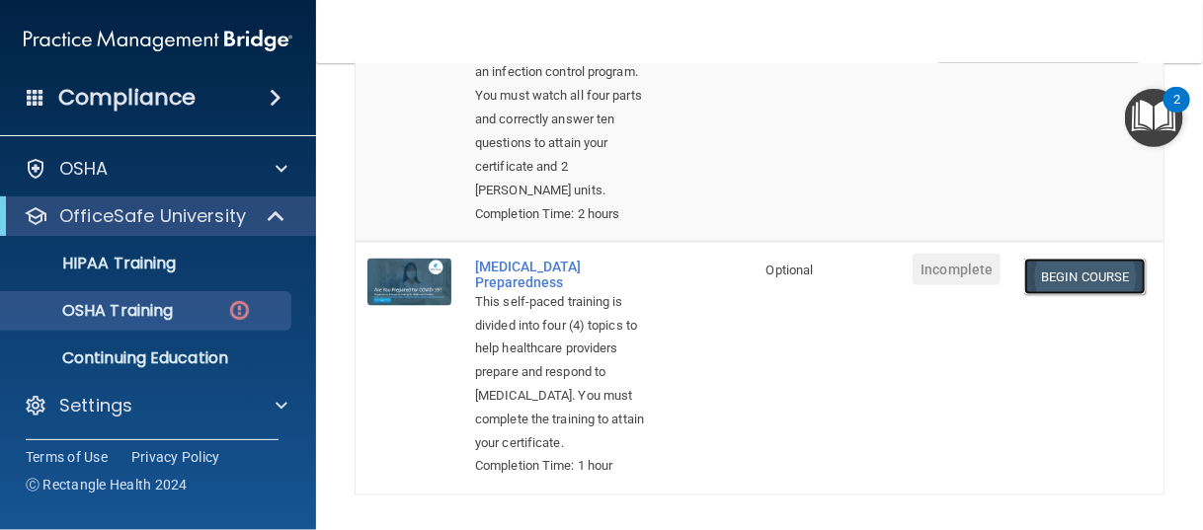
click at [1045, 295] on link "Begin Course" at bounding box center [1084, 277] width 120 height 37
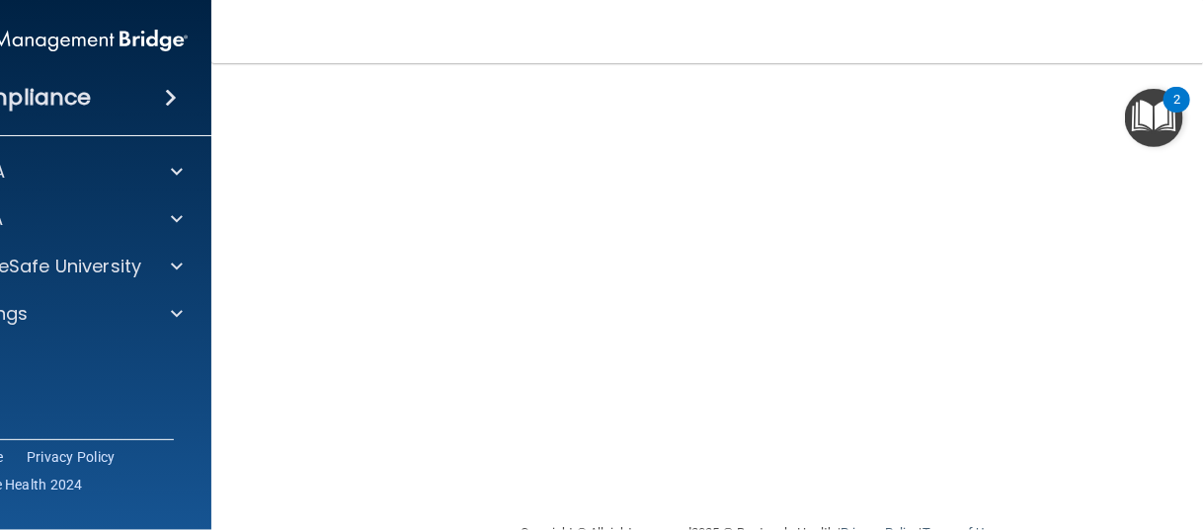
scroll to position [314, 0]
